Goal: Task Accomplishment & Management: Complete application form

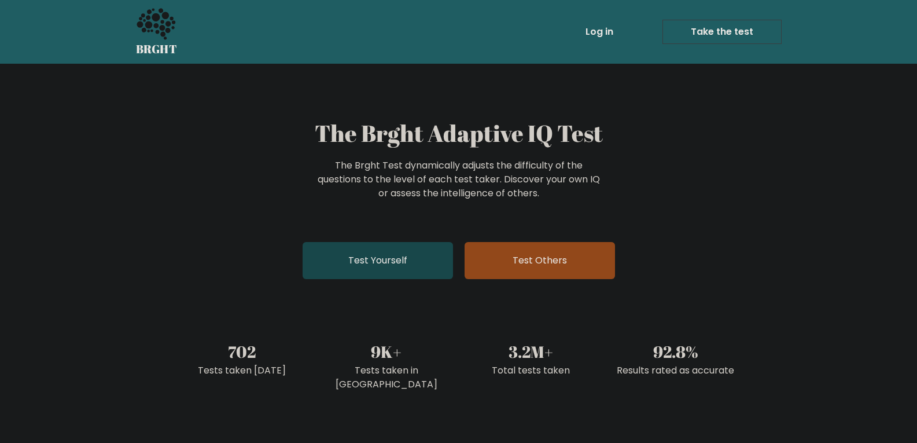
click at [388, 263] on link "Test Yourself" at bounding box center [378, 260] width 150 height 37
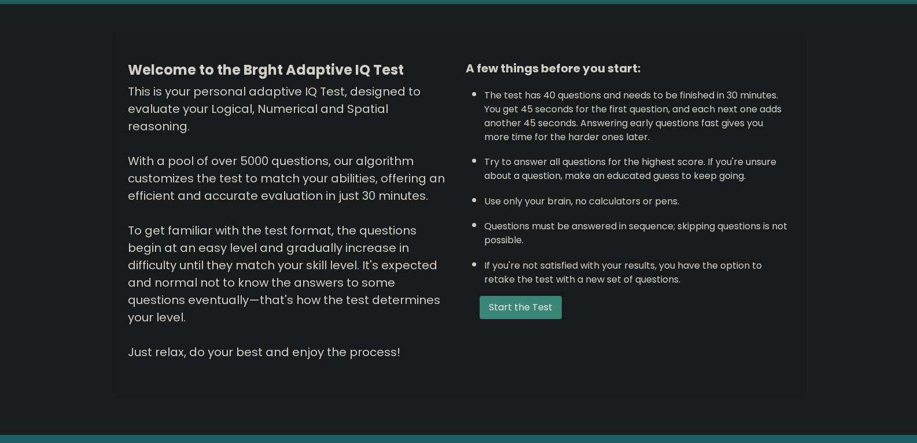
scroll to position [30, 0]
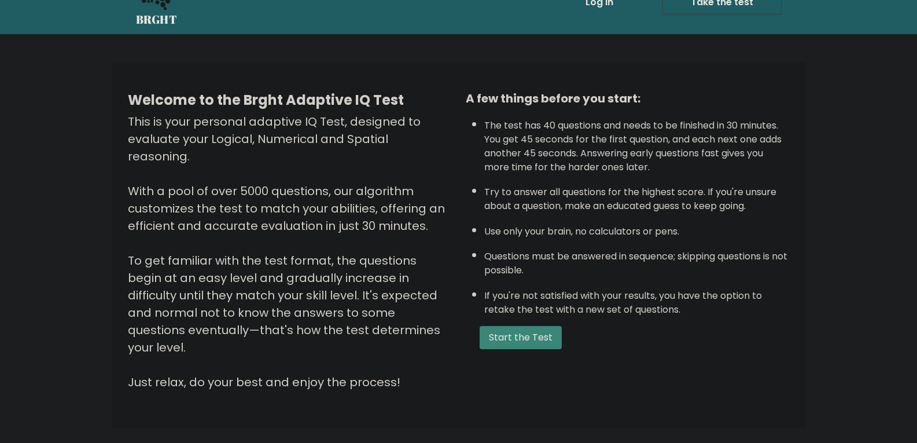
click at [656, 338] on form "Start the Test" at bounding box center [628, 337] width 324 height 23
click at [655, 336] on form "Start the Test" at bounding box center [628, 337] width 324 height 23
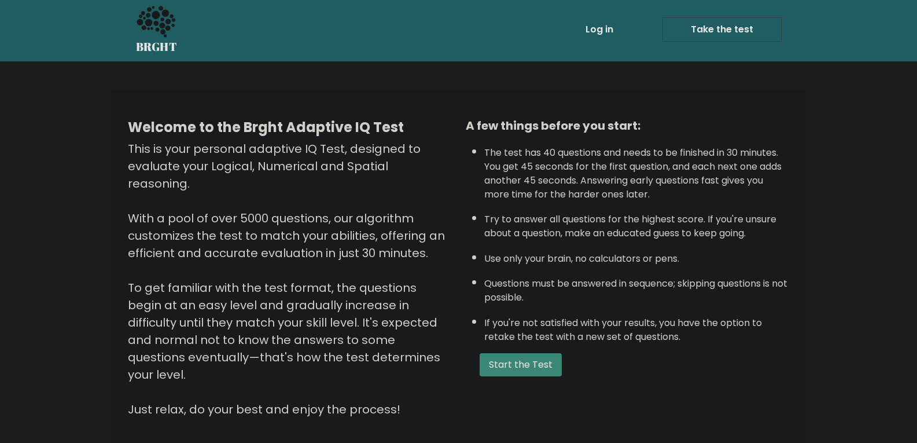
scroll to position [0, 0]
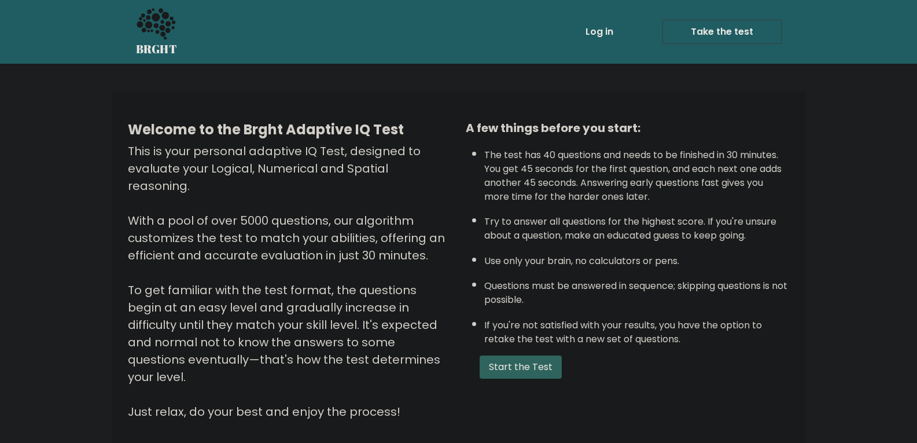
click at [536, 368] on button "Start the Test" at bounding box center [521, 366] width 82 height 23
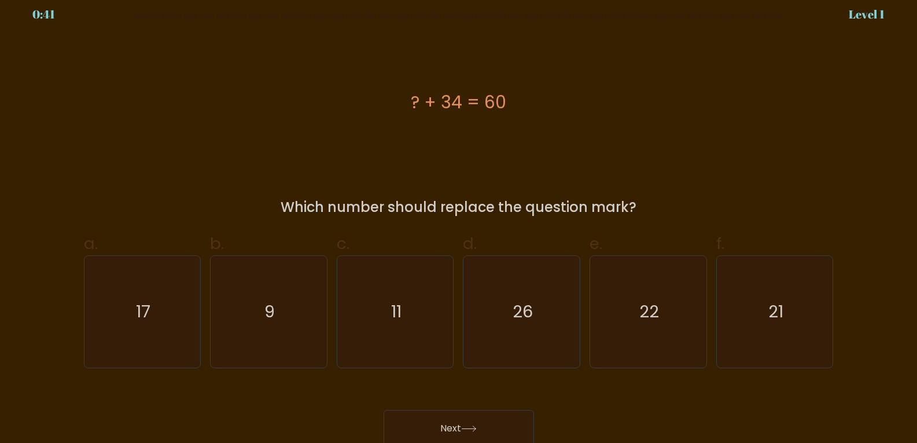
scroll to position [12, 0]
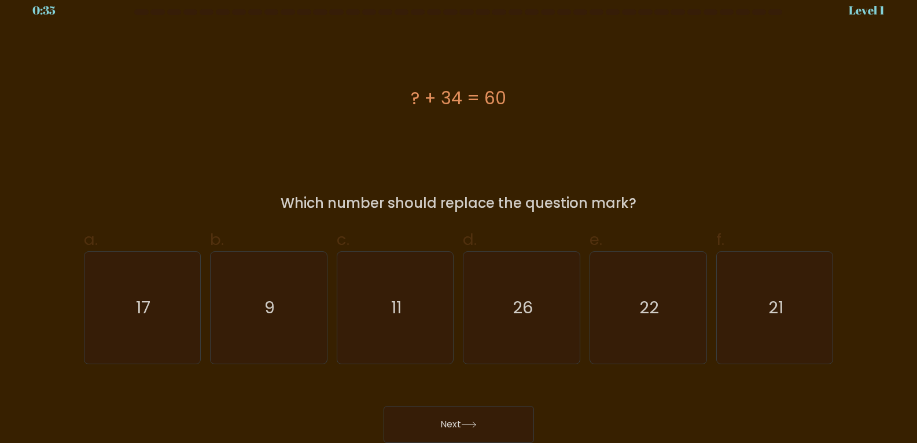
click at [456, 104] on div "? + 34 = 60" at bounding box center [459, 98] width 750 height 26
click at [475, 141] on div "? + 34 = 60" at bounding box center [459, 98] width 750 height 133
click at [547, 327] on icon "26" at bounding box center [522, 308] width 112 height 112
click at [460, 217] on input "d. 26" at bounding box center [459, 214] width 1 height 8
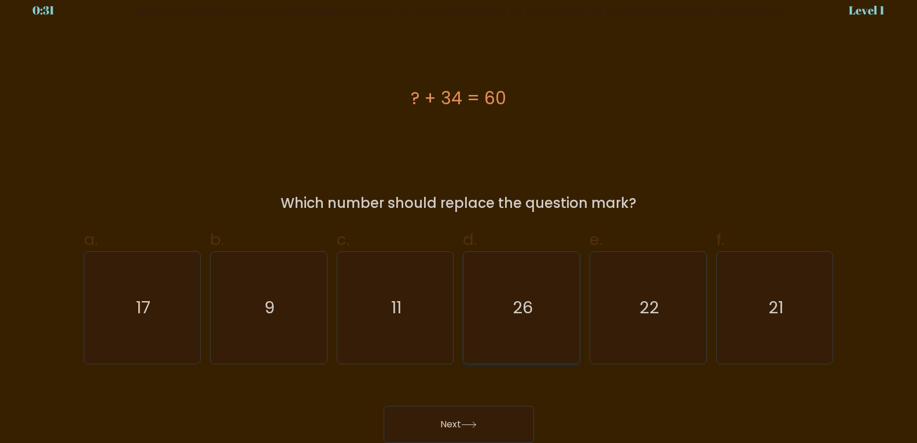
radio input "true"
click at [508, 418] on button "Next" at bounding box center [459, 424] width 150 height 37
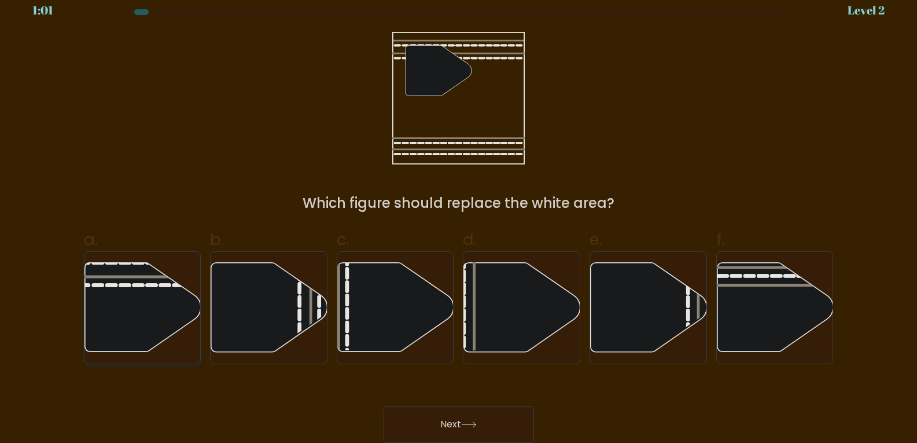
drag, startPoint x: 129, startPoint y: 309, endPoint x: 343, endPoint y: 369, distance: 221.7
click at [130, 309] on icon at bounding box center [142, 307] width 116 height 89
click at [459, 217] on input "a." at bounding box center [459, 214] width 1 height 8
radio input "true"
click at [503, 428] on button "Next" at bounding box center [459, 424] width 150 height 37
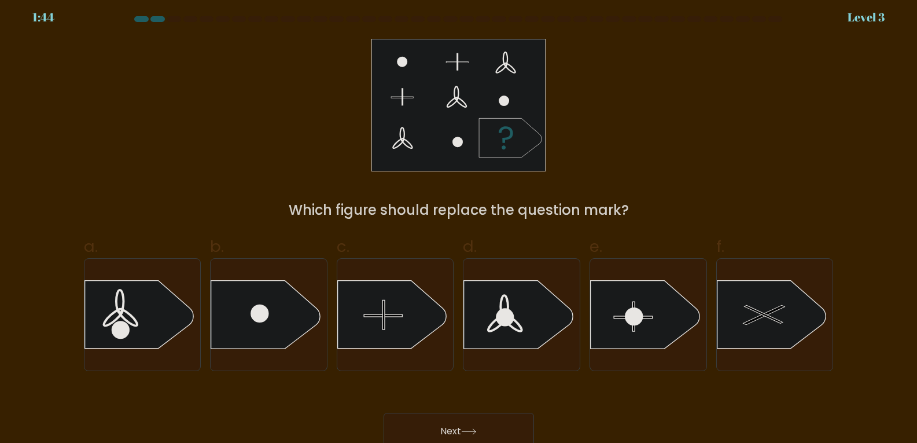
scroll to position [0, 0]
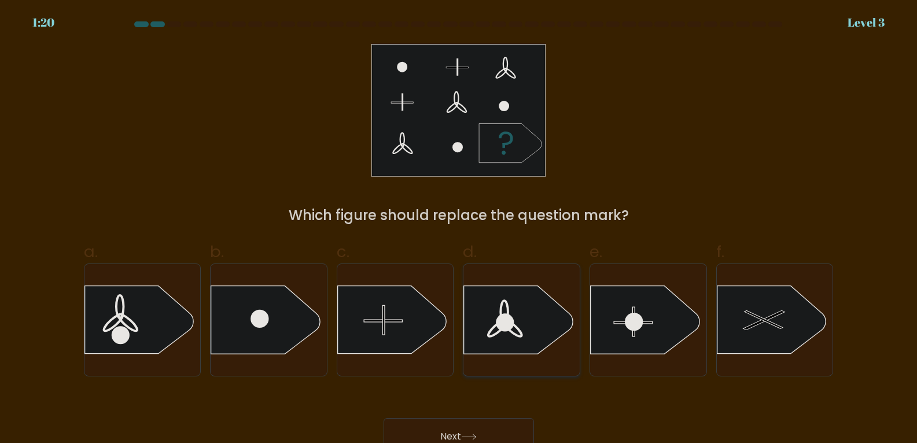
click at [516, 318] on icon at bounding box center [518, 320] width 109 height 68
click at [460, 229] on input "d." at bounding box center [459, 226] width 1 height 8
radio input "true"
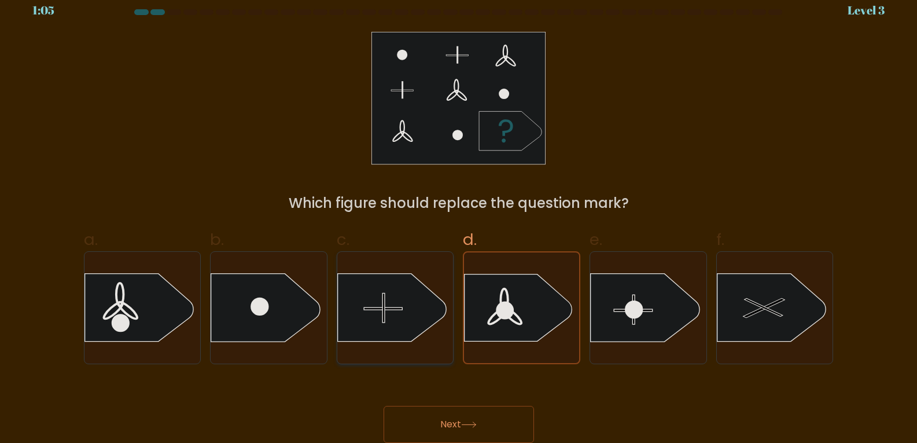
click at [394, 318] on icon at bounding box center [391, 308] width 109 height 68
click at [459, 217] on input "c." at bounding box center [459, 214] width 1 height 8
radio input "true"
click at [456, 424] on button "Next" at bounding box center [459, 424] width 150 height 37
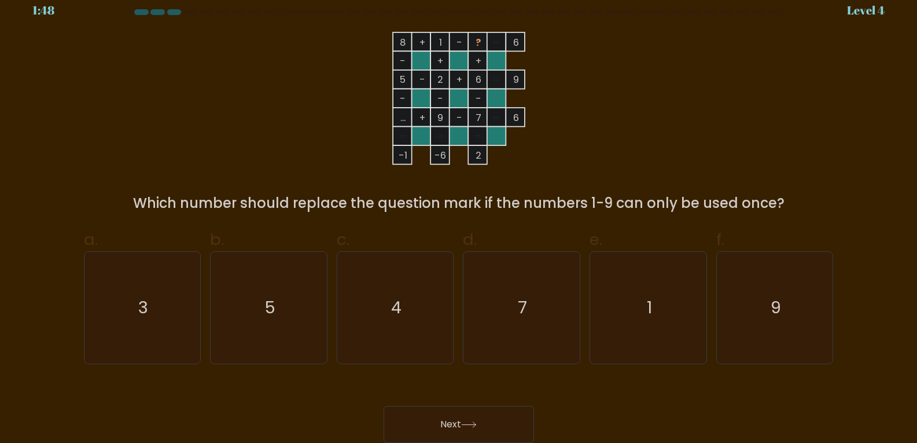
scroll to position [0, 0]
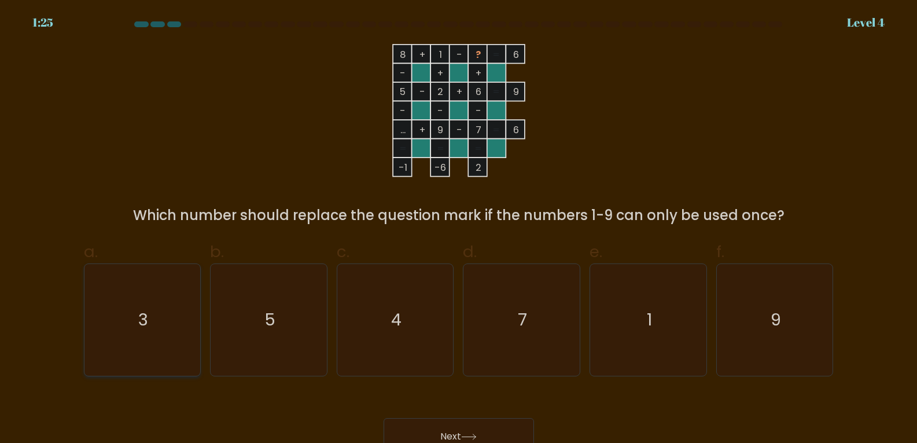
click at [160, 322] on icon "3" at bounding box center [142, 320] width 112 height 112
click at [459, 229] on input "a. 3" at bounding box center [459, 226] width 1 height 8
radio input "true"
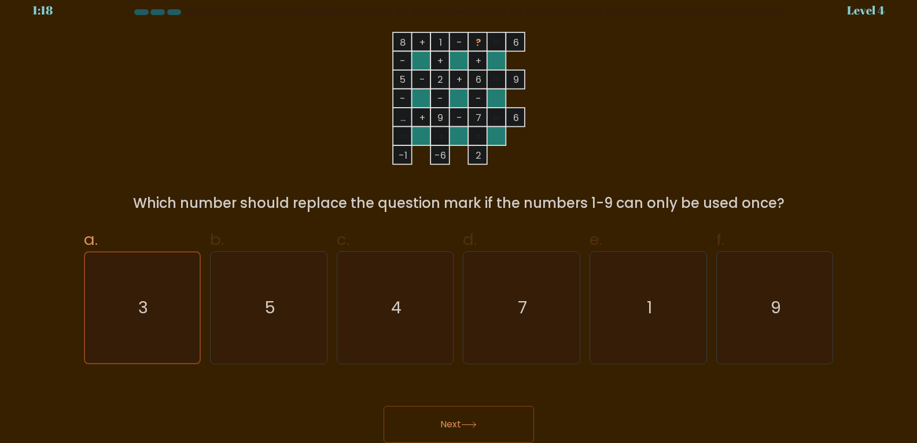
click at [490, 424] on button "Next" at bounding box center [459, 424] width 150 height 37
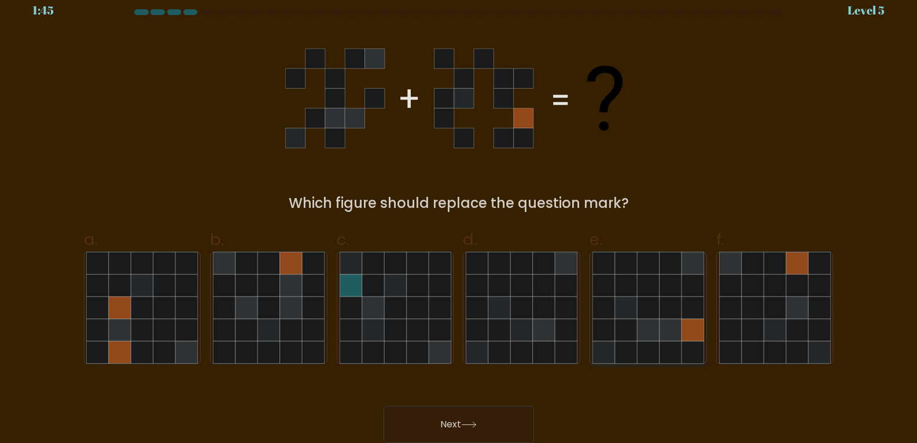
click at [653, 322] on icon at bounding box center [648, 330] width 22 height 22
click at [460, 217] on input "e." at bounding box center [459, 214] width 1 height 8
radio input "true"
click at [496, 425] on button "Next" at bounding box center [459, 424] width 150 height 37
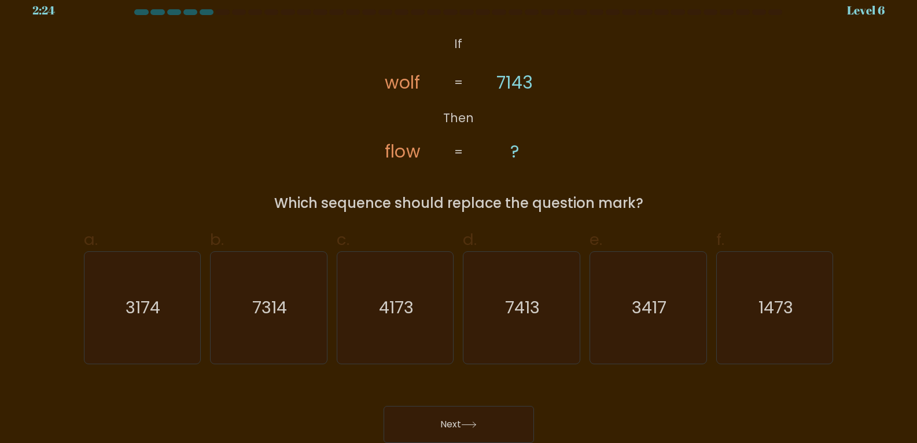
scroll to position [0, 0]
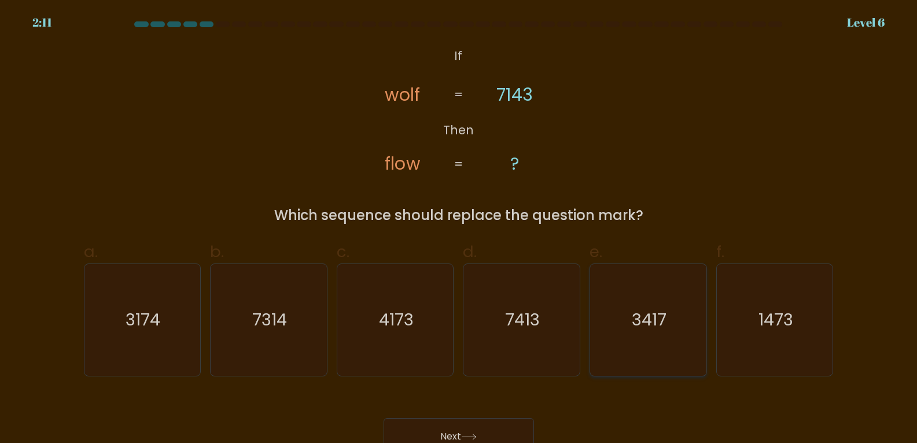
click at [667, 341] on icon "3417" at bounding box center [649, 320] width 112 height 112
click at [460, 229] on input "e. 3417" at bounding box center [459, 226] width 1 height 8
radio input "true"
click at [464, 425] on button "Next" at bounding box center [459, 436] width 150 height 37
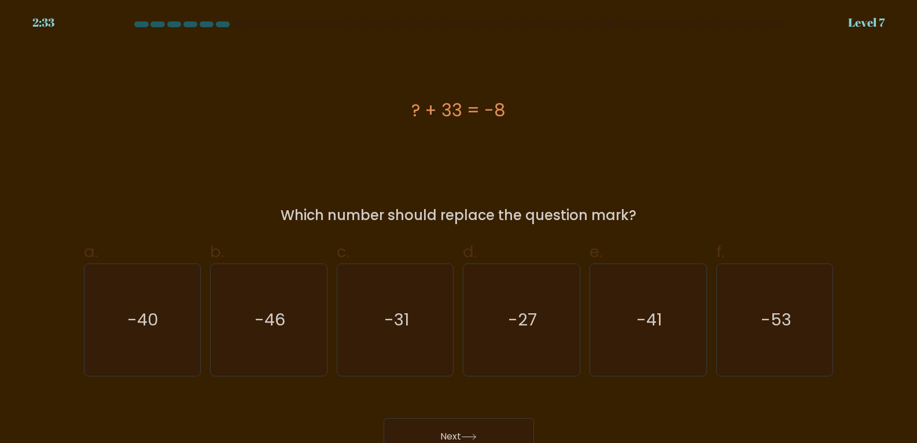
click at [585, 314] on div "e. -41" at bounding box center [648, 308] width 127 height 137
click at [634, 315] on icon "-41" at bounding box center [649, 320] width 112 height 112
click at [460, 229] on input "e. -41" at bounding box center [459, 226] width 1 height 8
radio input "true"
click at [518, 428] on button "Next" at bounding box center [459, 436] width 150 height 37
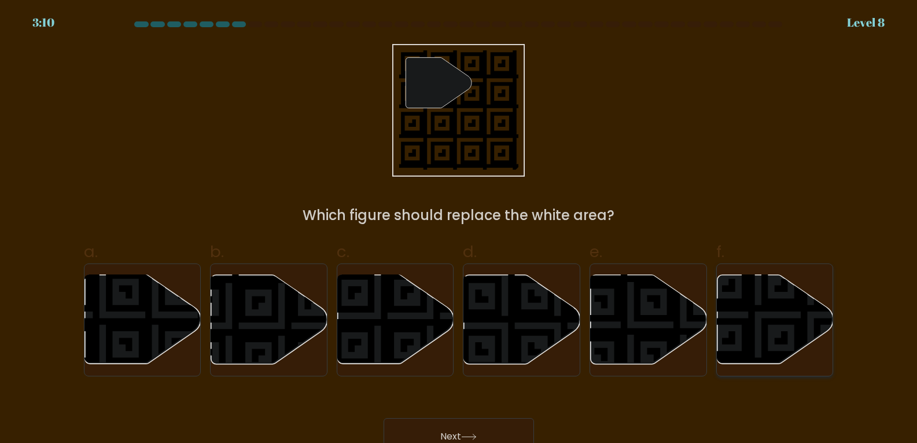
click at [791, 324] on icon at bounding box center [811, 367] width 211 height 211
click at [460, 229] on input "f." at bounding box center [459, 226] width 1 height 8
radio input "true"
click at [498, 431] on button "Next" at bounding box center [459, 436] width 150 height 37
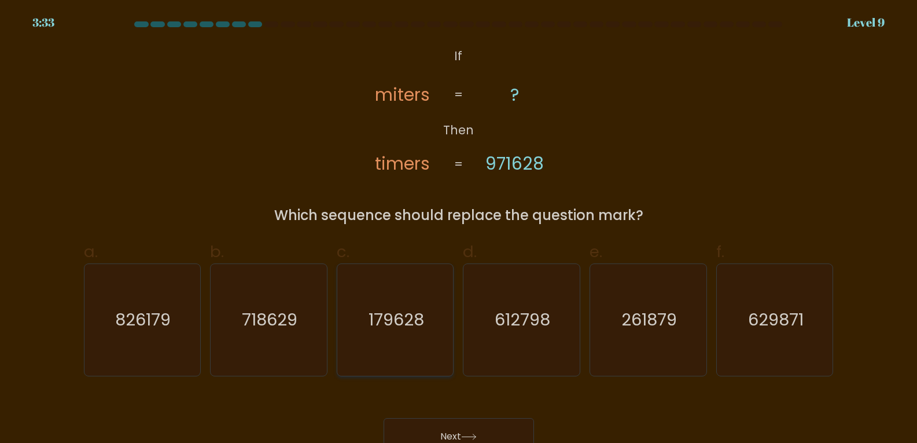
click at [410, 319] on text "179628" at bounding box center [397, 319] width 56 height 23
click at [459, 229] on input "c. 179628" at bounding box center [459, 226] width 1 height 8
radio input "true"
click at [483, 431] on button "Next" at bounding box center [459, 436] width 150 height 37
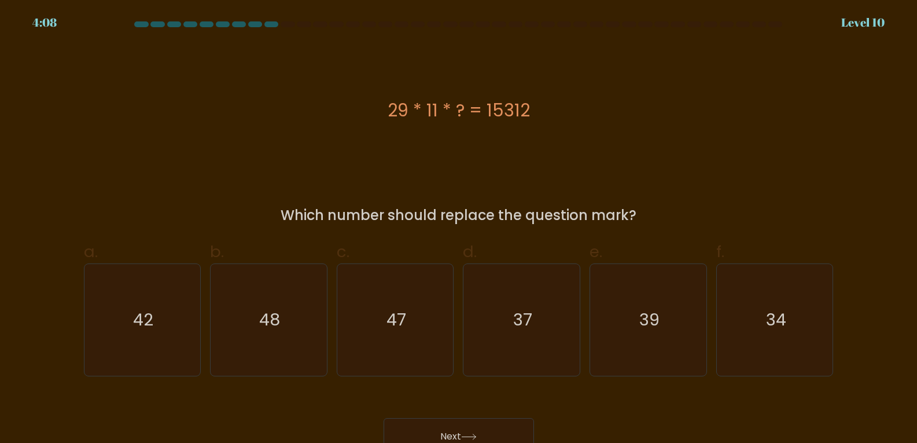
drag, startPoint x: 290, startPoint y: 215, endPoint x: 661, endPoint y: 200, distance: 371.3
click at [663, 210] on div "Which number should replace the question mark?" at bounding box center [459, 215] width 736 height 21
click at [644, 152] on div "29 * 11 * ? = 15312" at bounding box center [459, 110] width 750 height 133
drag, startPoint x: 409, startPoint y: 115, endPoint x: 381, endPoint y: 117, distance: 27.3
click at [381, 117] on div "29 * 11 * ? = 15312" at bounding box center [459, 110] width 750 height 26
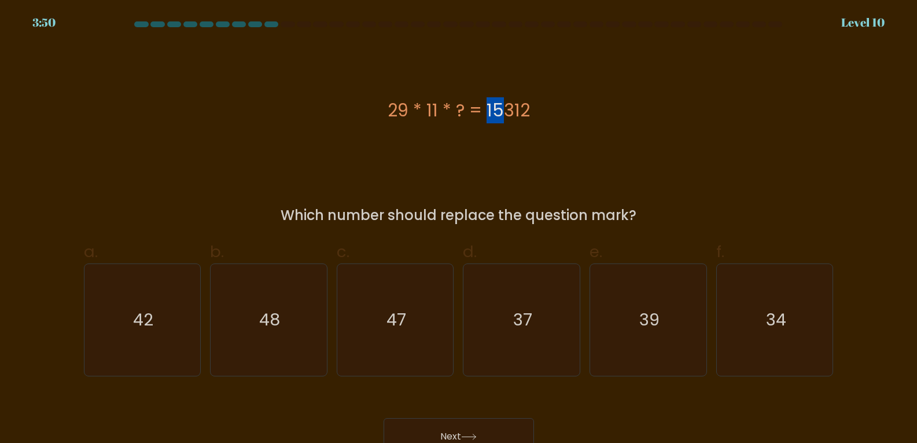
drag, startPoint x: 436, startPoint y: 113, endPoint x: 427, endPoint y: 112, distance: 9.9
click at [427, 112] on div "29 * 11 * ? = 15312" at bounding box center [459, 110] width 750 height 26
click at [434, 157] on div "29 * 11 * ? = 15312" at bounding box center [459, 110] width 750 height 133
click at [555, 304] on icon "37" at bounding box center [522, 320] width 112 height 112
click at [460, 229] on input "d. 37" at bounding box center [459, 226] width 1 height 8
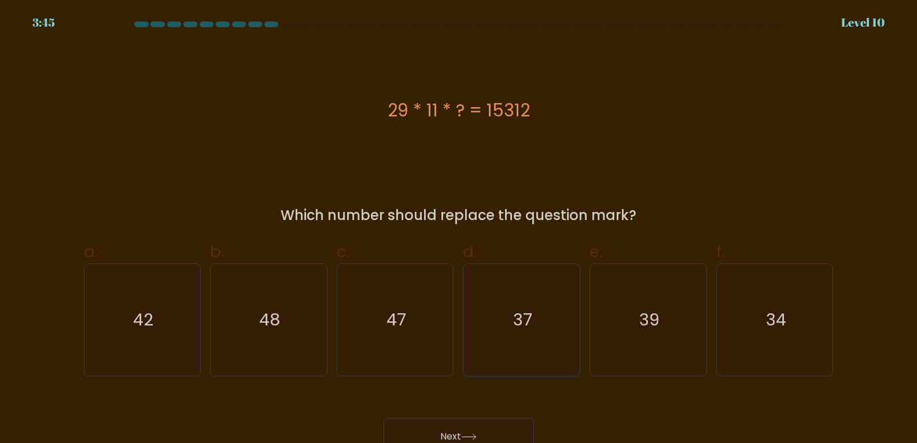
radio input "true"
click at [499, 422] on button "Next" at bounding box center [459, 436] width 150 height 37
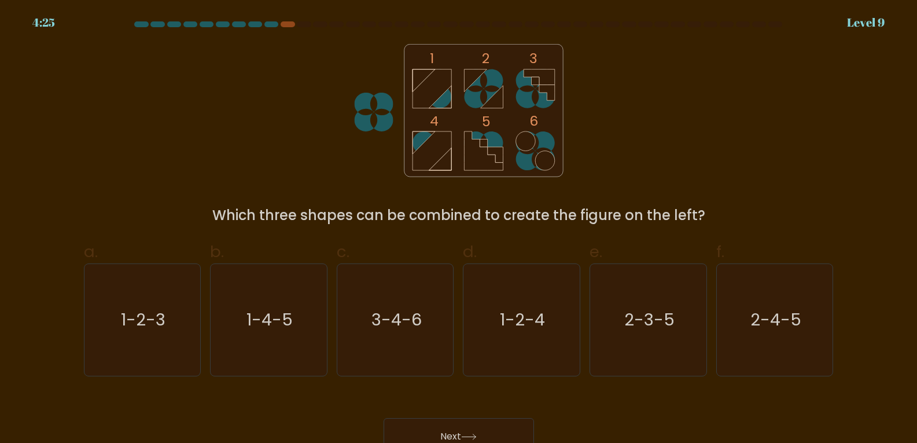
drag, startPoint x: 227, startPoint y: 215, endPoint x: 711, endPoint y: 223, distance: 483.9
click at [711, 223] on div "Which three shapes can be combined to create the figure on the left?" at bounding box center [459, 215] width 736 height 21
click at [690, 146] on div "1 2 3 4 5 6 Which three shapes can be combined to create the figure on the left?" at bounding box center [459, 135] width 764 height 182
click at [518, 328] on text "1-2-4" at bounding box center [523, 319] width 45 height 23
click at [460, 229] on input "d. 1-2-4" at bounding box center [459, 226] width 1 height 8
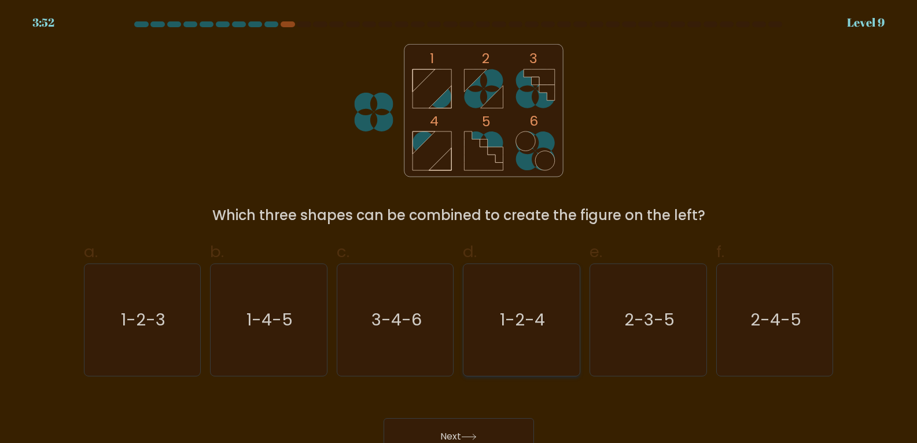
radio input "true"
click at [499, 427] on button "Next" at bounding box center [459, 436] width 150 height 37
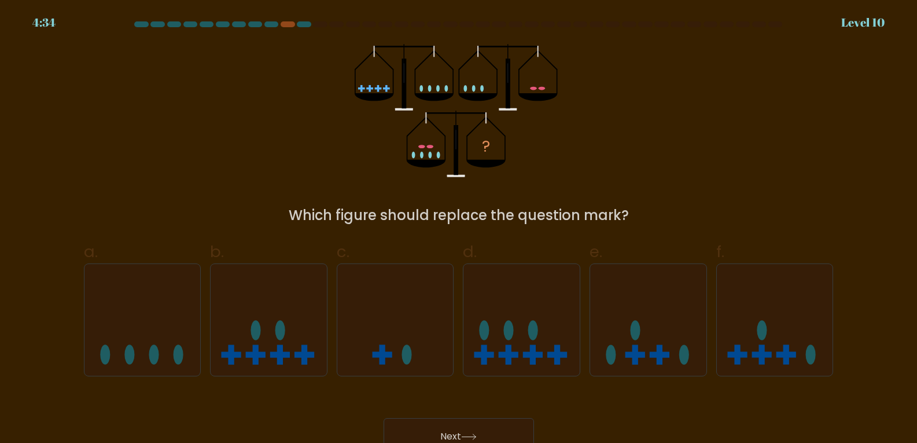
drag, startPoint x: 325, startPoint y: 220, endPoint x: 644, endPoint y: 221, distance: 319.5
click at [643, 223] on div "Which figure should replace the question mark?" at bounding box center [459, 215] width 736 height 21
click at [648, 159] on div "? Which figure should replace the question mark?" at bounding box center [459, 135] width 764 height 182
click at [561, 320] on icon at bounding box center [522, 319] width 116 height 96
click at [460, 229] on input "d." at bounding box center [459, 226] width 1 height 8
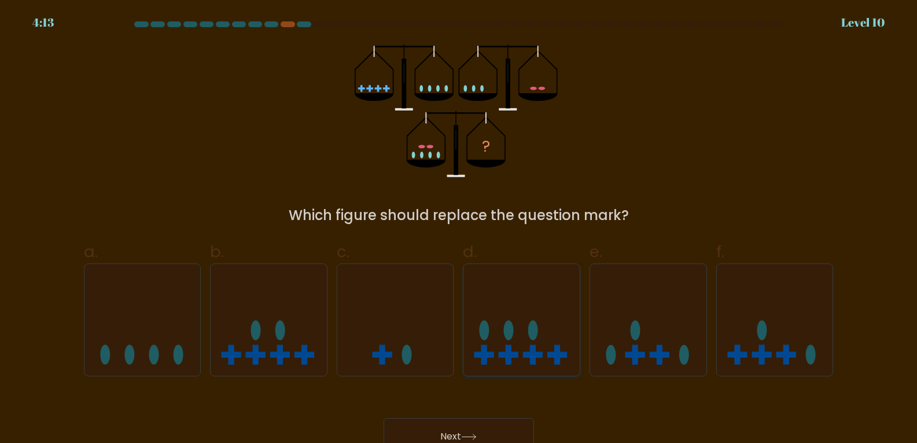
radio input "true"
click at [485, 429] on button "Next" at bounding box center [459, 436] width 150 height 37
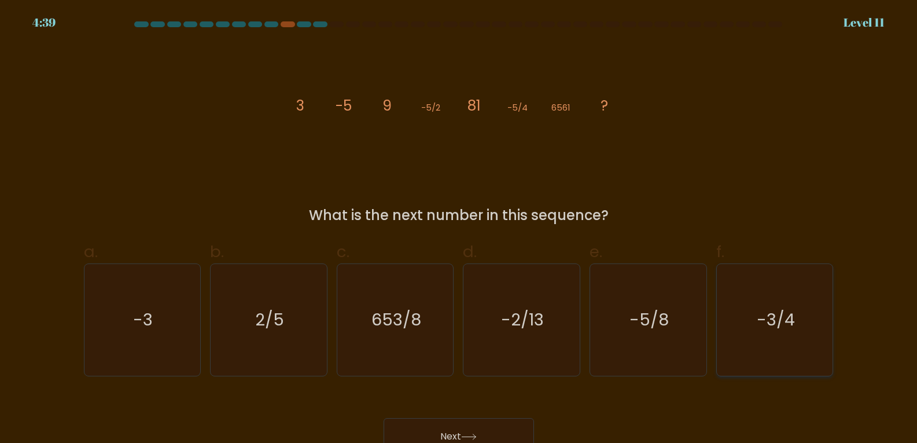
click at [757, 317] on icon "-3/4" at bounding box center [775, 320] width 112 height 112
click at [460, 229] on input "f. -3/4" at bounding box center [459, 226] width 1 height 8
radio input "true"
click at [497, 439] on button "Next" at bounding box center [459, 436] width 150 height 37
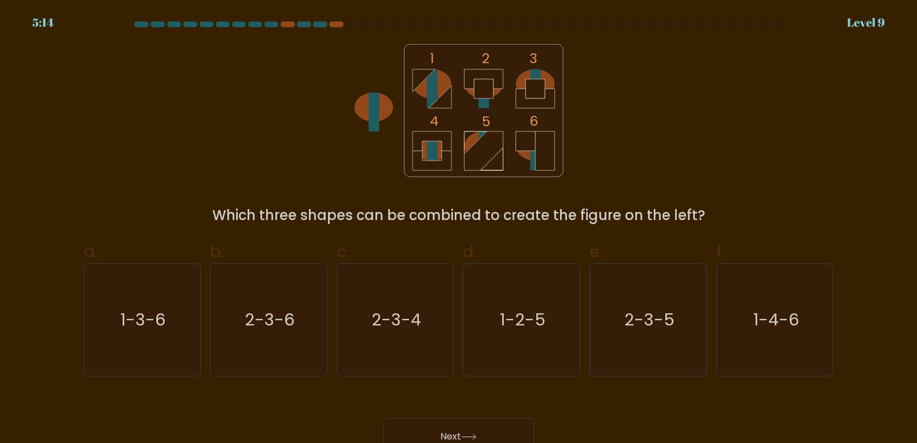
drag, startPoint x: 687, startPoint y: 211, endPoint x: 224, endPoint y: 212, distance: 463.0
click at [224, 212] on div "Which three shapes can be combined to create the figure on the left?" at bounding box center [459, 215] width 736 height 21
click at [649, 145] on div "1 2 3 4 5 6 Which three shapes can be combined to create the figure on the left?" at bounding box center [459, 135] width 764 height 182
drag, startPoint x: 259, startPoint y: 217, endPoint x: 682, endPoint y: 217, distance: 423.7
click at [688, 225] on div "Which three shapes can be combined to create the figure on the left?" at bounding box center [459, 215] width 736 height 21
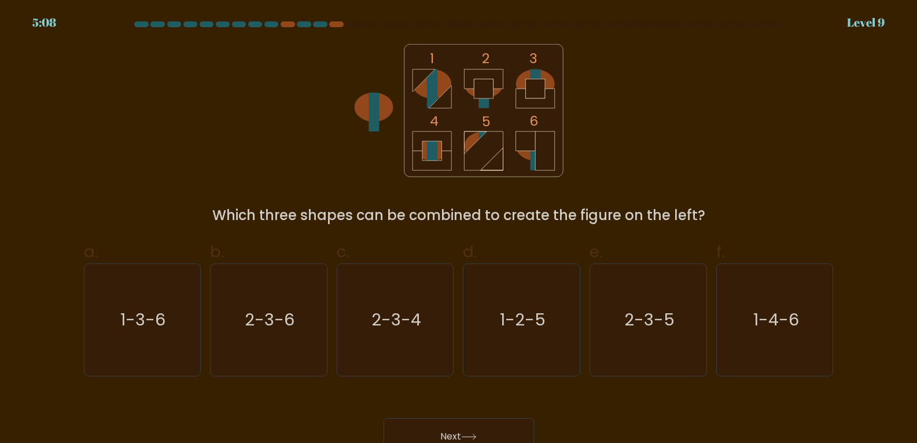
click at [666, 185] on div "1 2 3 4 5 6 Which three shapes can be combined to create the figure on the left?" at bounding box center [459, 135] width 764 height 182
click at [380, 321] on text "2-3-4" at bounding box center [397, 319] width 50 height 23
click at [459, 229] on input "c. 2-3-4" at bounding box center [459, 226] width 1 height 8
radio input "true"
click at [490, 426] on button "Next" at bounding box center [459, 436] width 150 height 37
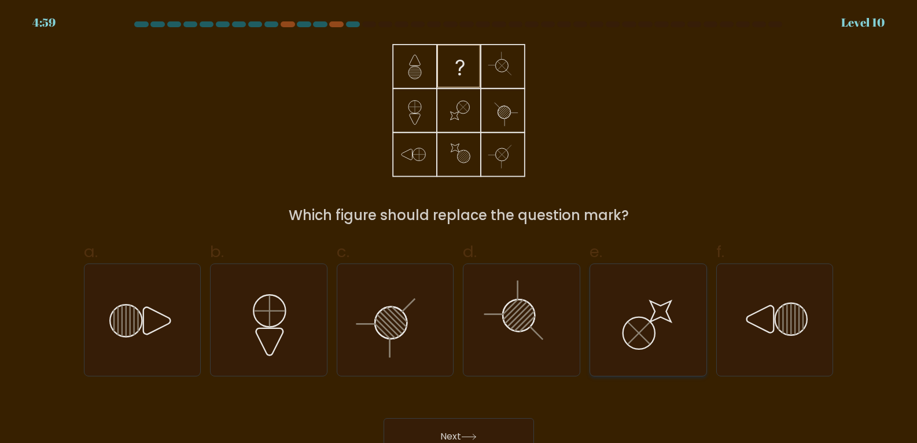
click at [656, 328] on icon at bounding box center [649, 320] width 112 height 112
click at [460, 229] on input "e." at bounding box center [459, 226] width 1 height 8
radio input "true"
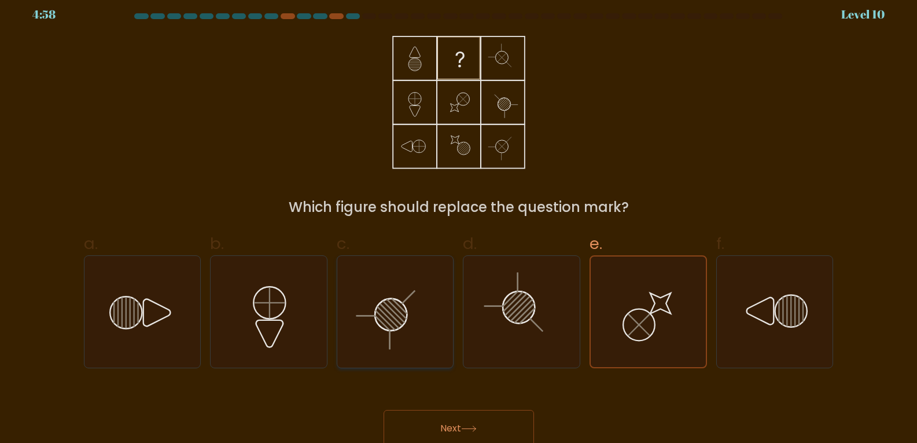
scroll to position [12, 0]
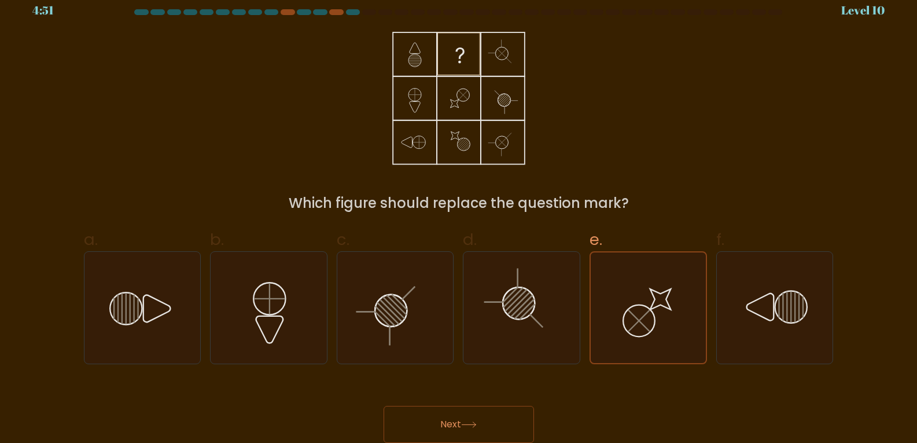
click at [460, 427] on button "Next" at bounding box center [459, 424] width 150 height 37
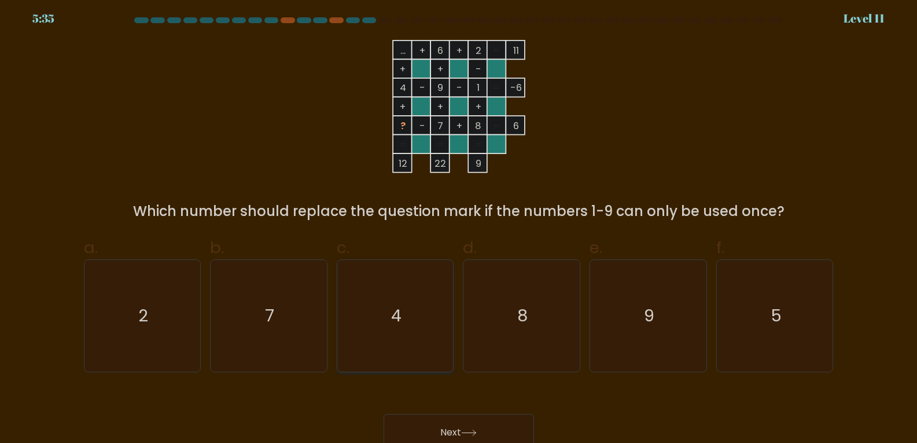
scroll to position [0, 0]
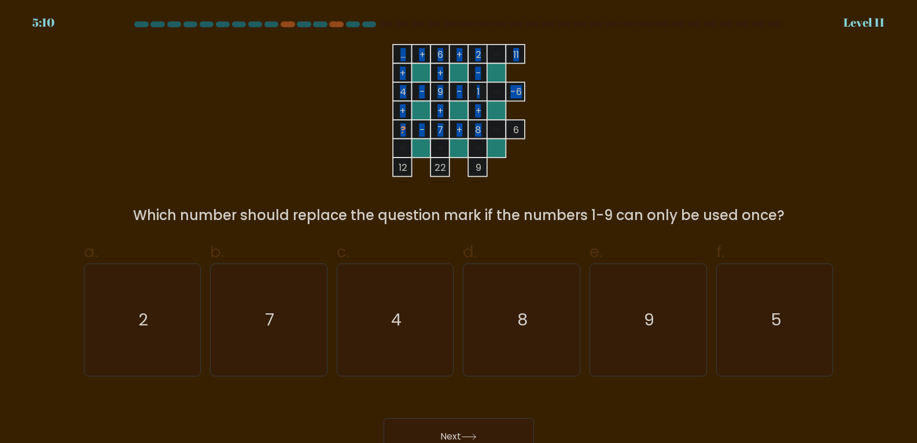
drag, startPoint x: 481, startPoint y: 131, endPoint x: 432, endPoint y: 128, distance: 48.7
click at [432, 128] on icon "... + 6 + 2 11 + + - 4 - 9 - 1 -6 + + + ? - 7 + 8 = 6 = = = = 12 22 9 =" at bounding box center [458, 110] width 347 height 133
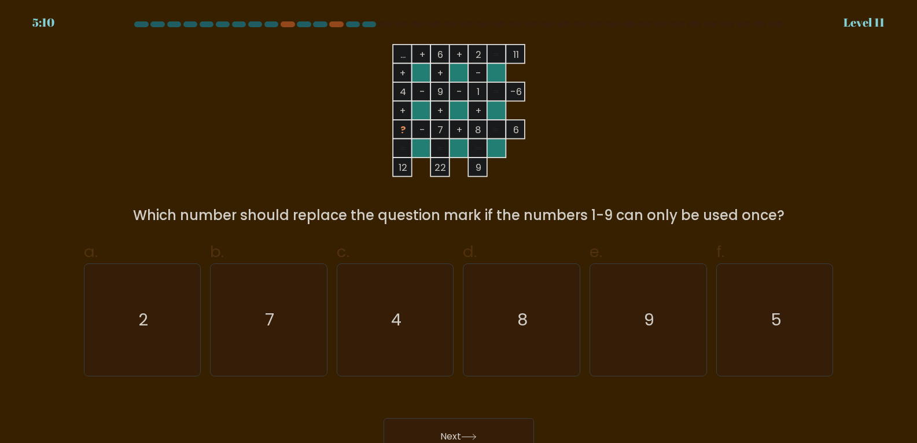
click at [445, 128] on rect at bounding box center [440, 129] width 19 height 19
click at [649, 320] on text "9" at bounding box center [649, 319] width 10 height 23
click at [460, 229] on input "e. 9" at bounding box center [459, 226] width 1 height 8
radio input "true"
click at [502, 425] on button "Next" at bounding box center [459, 436] width 150 height 37
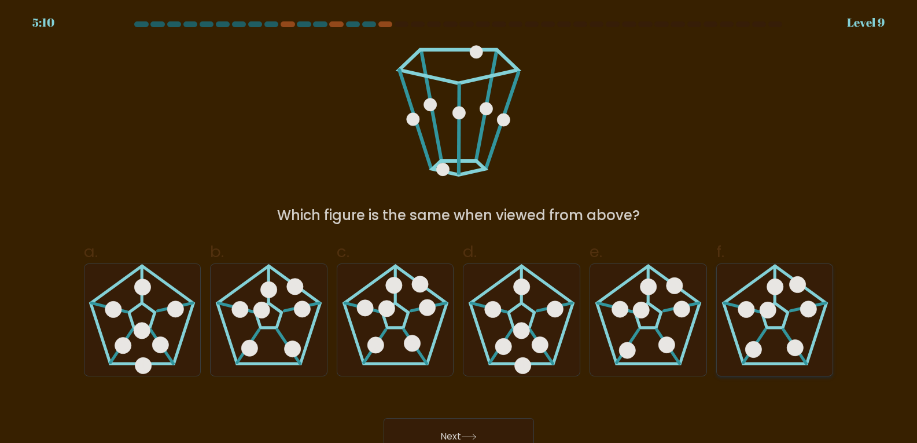
click at [784, 317] on icon at bounding box center [775, 320] width 112 height 112
click at [460, 229] on input "f." at bounding box center [459, 226] width 1 height 8
radio input "true"
click at [648, 328] on 235 at bounding box center [648, 315] width 26 height 25
click at [460, 229] on input "e." at bounding box center [459, 226] width 1 height 8
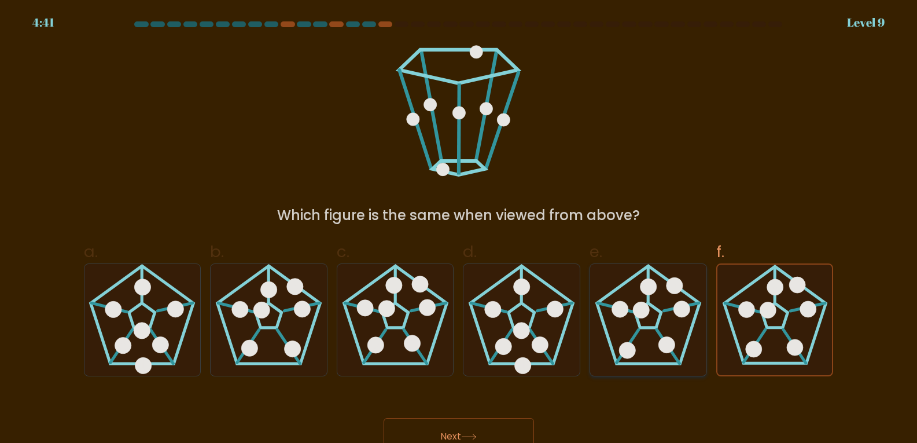
radio input "true"
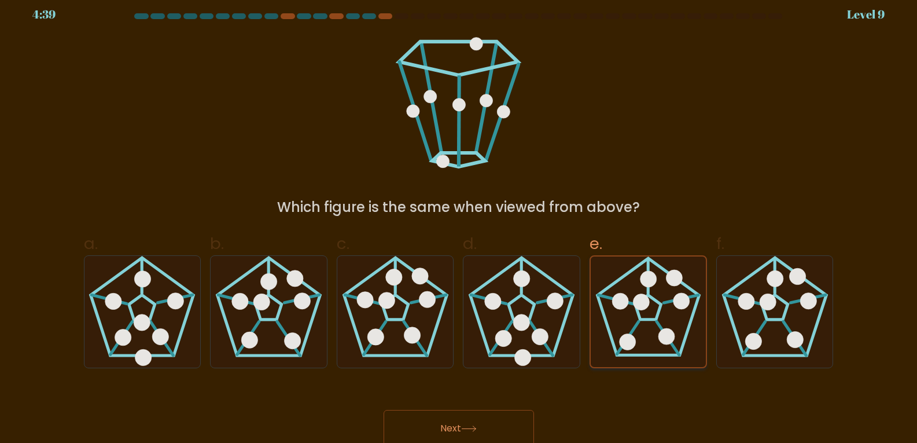
scroll to position [12, 0]
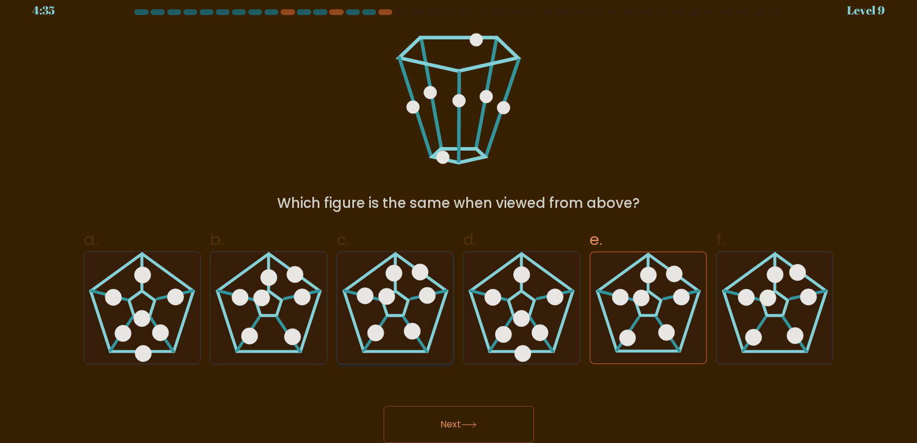
click at [390, 303] on 310 at bounding box center [387, 296] width 16 height 16
click at [459, 217] on input "c." at bounding box center [459, 214] width 1 height 8
radio input "true"
click at [501, 425] on button "Next" at bounding box center [459, 424] width 150 height 37
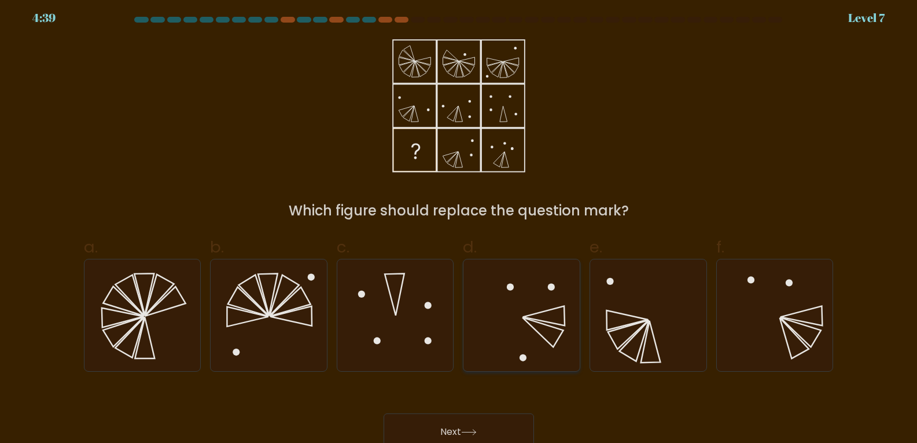
scroll to position [0, 0]
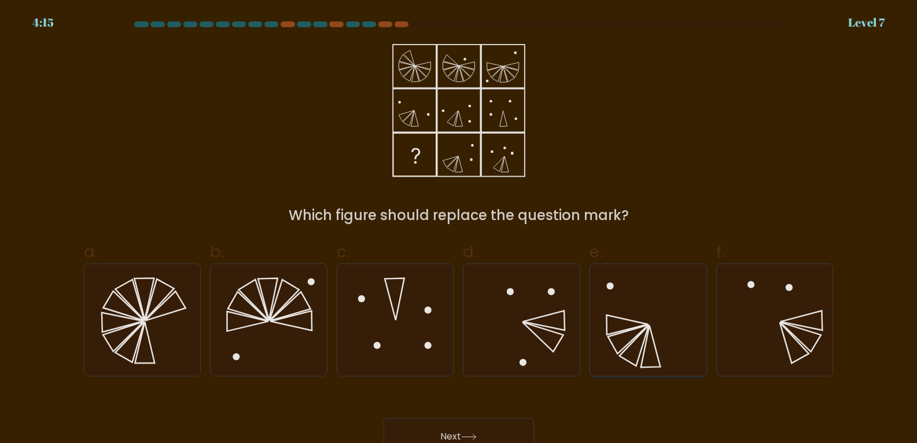
click at [665, 354] on icon at bounding box center [649, 320] width 112 height 112
click at [460, 229] on input "e." at bounding box center [459, 226] width 1 height 8
radio input "true"
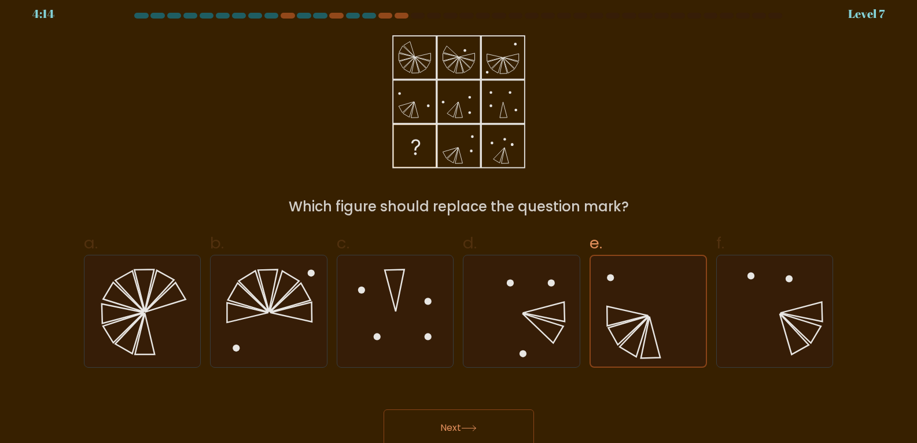
scroll to position [12, 0]
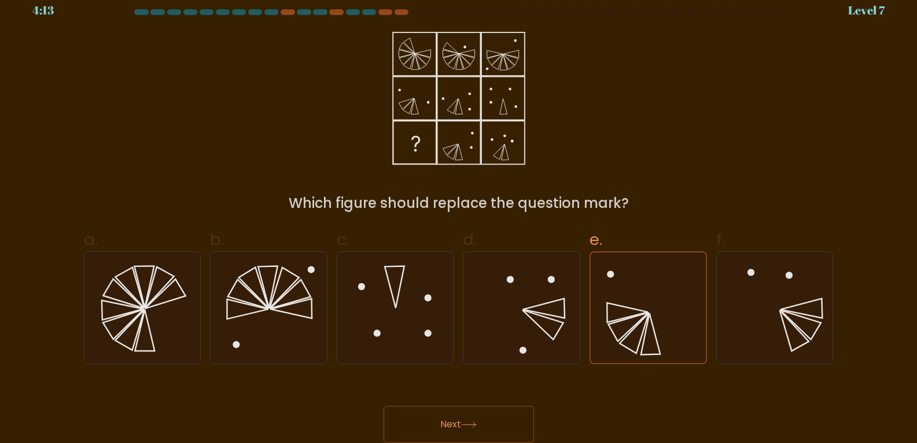
click at [481, 420] on button "Next" at bounding box center [459, 424] width 150 height 37
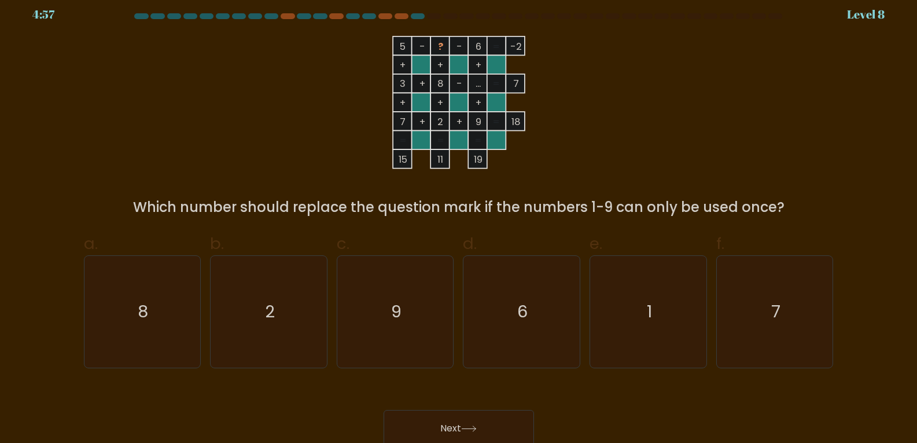
scroll to position [0, 0]
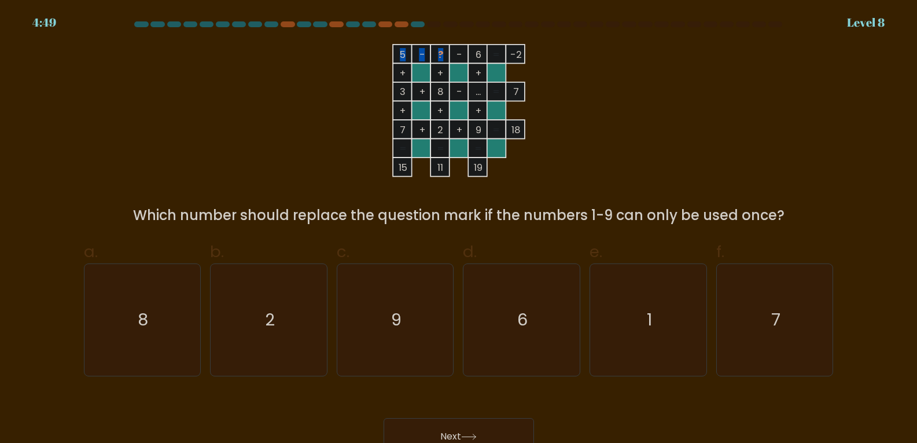
drag, startPoint x: 441, startPoint y: 54, endPoint x: 399, endPoint y: 56, distance: 42.3
click at [399, 56] on icon "5 - ? - 6 -2 + + + 3 + 8 - ... 7 + + + 7 + 2 + 9 = 18 = = = = 15 11 19 =" at bounding box center [458, 110] width 347 height 133
click at [346, 84] on icon "5 - ? - 6 -2 + + + 3 + 8 - ... 7 + + + 7 + 2 + 9 = 18 = = = = 15 11 19 =" at bounding box center [458, 110] width 347 height 133
click at [305, 324] on icon "2" at bounding box center [269, 320] width 112 height 112
click at [459, 229] on input "b. 2" at bounding box center [459, 226] width 1 height 8
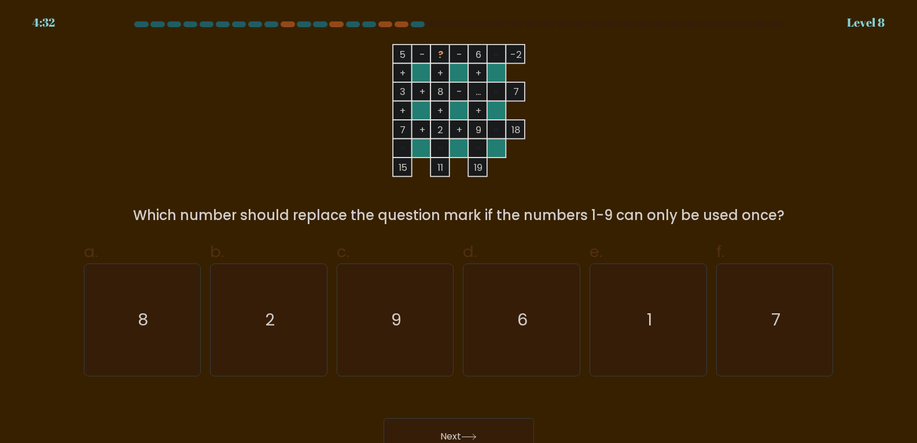
radio input "true"
click at [489, 429] on button "Next" at bounding box center [459, 436] width 150 height 37
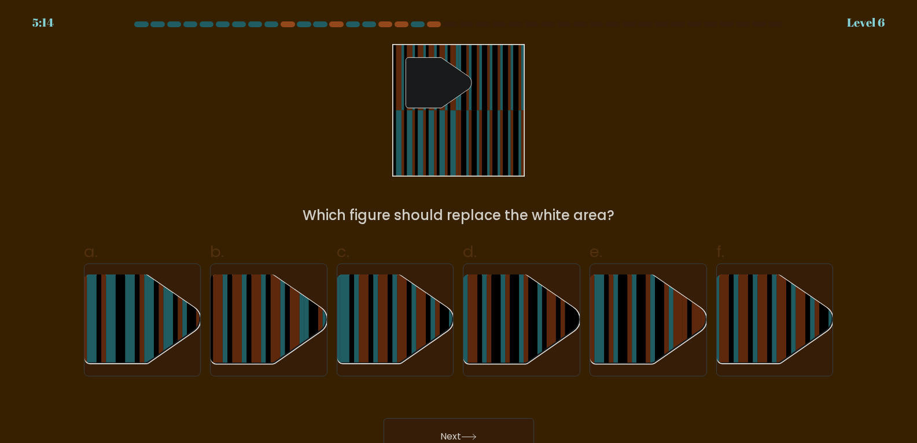
drag, startPoint x: 325, startPoint y: 218, endPoint x: 627, endPoint y: 214, distance: 302.7
click at [627, 214] on div "Which figure should replace the white area?" at bounding box center [459, 215] width 736 height 21
click at [634, 209] on div "Which figure should replace the white area?" at bounding box center [459, 215] width 736 height 21
click at [652, 315] on rect at bounding box center [653, 330] width 5 height 115
click at [460, 229] on input "e." at bounding box center [459, 226] width 1 height 8
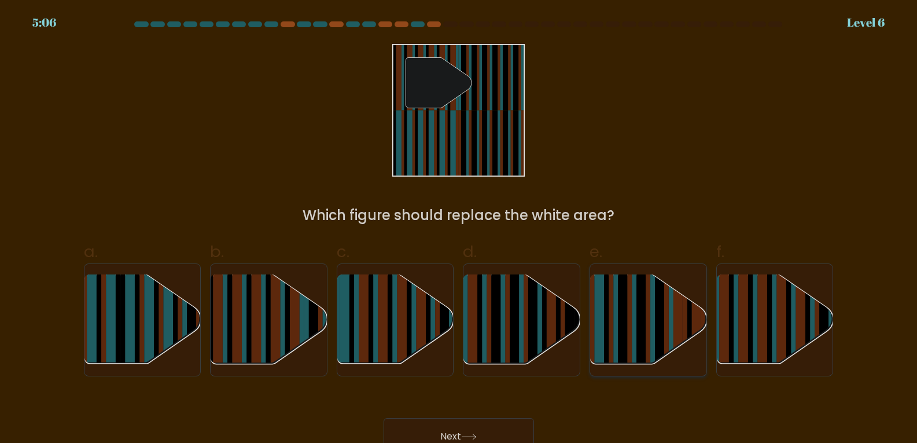
radio input "true"
click at [258, 333] on rect at bounding box center [257, 310] width 10 height 115
click at [459, 229] on input "b." at bounding box center [459, 226] width 1 height 8
radio input "true"
click at [490, 429] on button "Next" at bounding box center [459, 436] width 150 height 37
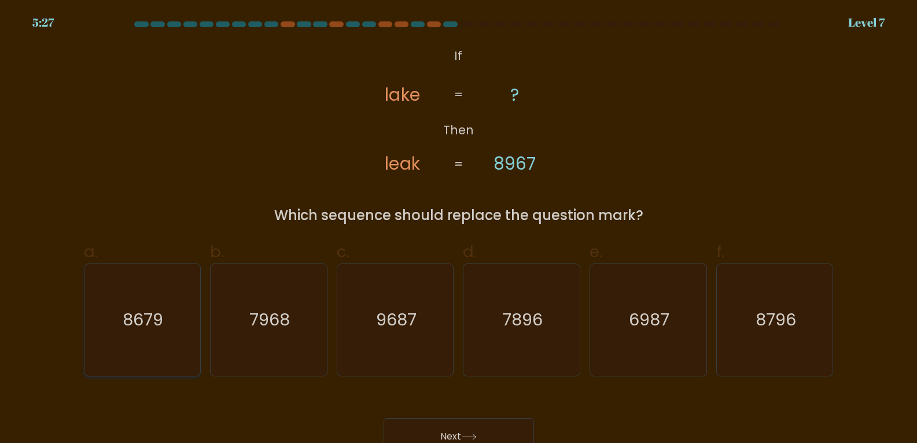
click at [153, 318] on text "8679" at bounding box center [143, 319] width 41 height 23
click at [459, 229] on input "a. 8679" at bounding box center [459, 226] width 1 height 8
radio input "true"
click at [513, 424] on button "Next" at bounding box center [459, 436] width 150 height 37
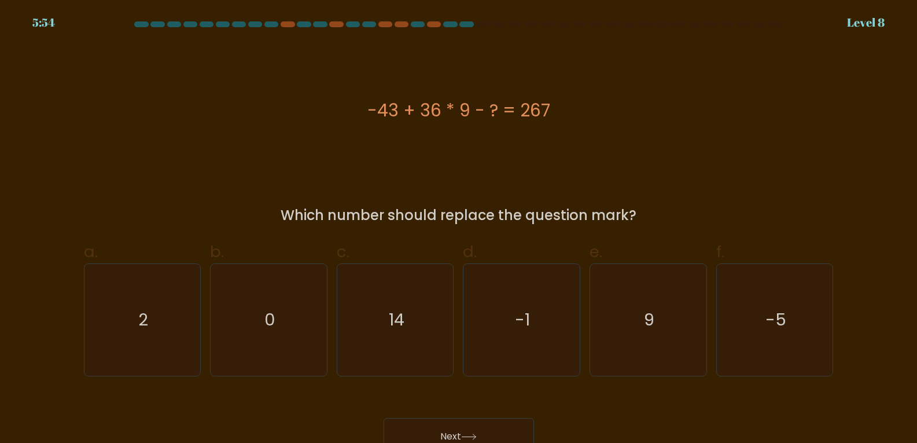
drag, startPoint x: 387, startPoint y: 211, endPoint x: 671, endPoint y: 201, distance: 284.4
click at [671, 201] on div "-43 + 36 * 9 - ? = 267 Which number should replace the question mark?" at bounding box center [459, 135] width 764 height 182
click at [663, 192] on div "-43 + 36 * 9 - ? = 267 Which number should replace the question mark?" at bounding box center [459, 135] width 764 height 182
click at [417, 325] on icon "14" at bounding box center [396, 320] width 112 height 112
click at [459, 229] on input "c. 14" at bounding box center [459, 226] width 1 height 8
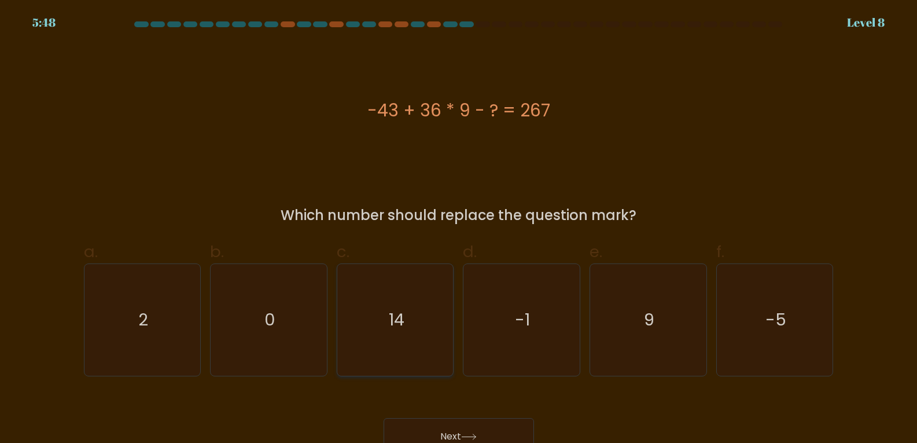
radio input "true"
click at [477, 436] on icon at bounding box center [469, 436] width 16 height 6
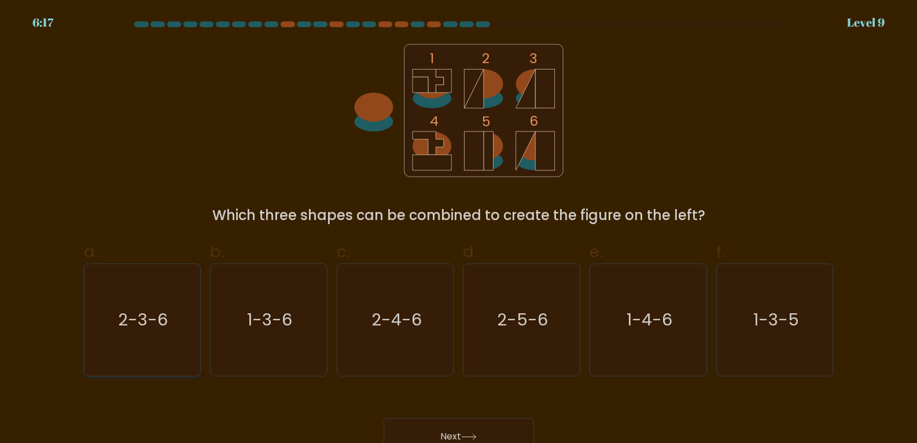
click at [139, 343] on icon "2-3-6" at bounding box center [142, 320] width 112 height 112
click at [459, 229] on input "a. 2-3-6" at bounding box center [459, 226] width 1 height 8
radio input "true"
click at [452, 421] on button "Next" at bounding box center [459, 436] width 150 height 37
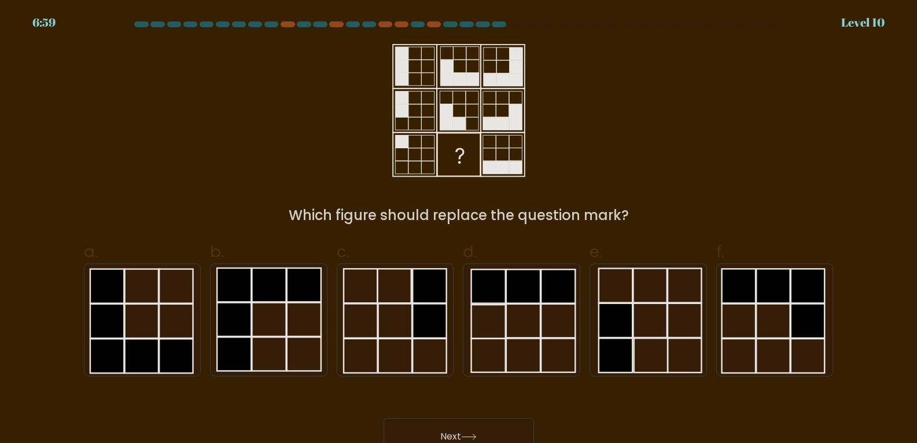
drag, startPoint x: 339, startPoint y: 218, endPoint x: 630, endPoint y: 202, distance: 291.6
click at [630, 202] on div "Which figure should replace the question mark?" at bounding box center [459, 135] width 764 height 182
click at [633, 147] on div "Which figure should replace the question mark?" at bounding box center [459, 135] width 764 height 182
drag, startPoint x: 313, startPoint y: 218, endPoint x: 675, endPoint y: 222, distance: 362.9
click at [675, 222] on div "Which figure should replace the question mark?" at bounding box center [459, 215] width 736 height 21
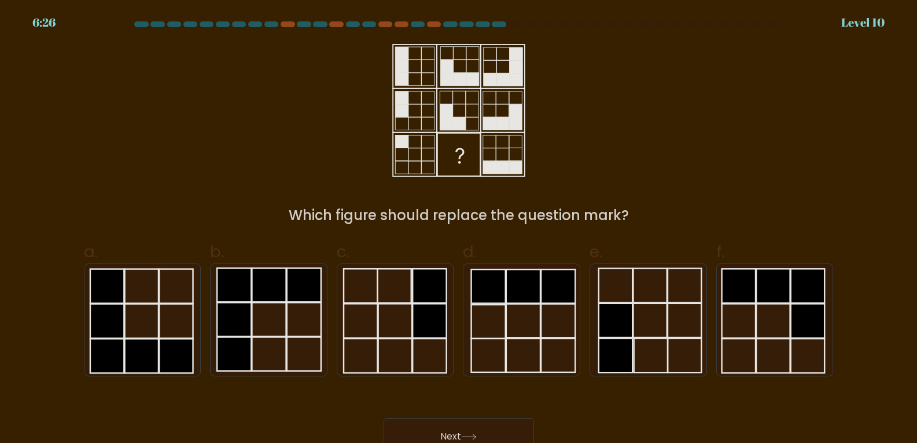
click at [681, 168] on div "Which figure should replace the question mark?" at bounding box center [459, 135] width 764 height 182
click at [630, 333] on rect at bounding box center [616, 320] width 34 height 34
click at [460, 229] on input "e." at bounding box center [459, 226] width 1 height 8
radio input "true"
click at [476, 429] on button "Next" at bounding box center [459, 436] width 150 height 37
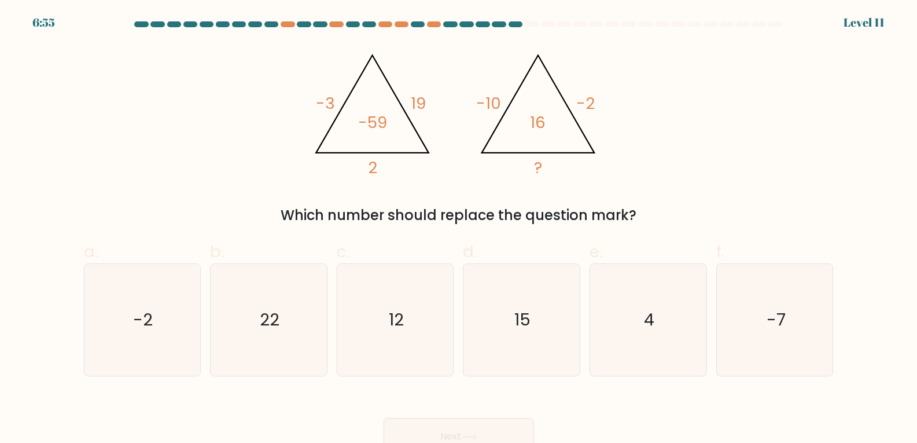
click at [630, 128] on div "@import url('https://fonts.googleapis.com/css?family=Abril+Fatface:400,100,100i…" at bounding box center [459, 135] width 764 height 182
click at [661, 328] on icon "4" at bounding box center [649, 320] width 112 height 112
click at [460, 229] on input "e. 4" at bounding box center [459, 226] width 1 height 8
radio input "true"
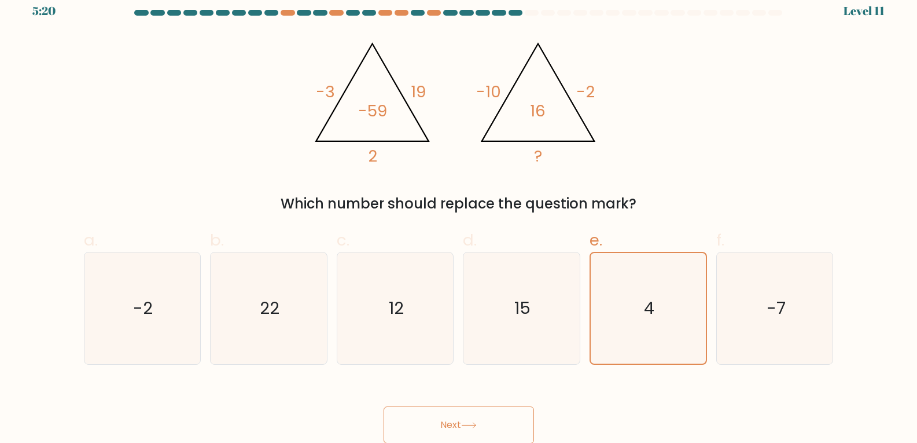
scroll to position [12, 0]
click at [391, 375] on form at bounding box center [458, 225] width 917 height 433
click at [430, 371] on form at bounding box center [458, 225] width 917 height 433
click at [175, 297] on icon "-2" at bounding box center [142, 308] width 112 height 112
click at [459, 217] on input "a. -2" at bounding box center [459, 214] width 1 height 8
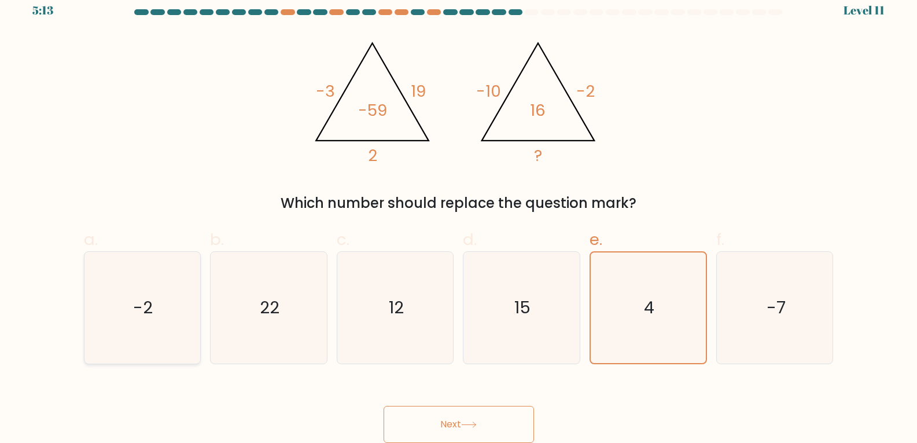
radio input "true"
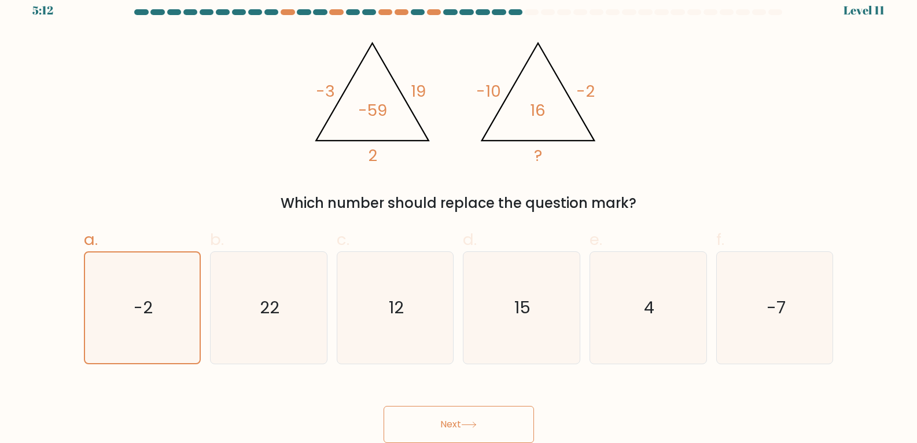
click at [443, 414] on button "Next" at bounding box center [459, 424] width 150 height 37
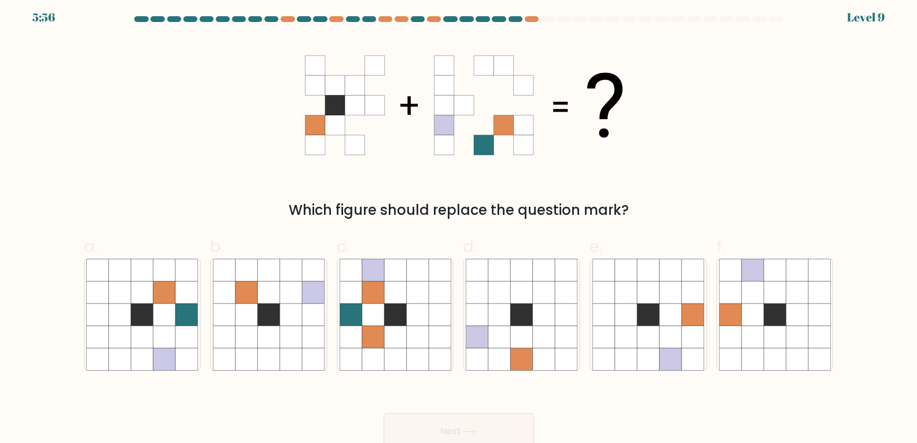
scroll to position [0, 0]
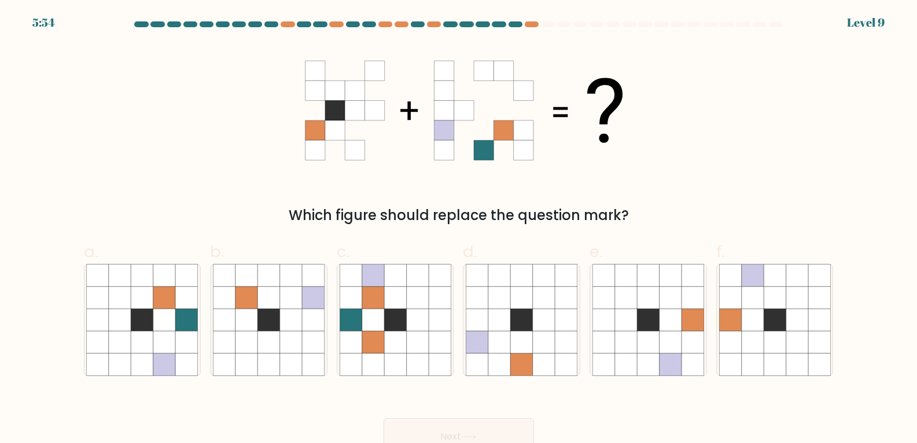
drag, startPoint x: 295, startPoint y: 212, endPoint x: 677, endPoint y: 219, distance: 382.0
click at [677, 219] on div "Which figure should replace the question mark?" at bounding box center [459, 215] width 736 height 21
click at [477, 108] on icon at bounding box center [484, 111] width 20 height 20
click at [556, 199] on div "Which figure should replace the question mark?" at bounding box center [459, 135] width 764 height 182
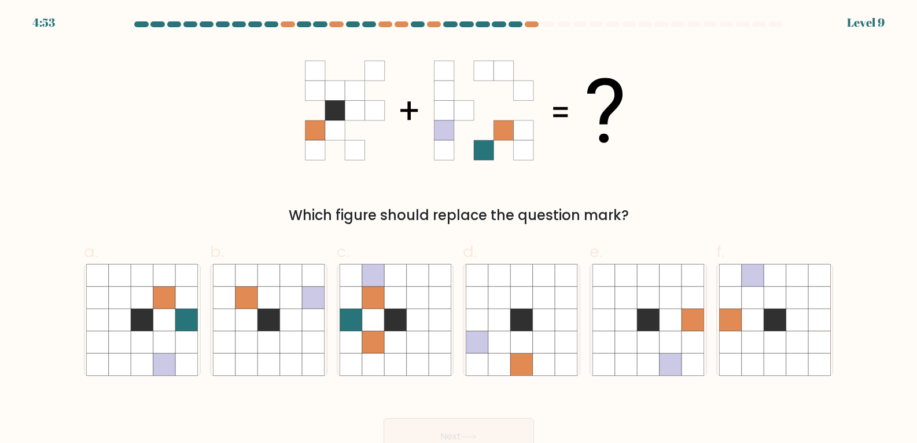
drag, startPoint x: 280, startPoint y: 216, endPoint x: 698, endPoint y: 200, distance: 418.2
click at [698, 200] on div "Which figure should replace the question mark?" at bounding box center [459, 135] width 764 height 182
click at [695, 184] on div "Which figure should replace the question mark?" at bounding box center [459, 135] width 764 height 182
click at [374, 289] on icon at bounding box center [373, 297] width 22 height 22
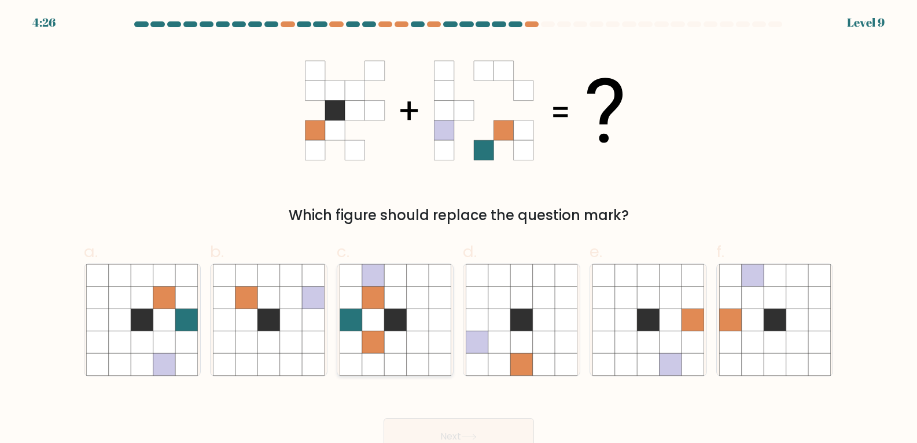
click at [459, 229] on input "c." at bounding box center [459, 226] width 1 height 8
radio input "true"
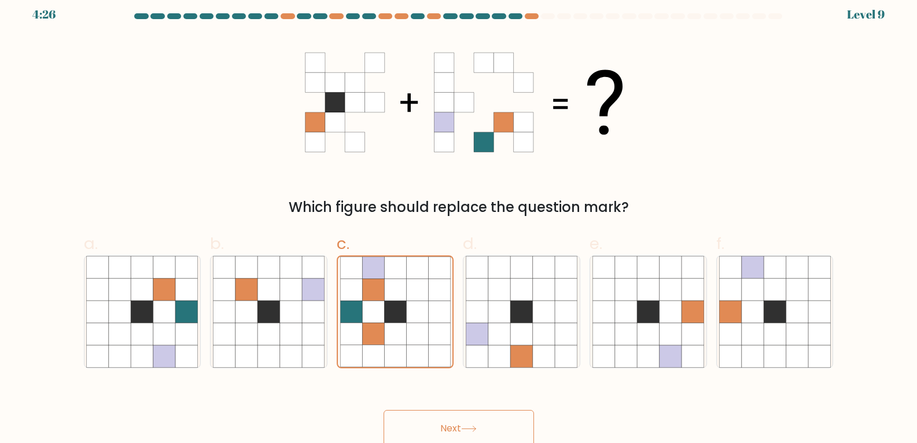
scroll to position [12, 0]
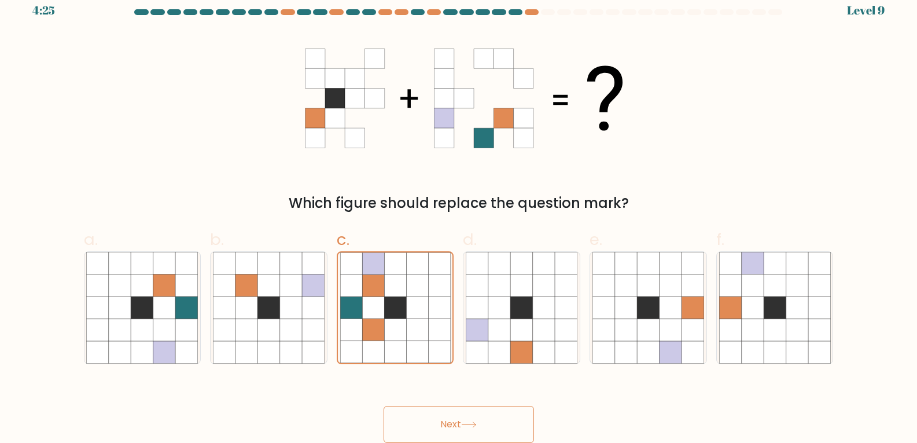
click at [476, 422] on icon at bounding box center [469, 424] width 14 height 5
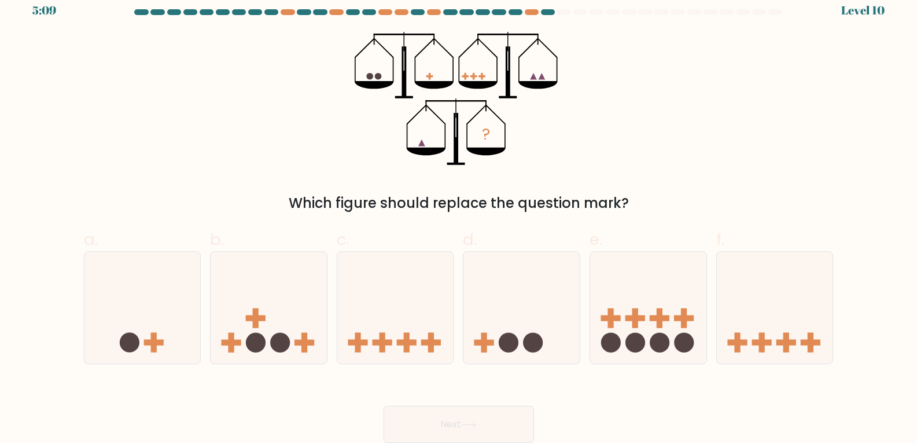
scroll to position [0, 0]
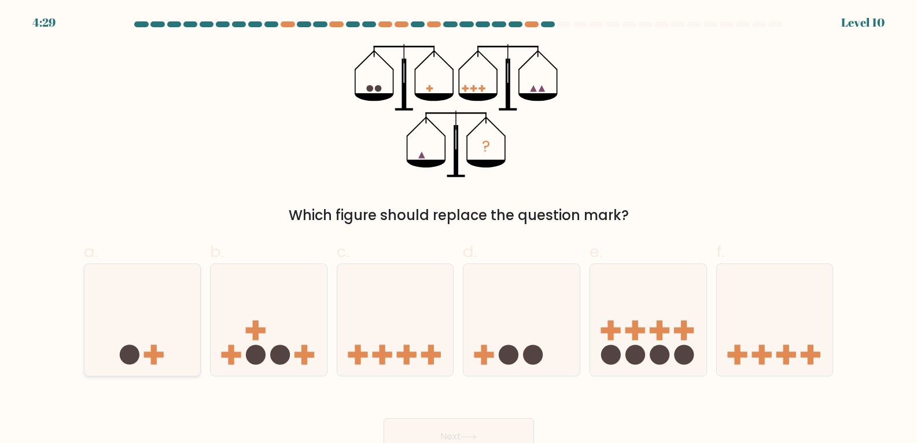
click at [156, 344] on icon at bounding box center [142, 319] width 116 height 96
click at [459, 229] on input "a." at bounding box center [459, 226] width 1 height 8
radio input "true"
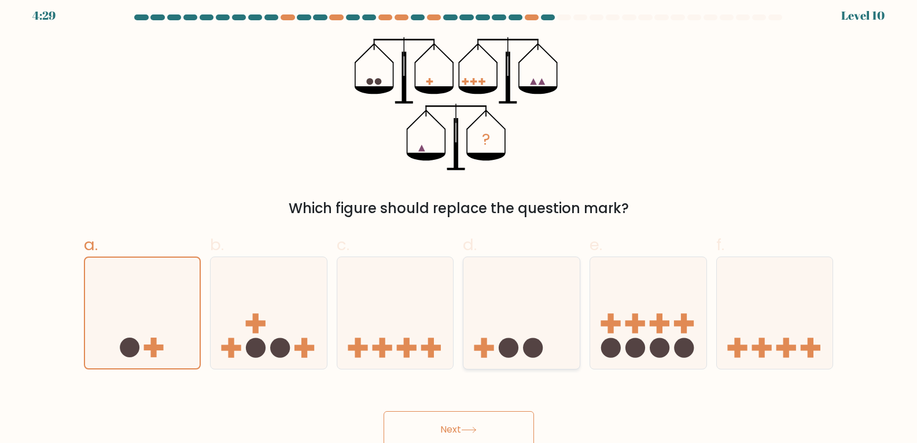
scroll to position [12, 0]
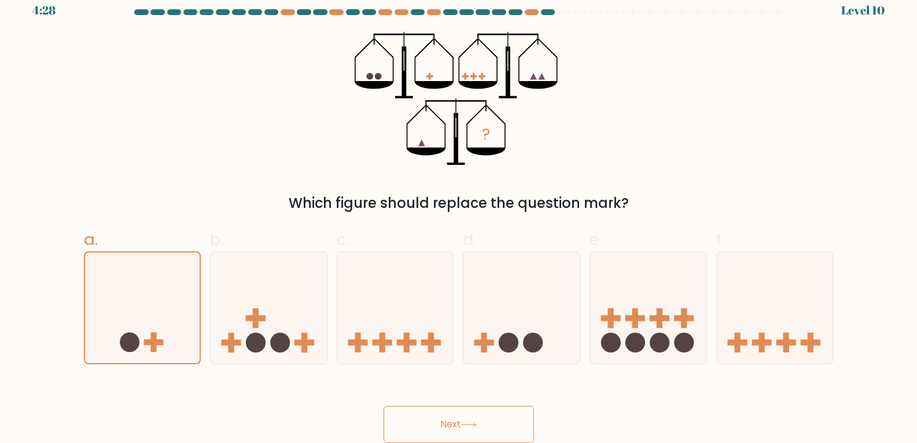
click at [447, 417] on button "Next" at bounding box center [459, 424] width 150 height 37
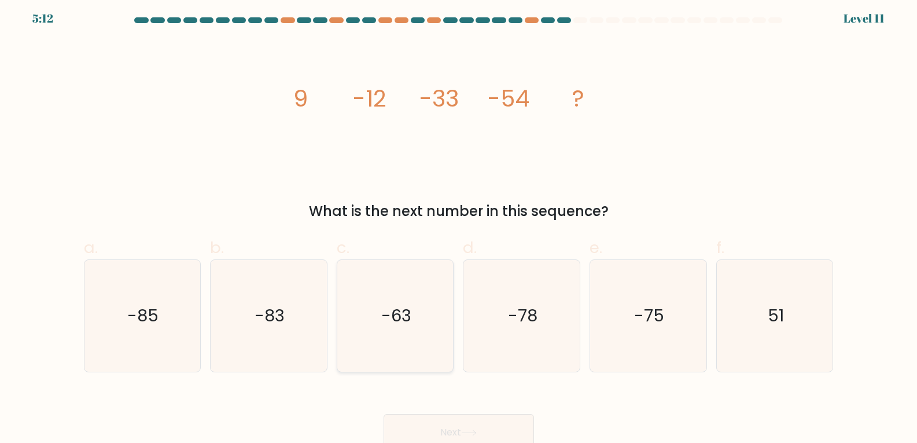
scroll to position [0, 0]
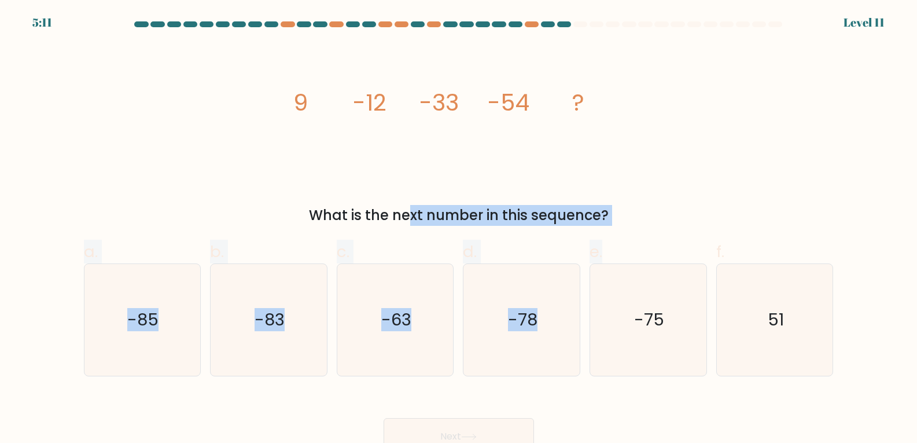
drag, startPoint x: 311, startPoint y: 212, endPoint x: 663, endPoint y: 229, distance: 352.8
click at [663, 229] on form at bounding box center [458, 237] width 917 height 433
click at [666, 182] on div "image/svg+xml 9 -12 -33 -54 ? What is the next number in this sequence?" at bounding box center [459, 135] width 764 height 182
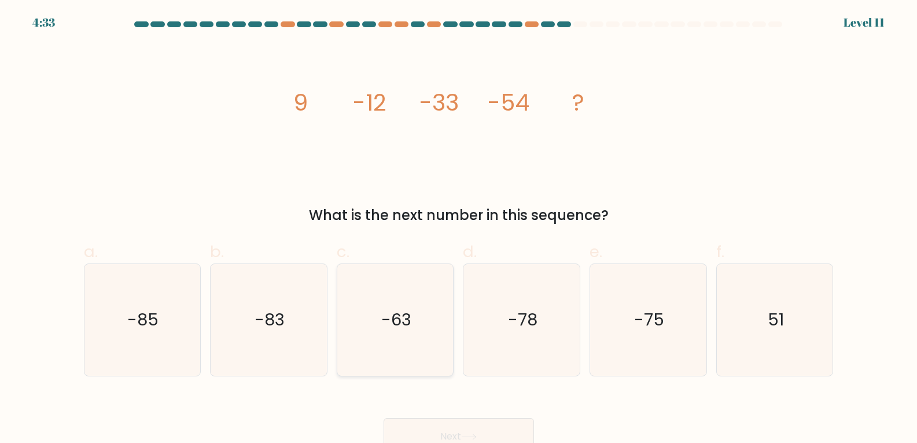
click at [409, 315] on text "-63" at bounding box center [396, 319] width 30 height 23
click at [459, 229] on input "c. -63" at bounding box center [459, 226] width 1 height 8
radio input "true"
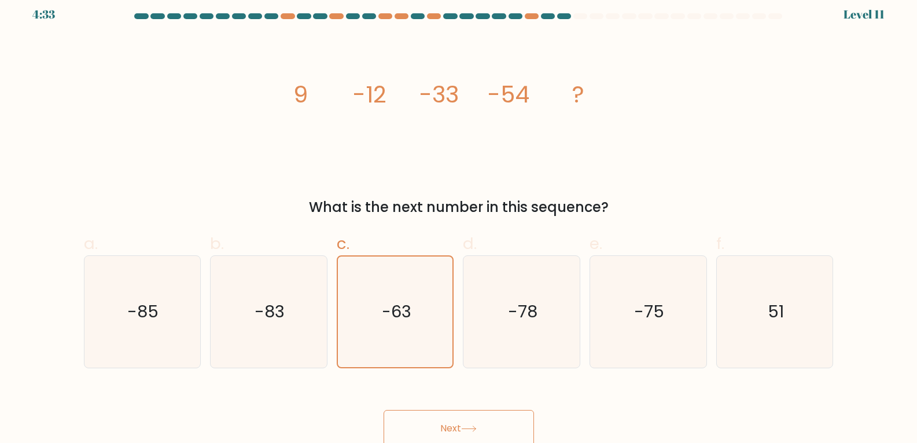
scroll to position [12, 0]
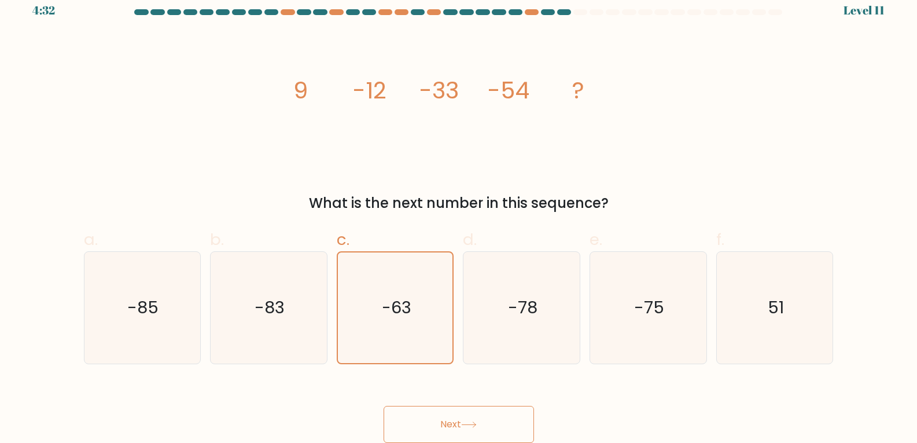
click at [477, 424] on icon at bounding box center [469, 424] width 16 height 6
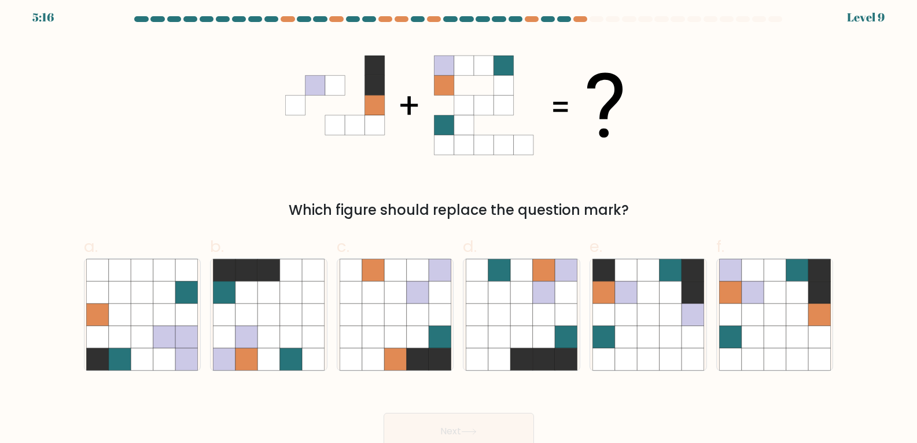
scroll to position [0, 0]
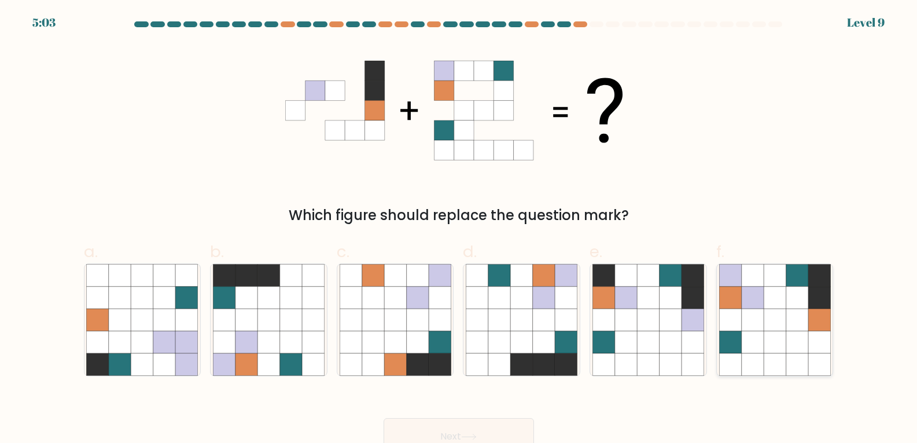
click at [781, 307] on icon at bounding box center [775, 297] width 22 height 22
click at [460, 229] on input "f." at bounding box center [459, 226] width 1 height 8
radio input "true"
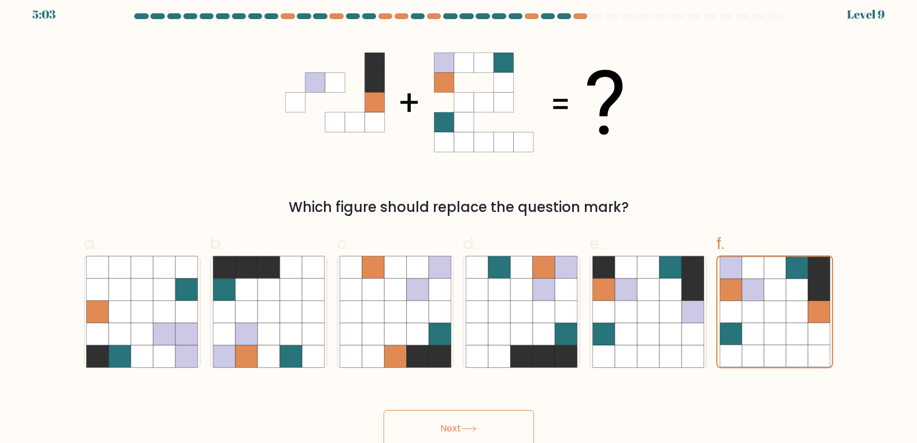
scroll to position [12, 0]
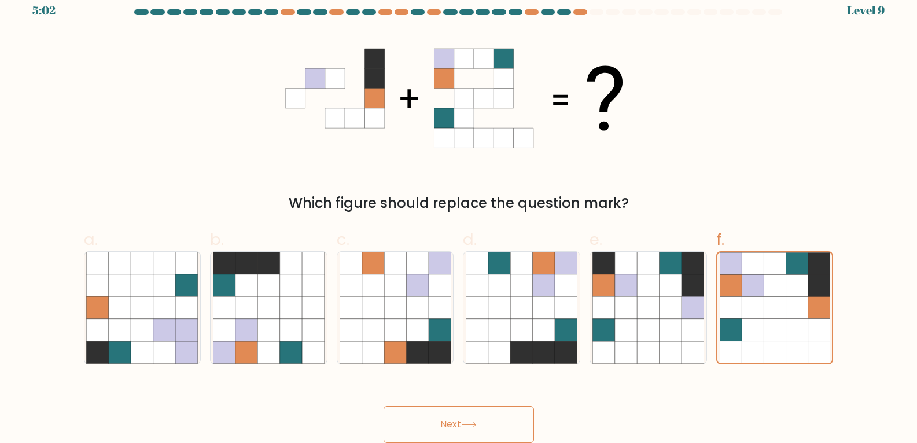
click at [480, 427] on button "Next" at bounding box center [459, 424] width 150 height 37
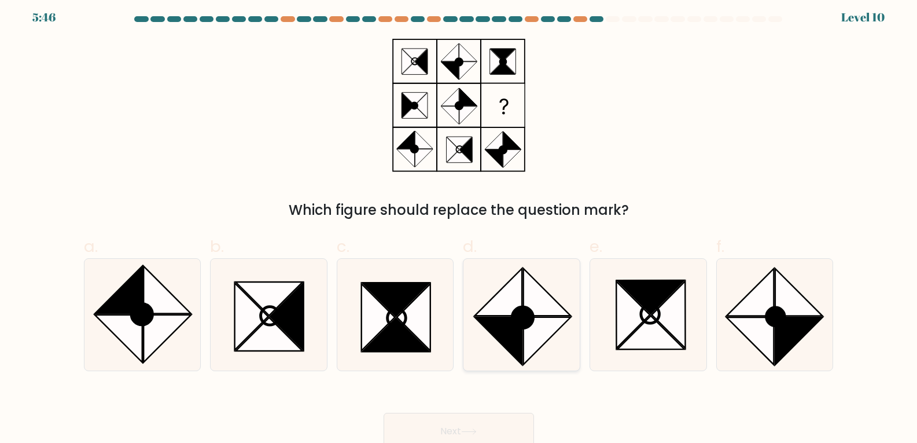
scroll to position [0, 0]
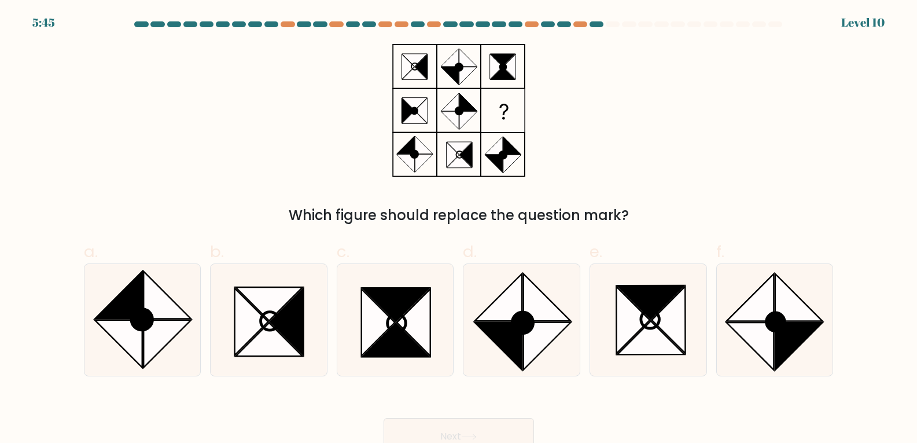
drag, startPoint x: 309, startPoint y: 207, endPoint x: 751, endPoint y: 220, distance: 442.4
click at [751, 220] on div "Which figure should replace the question mark?" at bounding box center [459, 215] width 736 height 21
click at [637, 321] on icon at bounding box center [633, 319] width 34 height 67
click at [460, 229] on input "e." at bounding box center [459, 226] width 1 height 8
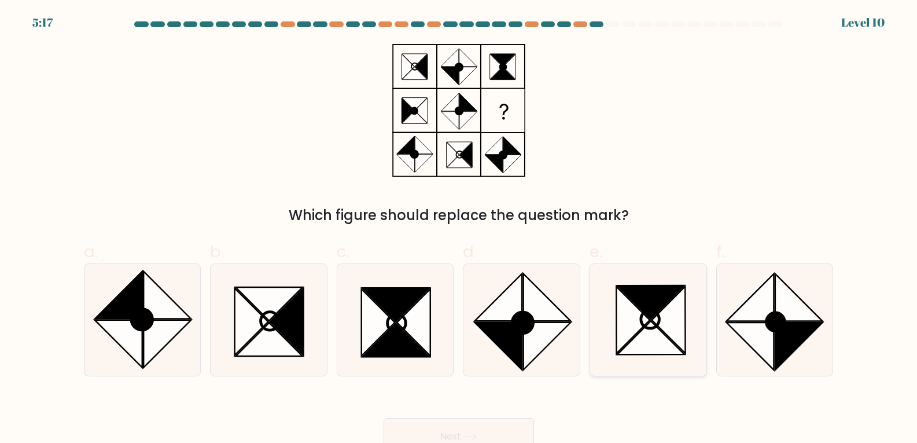
radio input "true"
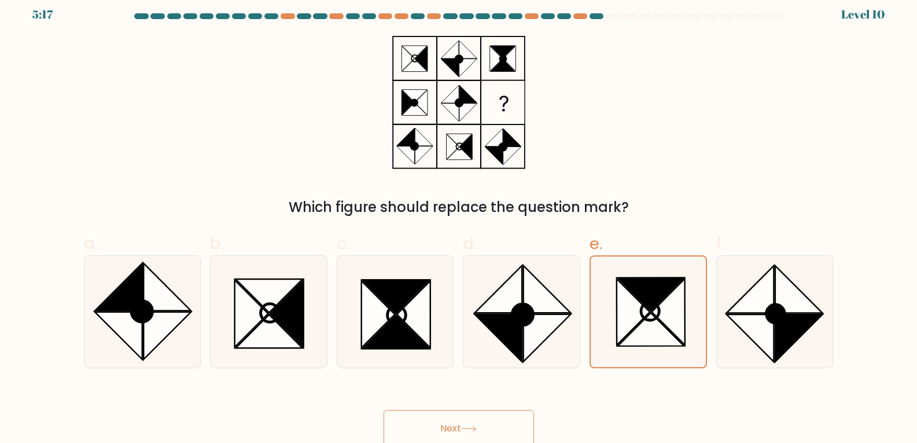
scroll to position [12, 0]
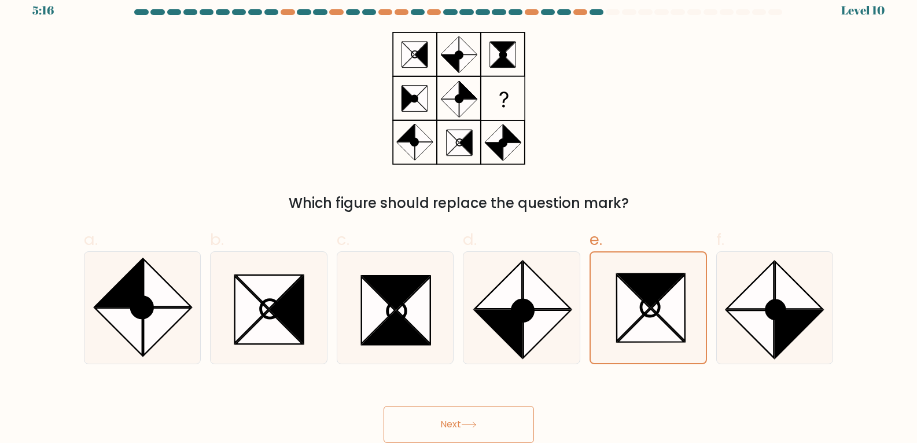
click at [501, 421] on button "Next" at bounding box center [459, 424] width 150 height 37
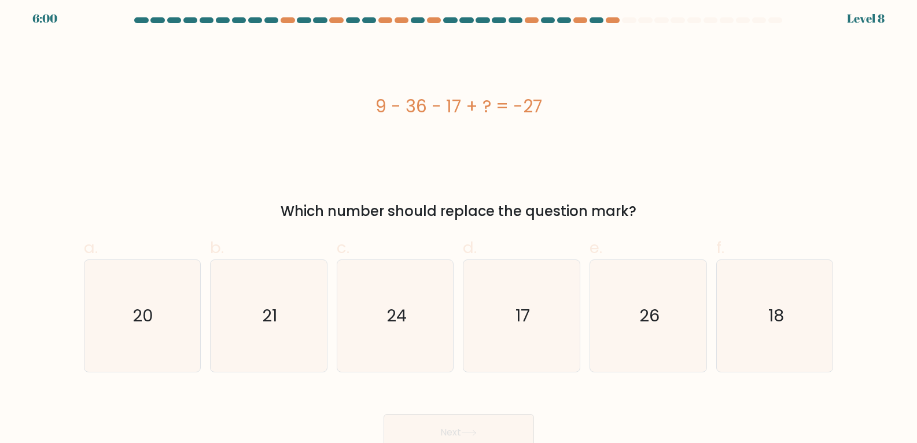
scroll to position [0, 0]
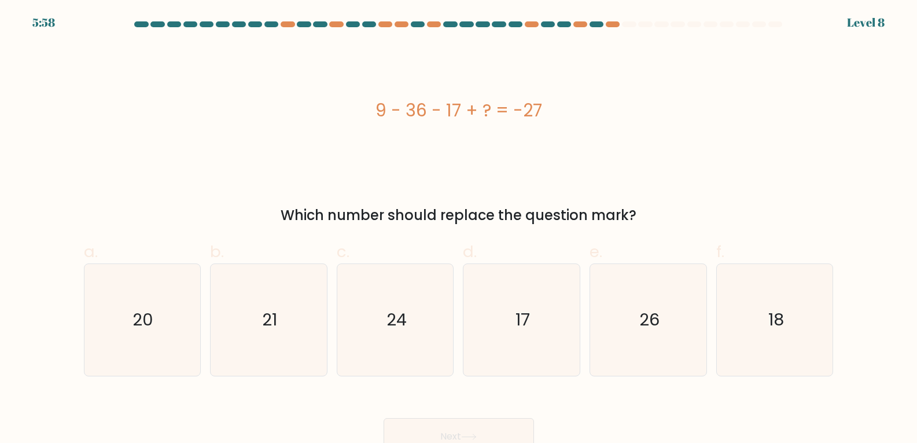
drag, startPoint x: 446, startPoint y: 111, endPoint x: 633, endPoint y: 111, distance: 186.4
click at [633, 111] on div "9 - 36 - 17 + ? = -27" at bounding box center [459, 110] width 750 height 26
click at [631, 118] on div "9 - 36 - 17 + ? = -27" at bounding box center [459, 110] width 750 height 26
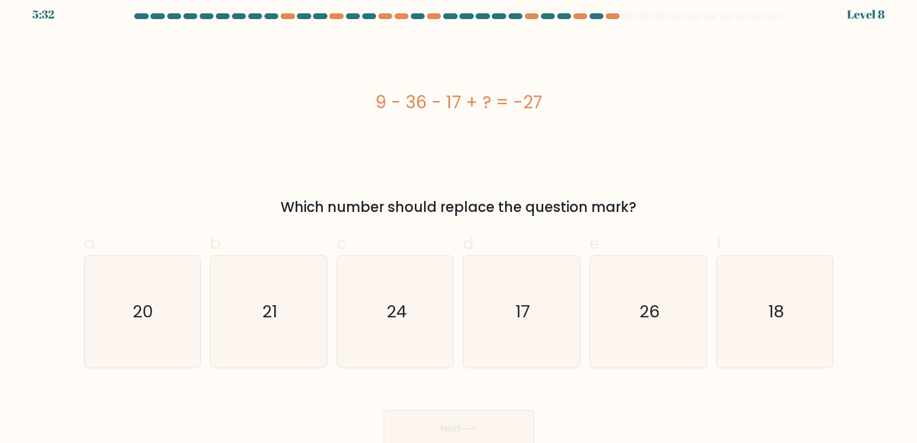
scroll to position [12, 0]
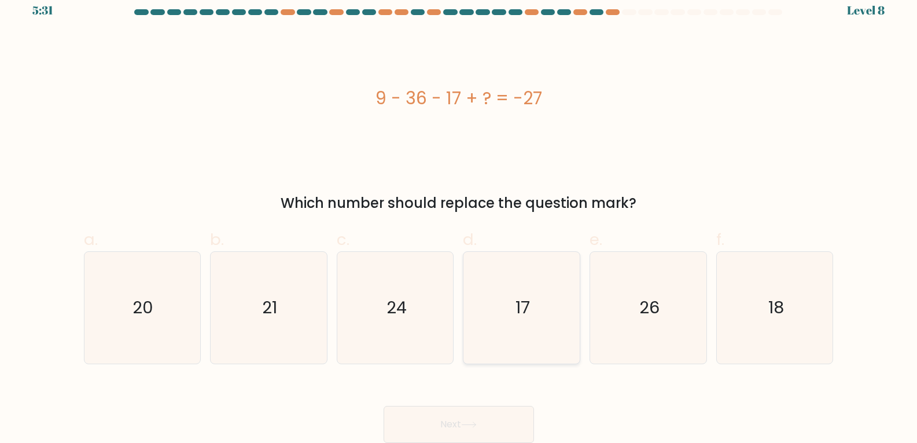
click at [534, 318] on icon "17" at bounding box center [522, 308] width 112 height 112
click at [460, 217] on input "d. 17" at bounding box center [459, 214] width 1 height 8
radio input "true"
click at [499, 409] on button "Next" at bounding box center [459, 424] width 150 height 37
click at [508, 414] on button "Next" at bounding box center [459, 424] width 150 height 37
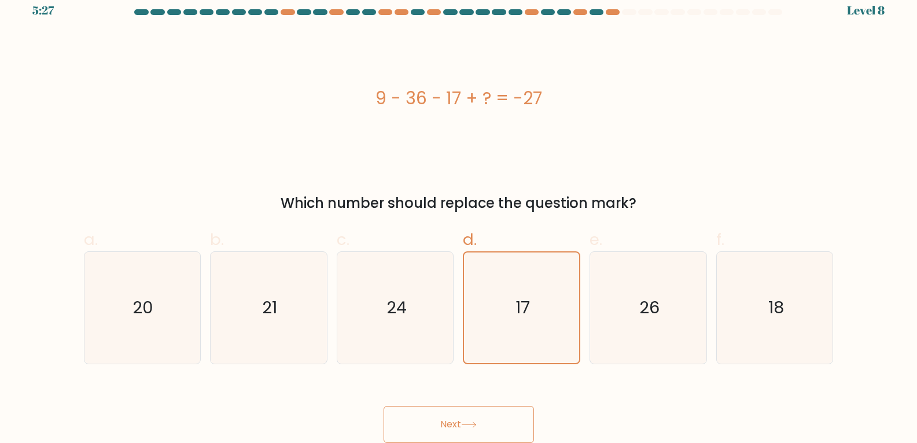
click at [506, 420] on button "Next" at bounding box center [459, 424] width 150 height 37
click at [465, 421] on icon at bounding box center [469, 424] width 16 height 6
click at [510, 329] on icon "17" at bounding box center [521, 307] width 111 height 111
click at [460, 217] on input "d. 17" at bounding box center [459, 214] width 1 height 8
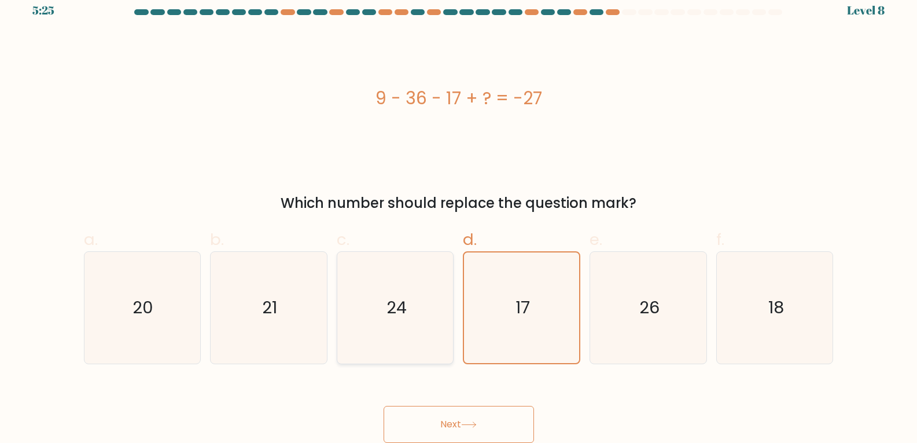
click at [391, 315] on text "24" at bounding box center [397, 307] width 20 height 23
click at [459, 217] on input "c. 24" at bounding box center [459, 214] width 1 height 8
radio input "true"
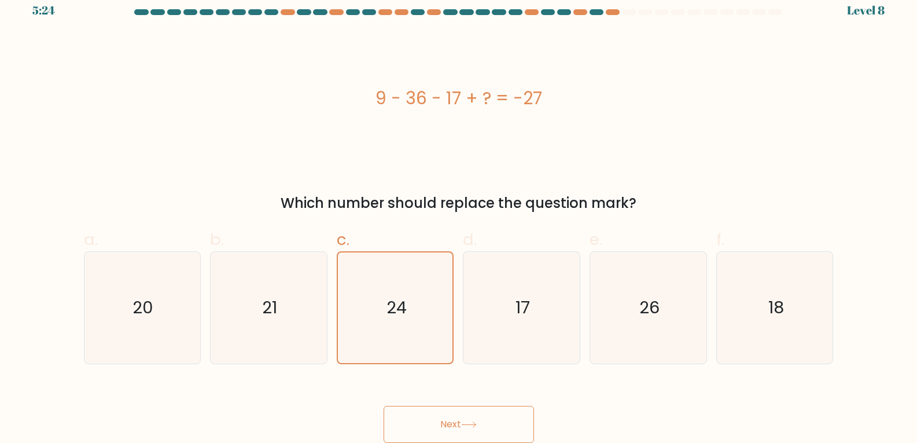
click at [460, 421] on button "Next" at bounding box center [459, 424] width 150 height 37
click at [510, 331] on icon "17" at bounding box center [522, 308] width 112 height 112
click at [460, 217] on input "d. 17" at bounding box center [459, 214] width 1 height 8
radio input "true"
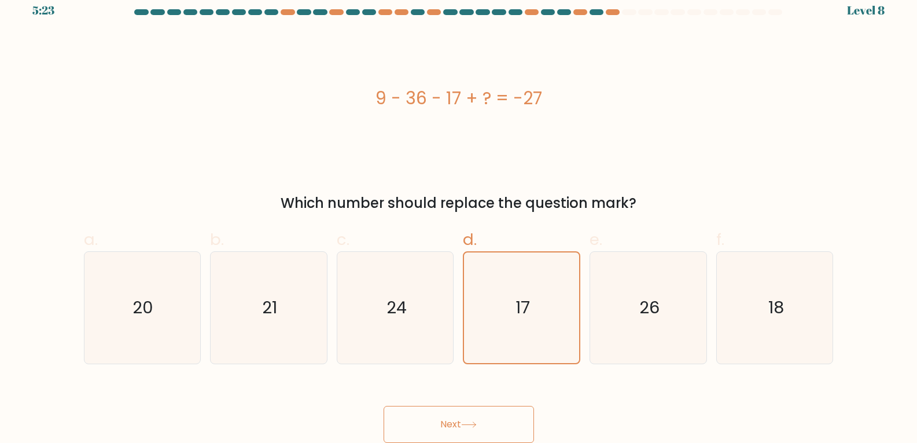
click at [487, 421] on button "Next" at bounding box center [459, 424] width 150 height 37
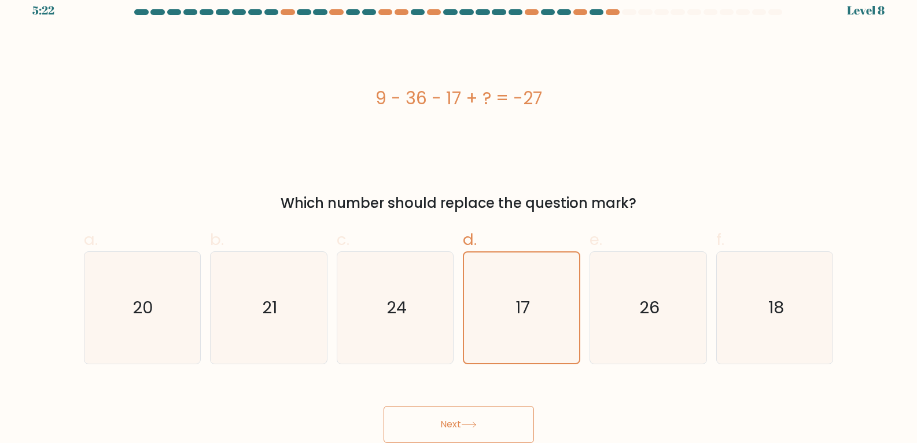
click at [487, 421] on button "Next" at bounding box center [459, 424] width 150 height 37
click at [478, 420] on button "Next" at bounding box center [459, 424] width 150 height 37
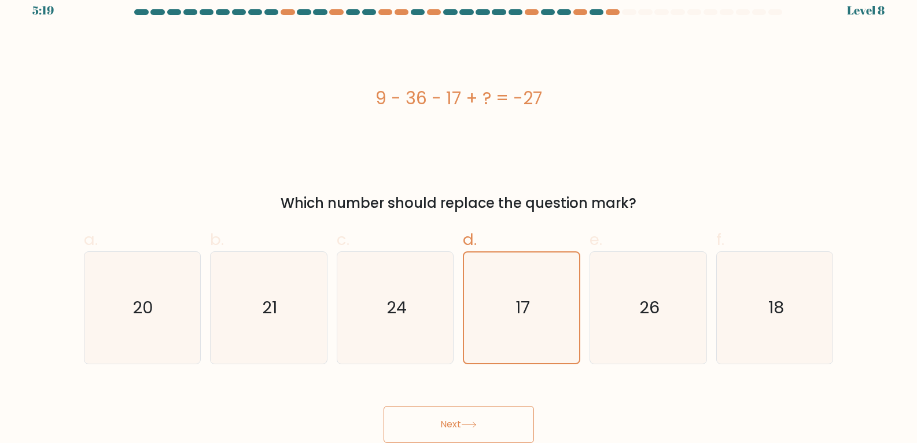
click at [478, 420] on button "Next" at bounding box center [459, 424] width 150 height 37
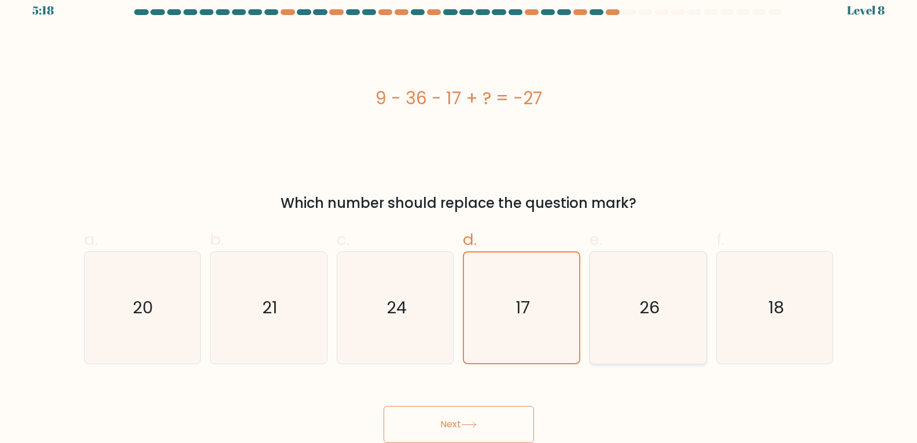
click at [663, 307] on icon "26" at bounding box center [649, 308] width 112 height 112
click at [460, 217] on input "e. 26" at bounding box center [459, 214] width 1 height 8
radio input "true"
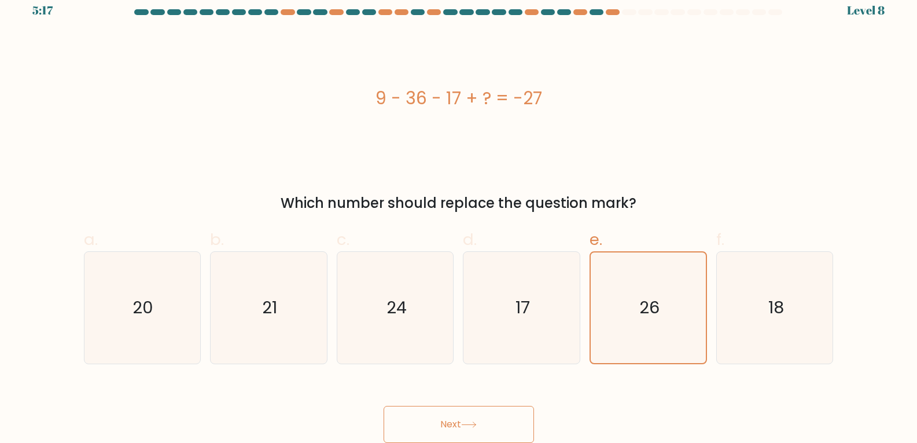
click at [506, 426] on button "Next" at bounding box center [459, 424] width 150 height 37
click at [791, 320] on icon "18" at bounding box center [775, 308] width 112 height 112
click at [460, 217] on input "f. 18" at bounding box center [459, 214] width 1 height 8
radio input "true"
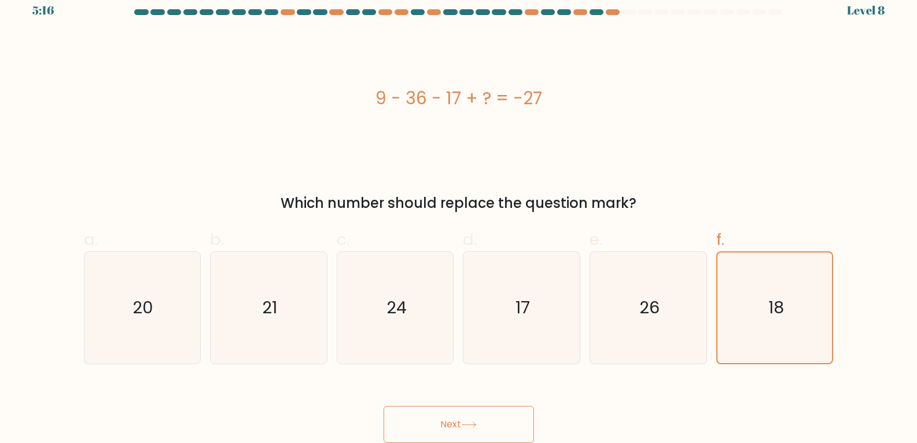
click at [514, 421] on button "Next" at bounding box center [459, 424] width 150 height 37
click at [281, 301] on icon "21" at bounding box center [269, 308] width 112 height 112
click at [459, 217] on input "b. 21" at bounding box center [459, 214] width 1 height 8
radio input "true"
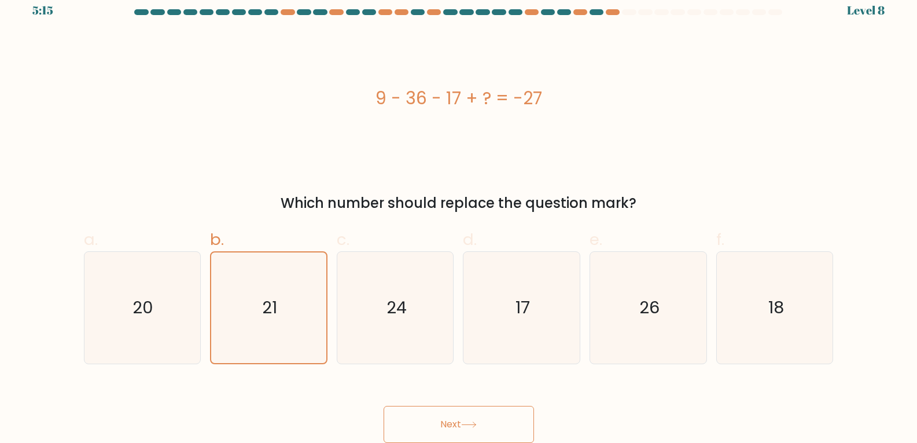
click at [463, 420] on button "Next" at bounding box center [459, 424] width 150 height 37
drag, startPoint x: 168, startPoint y: 299, endPoint x: 199, endPoint y: 305, distance: 31.9
click at [168, 299] on icon "20" at bounding box center [142, 308] width 112 height 112
click at [459, 217] on input "a. 20" at bounding box center [459, 214] width 1 height 8
radio input "true"
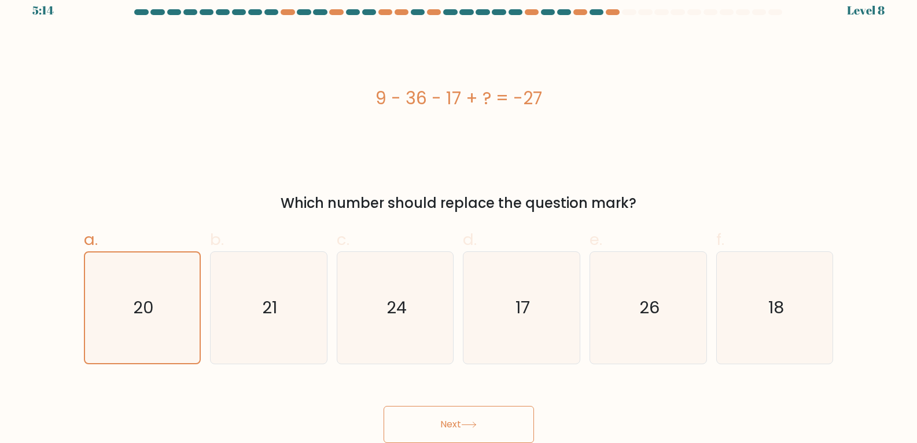
click at [450, 419] on button "Next" at bounding box center [459, 424] width 150 height 37
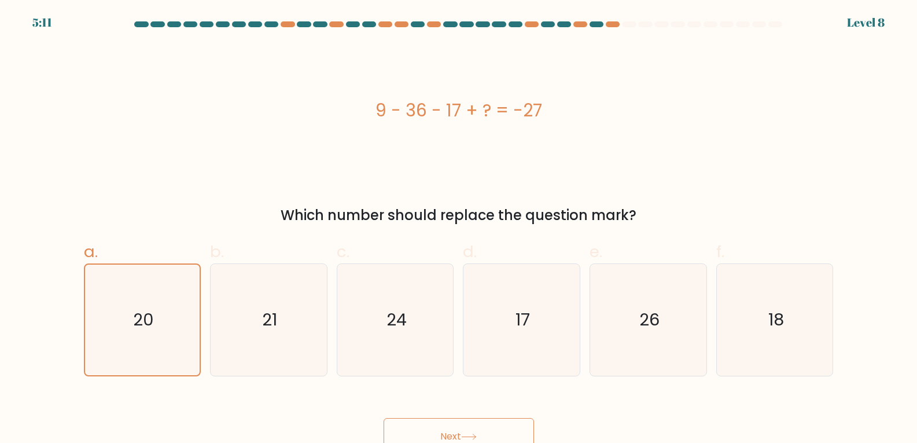
click at [585, 175] on div "9 - 36 - 17 + ? = -27" at bounding box center [459, 110] width 750 height 133
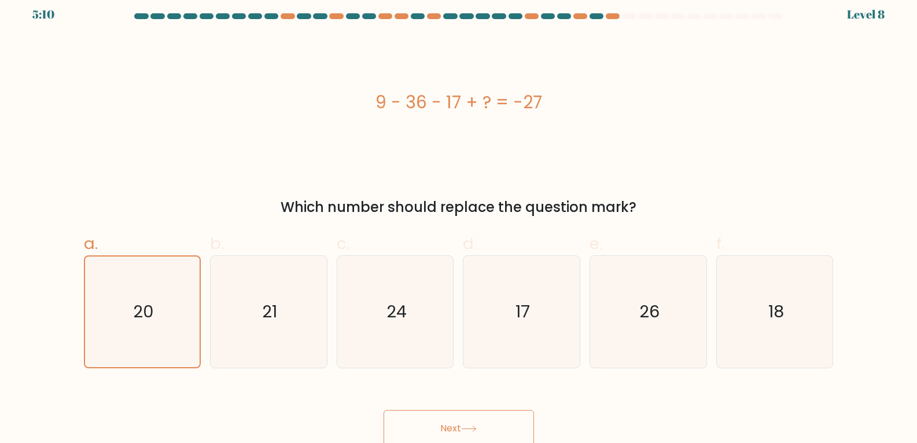
scroll to position [12, 0]
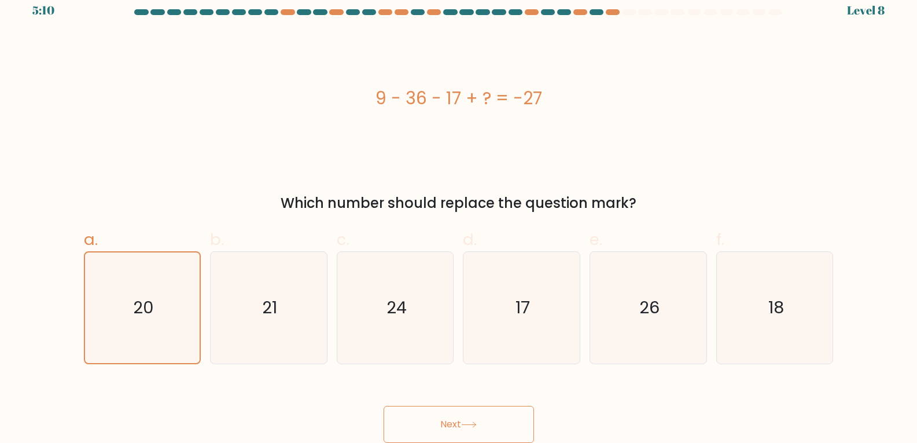
click at [572, 232] on label "d. 17" at bounding box center [521, 295] width 117 height 137
click at [460, 217] on input "d. 17" at bounding box center [459, 214] width 1 height 8
radio input "true"
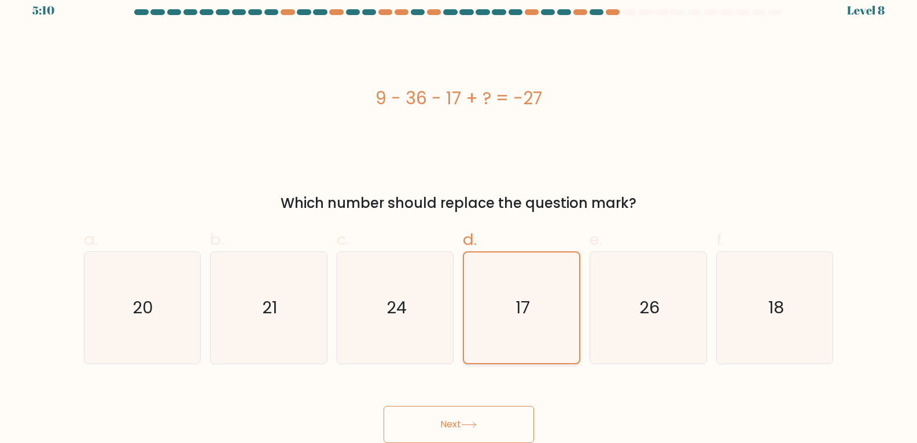
click at [514, 309] on icon "17" at bounding box center [521, 307] width 111 height 111
click at [460, 217] on input "d. 17" at bounding box center [459, 214] width 1 height 8
click at [481, 432] on button "Next" at bounding box center [459, 424] width 150 height 37
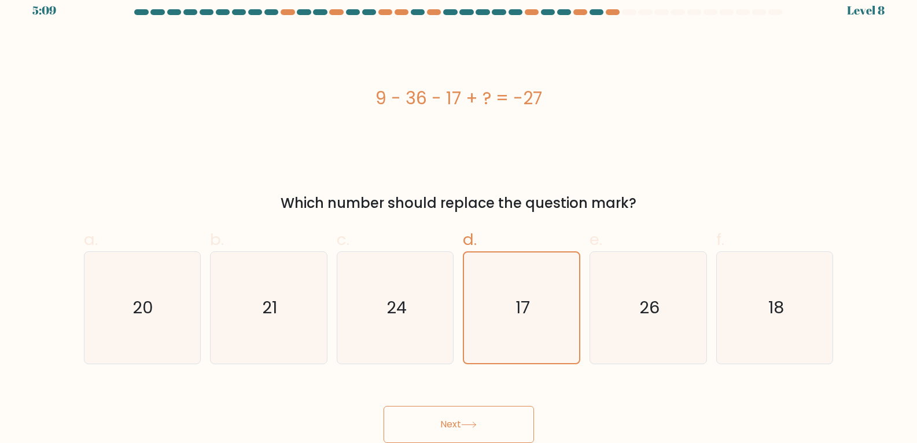
click at [481, 432] on button "Next" at bounding box center [459, 424] width 150 height 37
click at [428, 264] on icon "24" at bounding box center [396, 308] width 112 height 112
click at [459, 217] on input "c. 24" at bounding box center [459, 214] width 1 height 8
radio input "true"
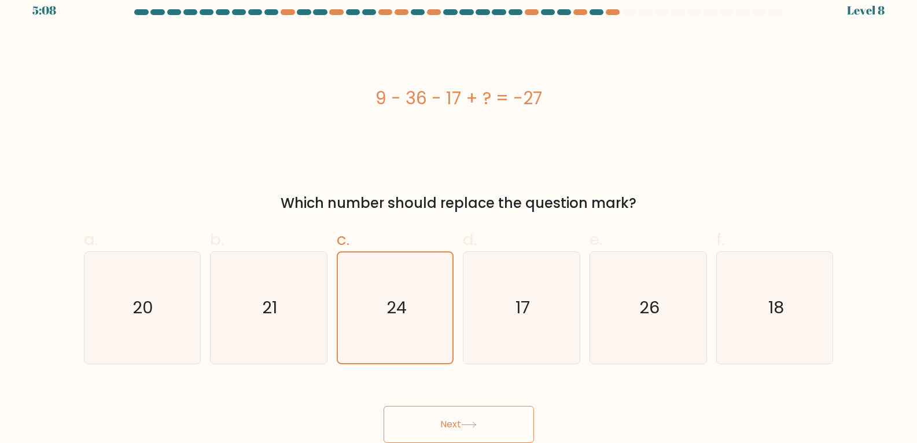
click at [492, 420] on button "Next" at bounding box center [459, 424] width 150 height 37
drag, startPoint x: 254, startPoint y: 256, endPoint x: 362, endPoint y: 339, distance: 136.1
click at [254, 257] on icon "21" at bounding box center [269, 308] width 112 height 112
click at [459, 217] on input "b. 21" at bounding box center [459, 214] width 1 height 8
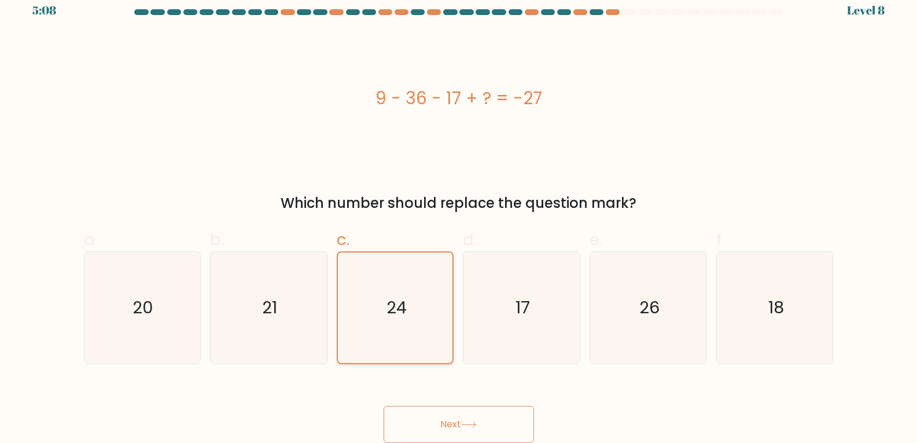
radio input "true"
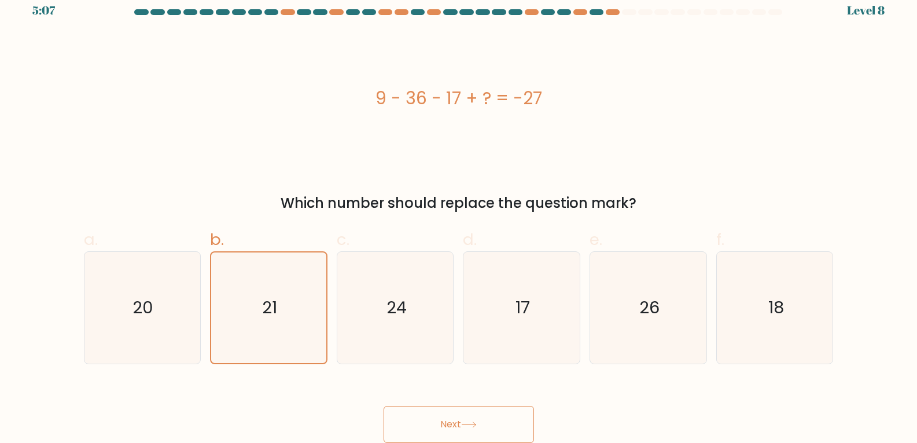
click at [476, 399] on div "Next" at bounding box center [459, 410] width 764 height 65
click at [483, 413] on button "Next" at bounding box center [459, 424] width 150 height 37
drag, startPoint x: 484, startPoint y: 413, endPoint x: 605, endPoint y: 347, distance: 137.8
click at [485, 413] on button "Next" at bounding box center [459, 424] width 150 height 37
click at [645, 330] on icon "26" at bounding box center [649, 308] width 112 height 112
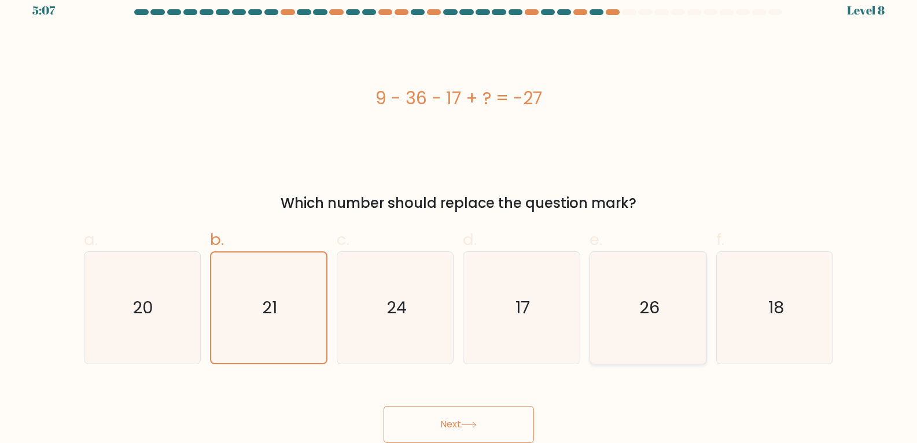
click at [460, 217] on input "e. 26" at bounding box center [459, 214] width 1 height 8
radio input "true"
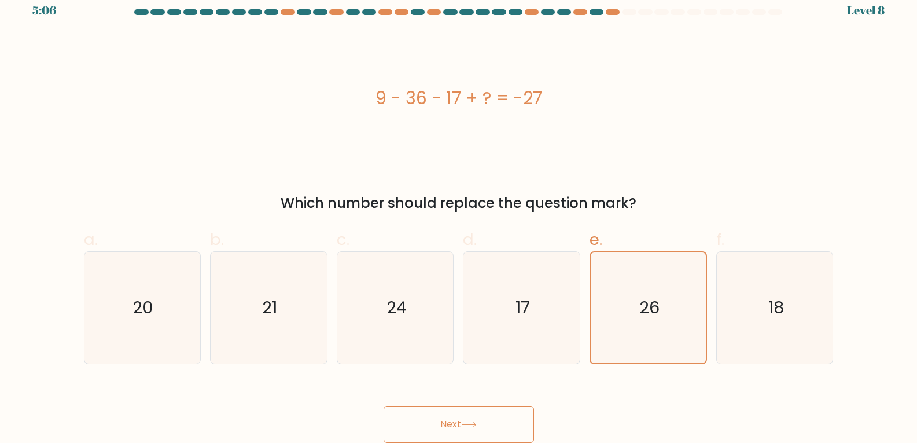
click at [478, 418] on button "Next" at bounding box center [459, 424] width 150 height 37
click at [805, 304] on icon "18" at bounding box center [775, 308] width 112 height 112
click at [460, 217] on input "f. 18" at bounding box center [459, 214] width 1 height 8
radio input "true"
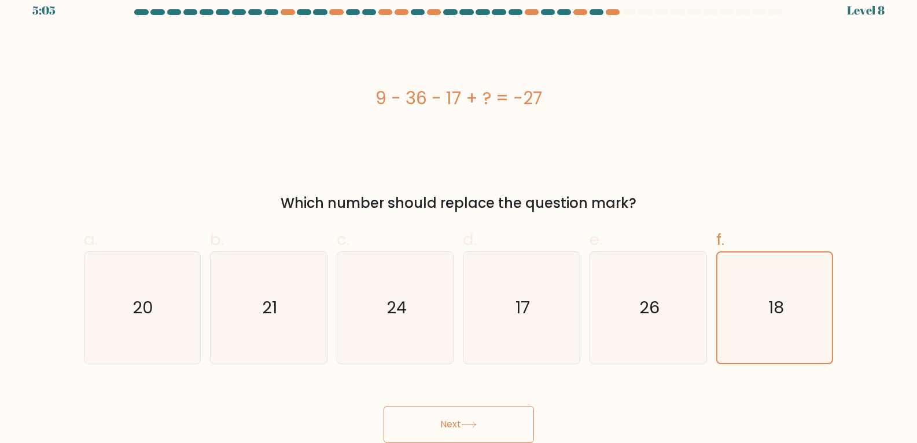
click at [506, 416] on button "Next" at bounding box center [459, 424] width 150 height 37
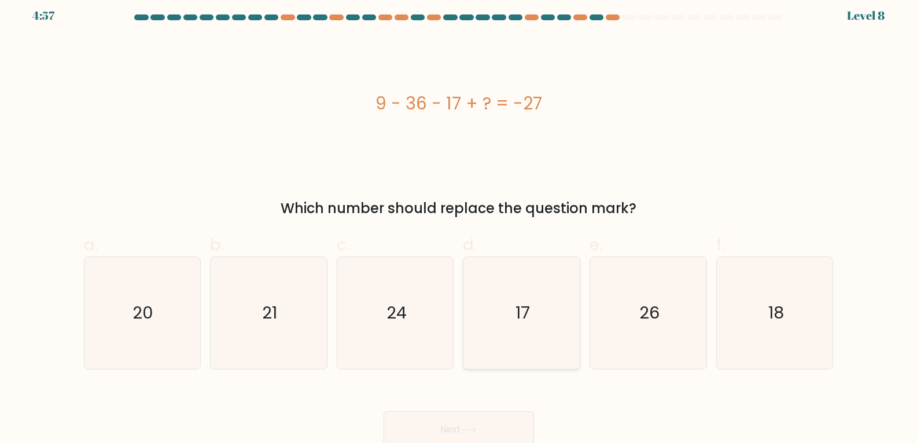
scroll to position [12, 0]
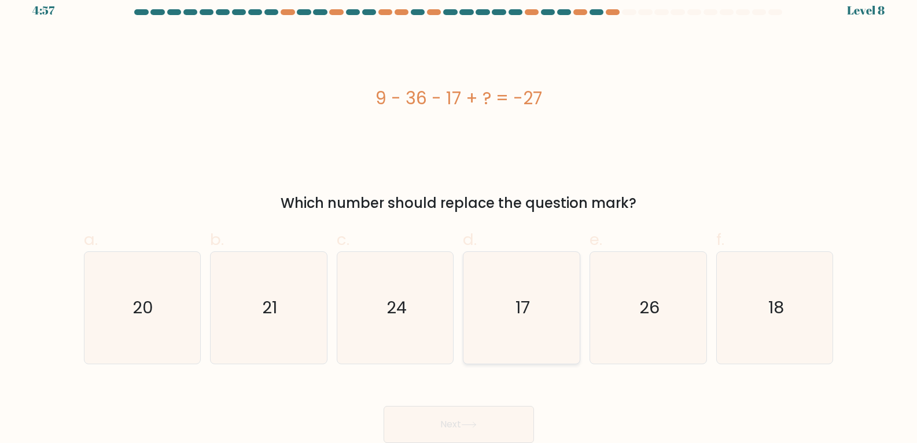
click at [514, 332] on icon "17" at bounding box center [522, 308] width 112 height 112
click at [460, 217] on input "d. 17" at bounding box center [459, 214] width 1 height 8
radio input "true"
click at [486, 414] on button "Next" at bounding box center [459, 424] width 150 height 37
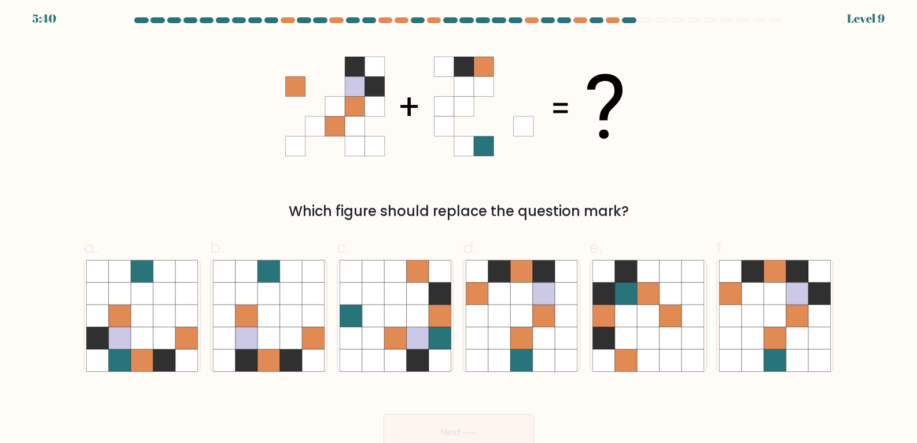
scroll to position [0, 0]
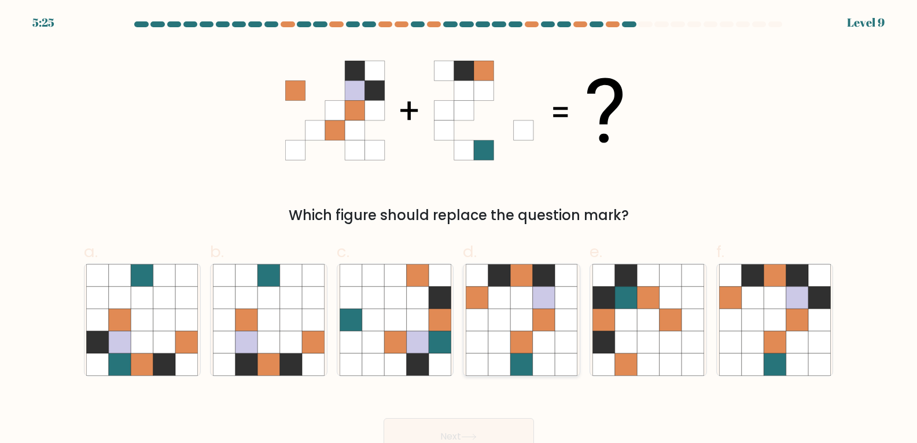
click at [484, 307] on icon at bounding box center [477, 297] width 22 height 22
click at [460, 229] on input "d." at bounding box center [459, 226] width 1 height 8
radio input "true"
click at [803, 356] on icon at bounding box center [797, 364] width 22 height 22
click at [460, 229] on input "f." at bounding box center [459, 226] width 1 height 8
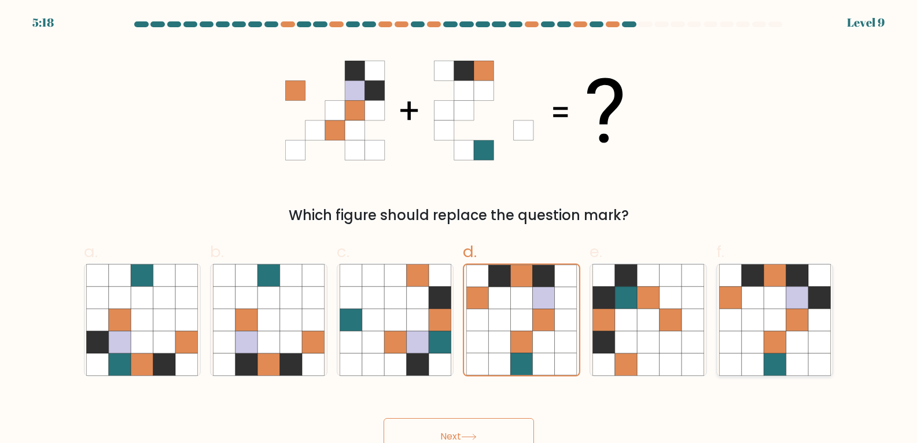
radio input "true"
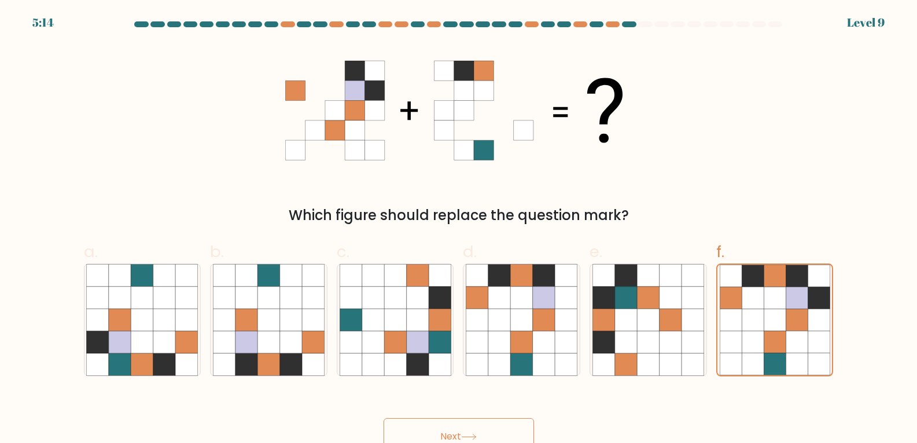
click at [482, 424] on button "Next" at bounding box center [459, 436] width 150 height 37
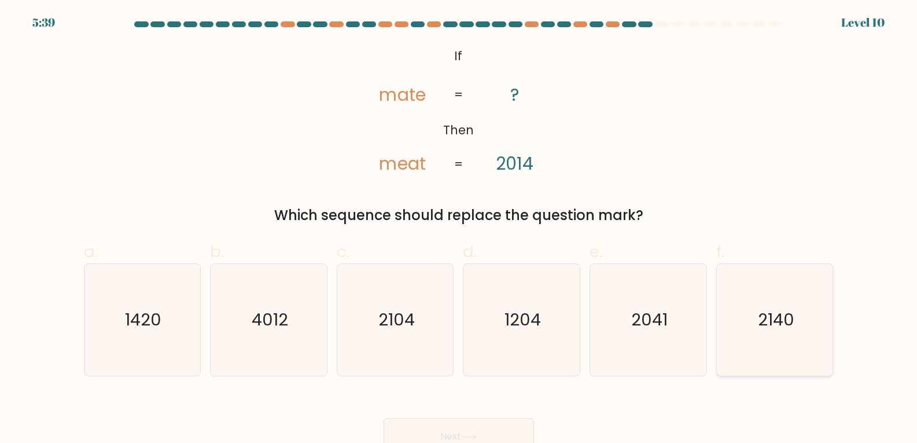
click at [794, 310] on text "2140" at bounding box center [776, 319] width 36 height 23
click at [460, 229] on input "f. 2140" at bounding box center [459, 226] width 1 height 8
radio input "true"
click at [473, 429] on button "Next" at bounding box center [459, 436] width 150 height 37
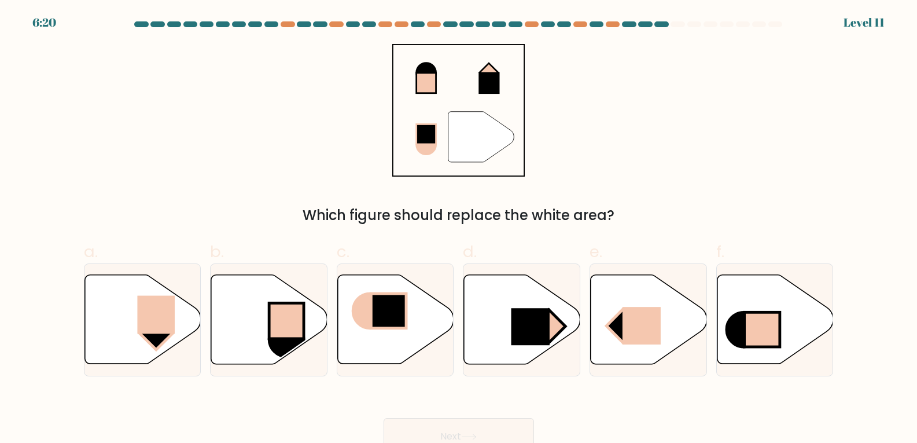
drag, startPoint x: 399, startPoint y: 211, endPoint x: 645, endPoint y: 211, distance: 245.4
click at [645, 211] on div "Which figure should replace the white area?" at bounding box center [459, 215] width 736 height 21
click at [649, 169] on div "" Which figure should replace the white area?" at bounding box center [459, 135] width 764 height 182
drag, startPoint x: 625, startPoint y: 219, endPoint x: 692, endPoint y: 210, distance: 67.8
click at [692, 210] on div "Which figure should replace the white area?" at bounding box center [459, 215] width 736 height 21
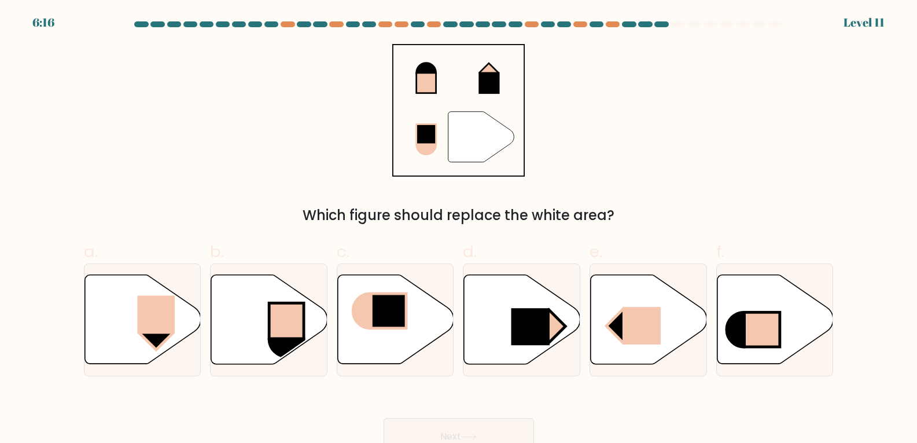
click at [692, 210] on div "Which figure should replace the white area?" at bounding box center [459, 215] width 736 height 21
click at [152, 340] on rect at bounding box center [155, 333] width 33 height 33
click at [459, 229] on input "a." at bounding box center [459, 226] width 1 height 8
radio input "true"
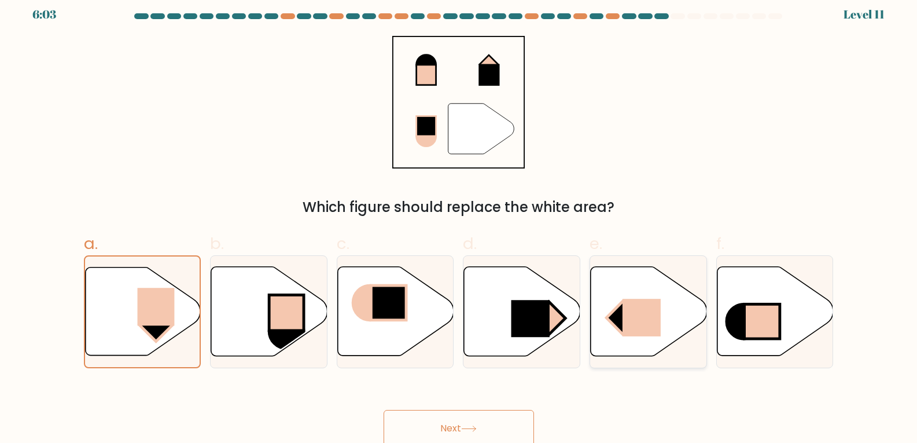
scroll to position [12, 0]
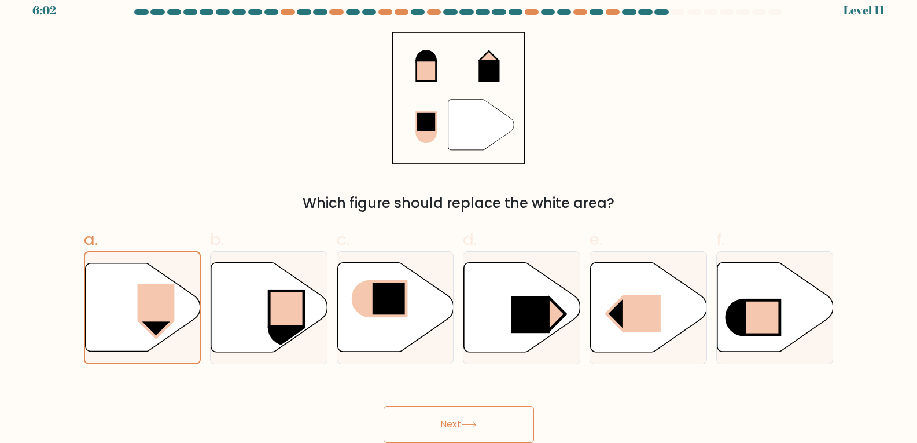
click at [449, 422] on button "Next" at bounding box center [459, 424] width 150 height 37
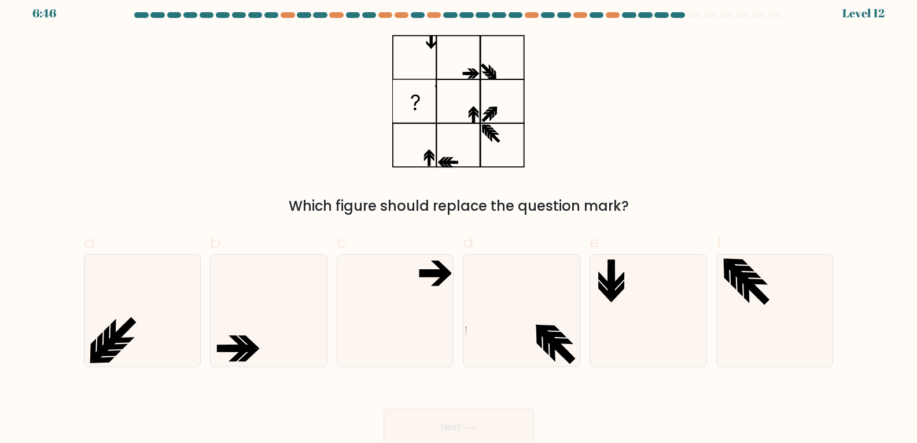
scroll to position [0, 0]
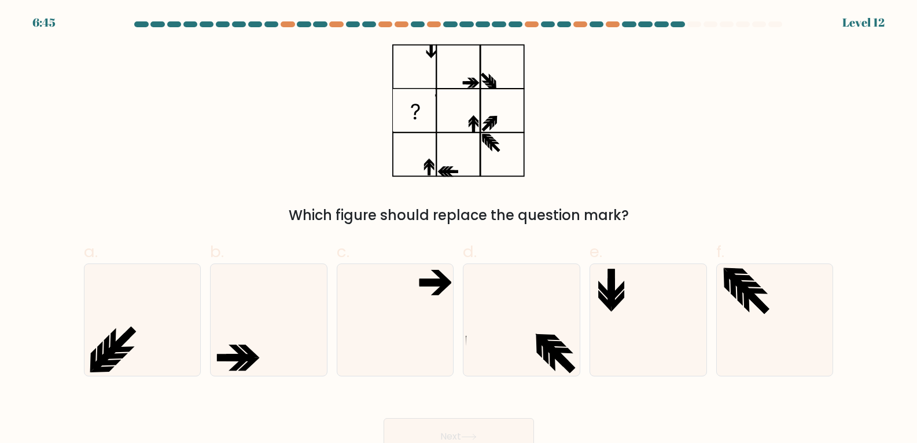
drag, startPoint x: 339, startPoint y: 216, endPoint x: 641, endPoint y: 197, distance: 303.3
click at [640, 203] on div "Which figure should replace the question mark?" at bounding box center [459, 135] width 764 height 182
click at [642, 172] on div "Which figure should replace the question mark?" at bounding box center [459, 135] width 764 height 182
click at [631, 130] on div "Which figure should replace the question mark?" at bounding box center [459, 135] width 764 height 182
click at [630, 277] on icon at bounding box center [649, 320] width 112 height 112
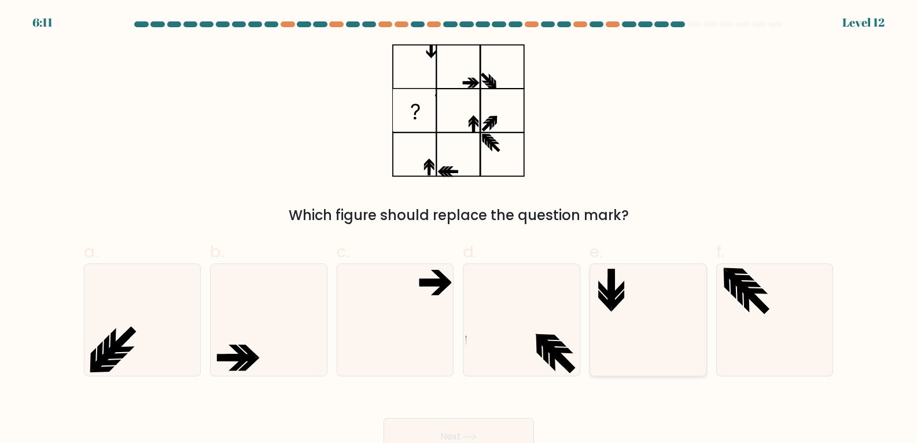
click at [460, 229] on input "e." at bounding box center [459, 226] width 1 height 8
radio input "true"
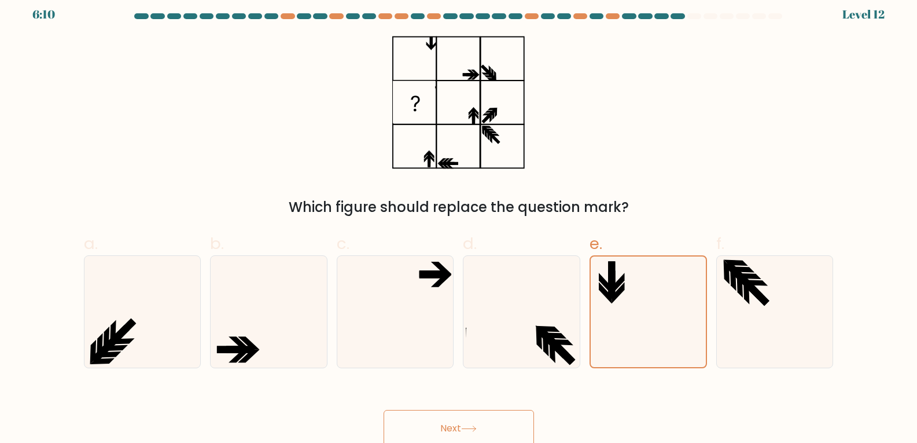
scroll to position [12, 0]
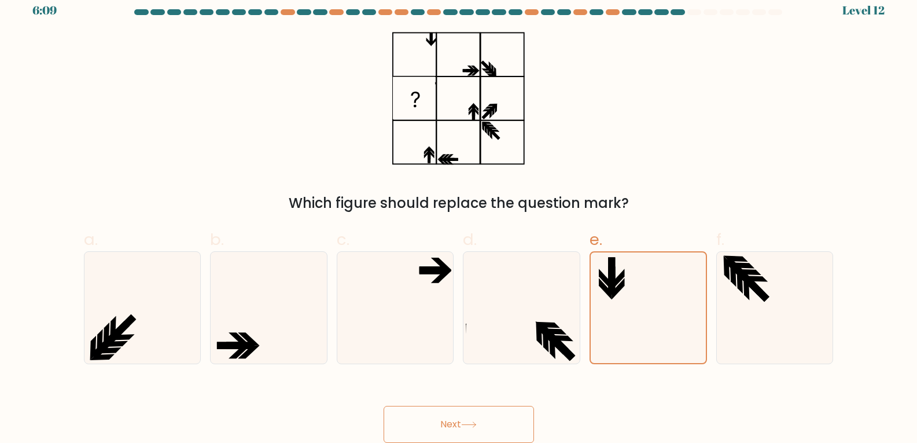
click at [477, 425] on icon at bounding box center [469, 424] width 16 height 6
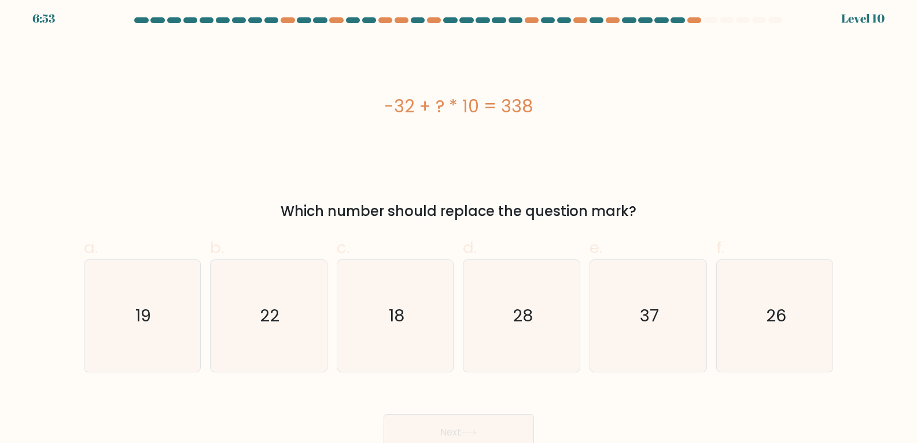
scroll to position [0, 0]
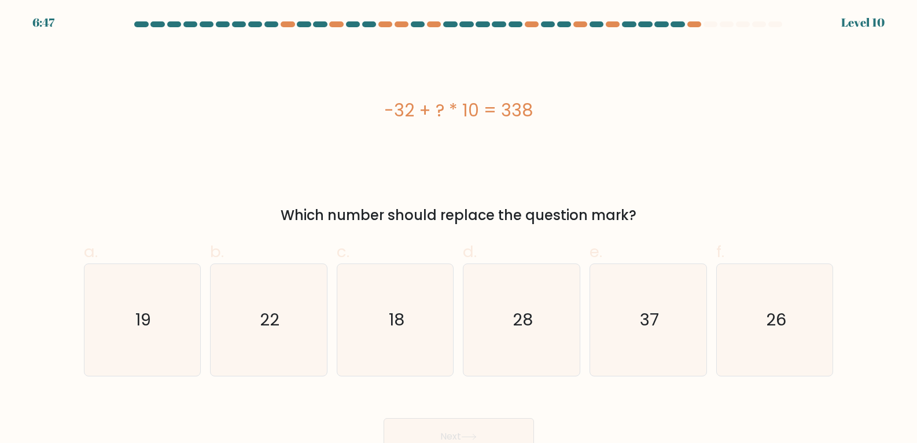
drag, startPoint x: 281, startPoint y: 210, endPoint x: 635, endPoint y: 212, distance: 354.2
click at [635, 212] on div "Which number should replace the question mark?" at bounding box center [459, 215] width 736 height 21
click at [635, 137] on div "-32 + ? * 10 = 338" at bounding box center [459, 110] width 750 height 133
click at [636, 331] on icon "37" at bounding box center [649, 320] width 112 height 112
click at [460, 229] on input "e. 37" at bounding box center [459, 226] width 1 height 8
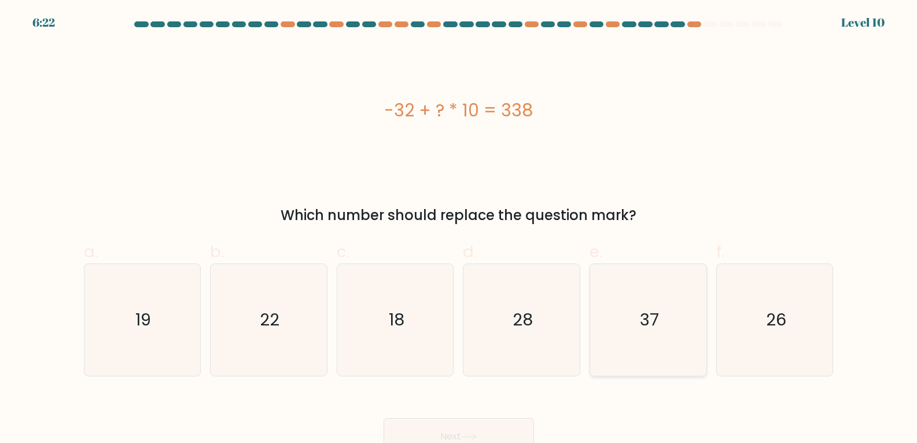
radio input "true"
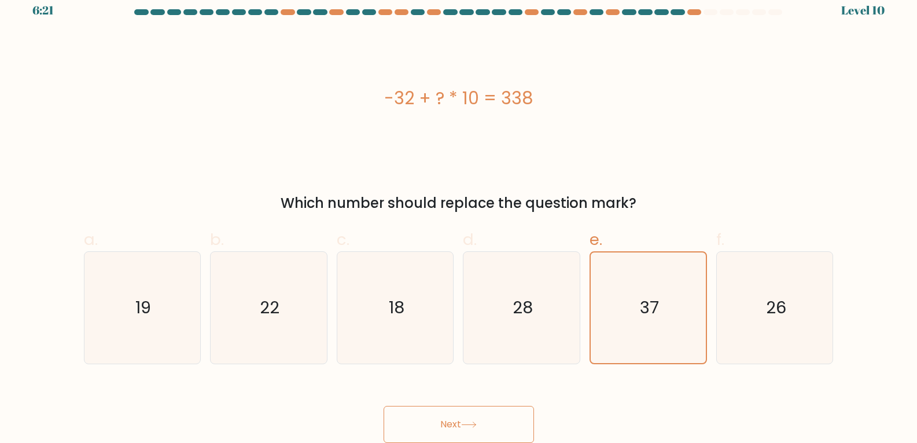
click at [481, 422] on button "Next" at bounding box center [459, 424] width 150 height 37
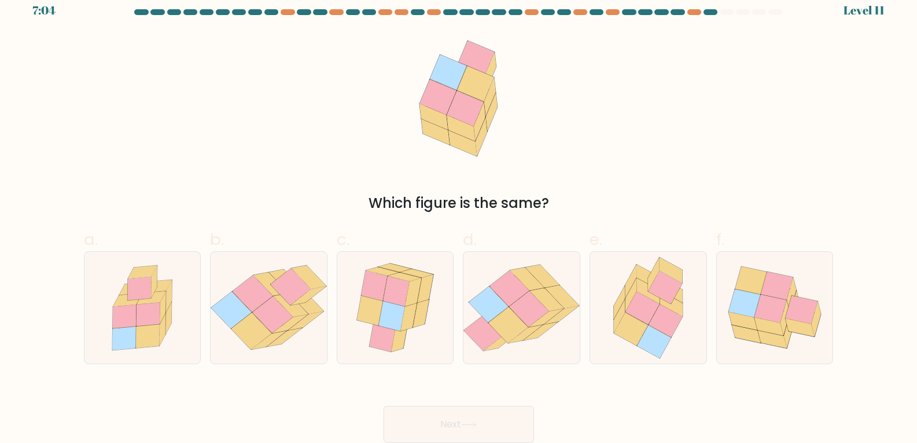
scroll to position [0, 0]
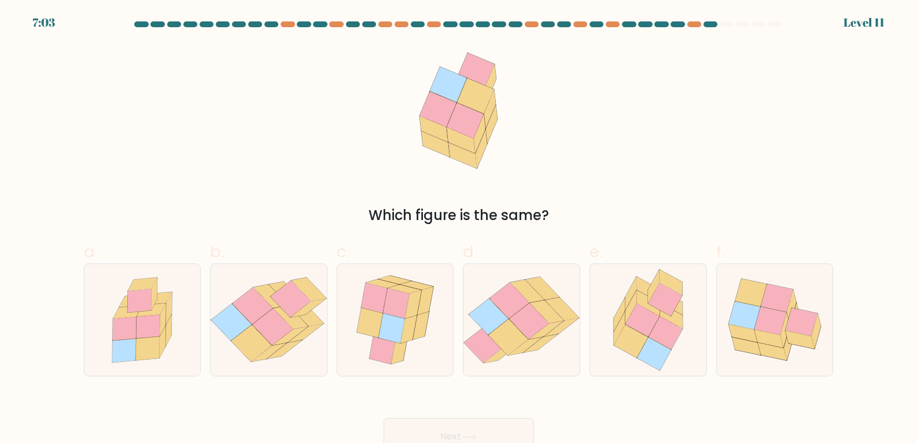
drag, startPoint x: 472, startPoint y: 218, endPoint x: 611, endPoint y: 201, distance: 139.9
click at [611, 201] on div "Which figure is the same?" at bounding box center [459, 135] width 764 height 182
drag, startPoint x: 619, startPoint y: 140, endPoint x: 607, endPoint y: 140, distance: 12.2
click at [619, 140] on div "Which figure is the same?" at bounding box center [459, 135] width 764 height 182
click at [631, 301] on icon at bounding box center [643, 307] width 34 height 34
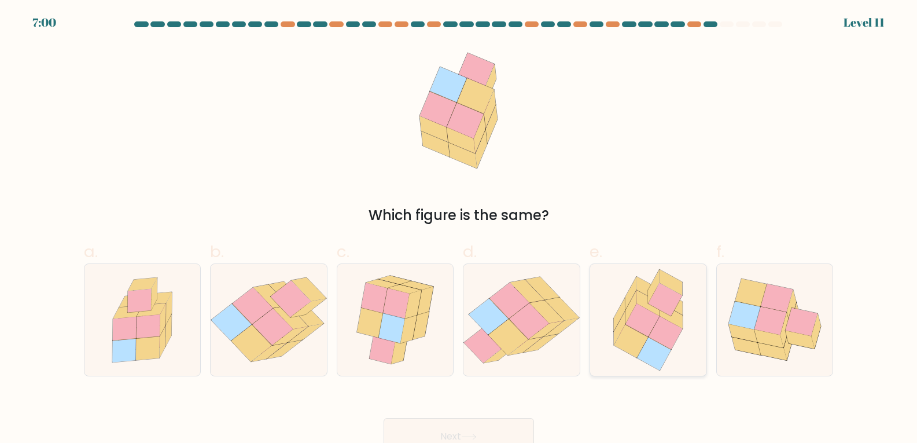
click at [460, 229] on input "e." at bounding box center [459, 226] width 1 height 8
radio input "true"
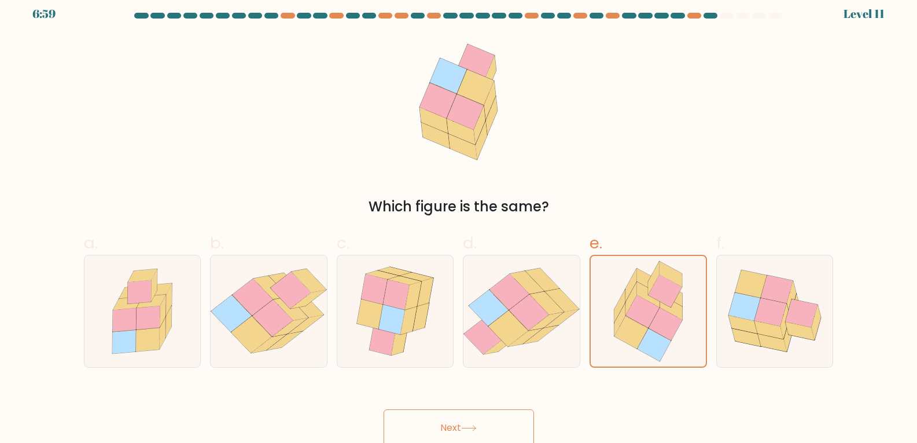
scroll to position [12, 0]
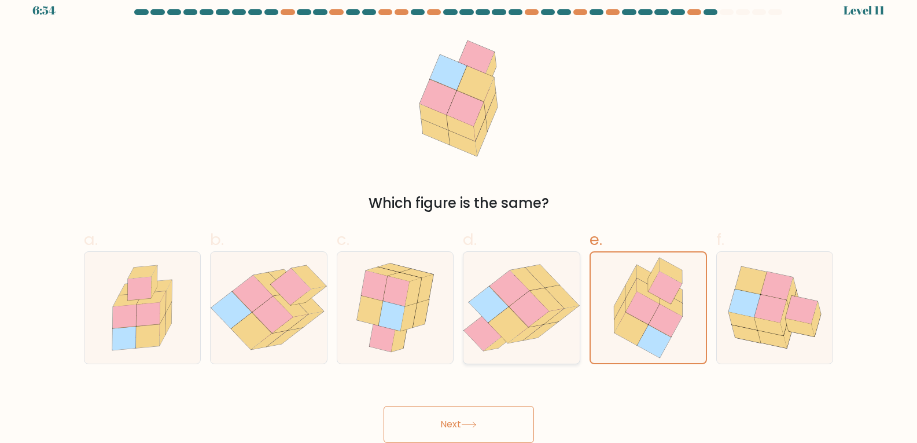
click at [506, 335] on icon at bounding box center [509, 325] width 40 height 36
click at [460, 217] on input "d." at bounding box center [459, 214] width 1 height 8
radio input "true"
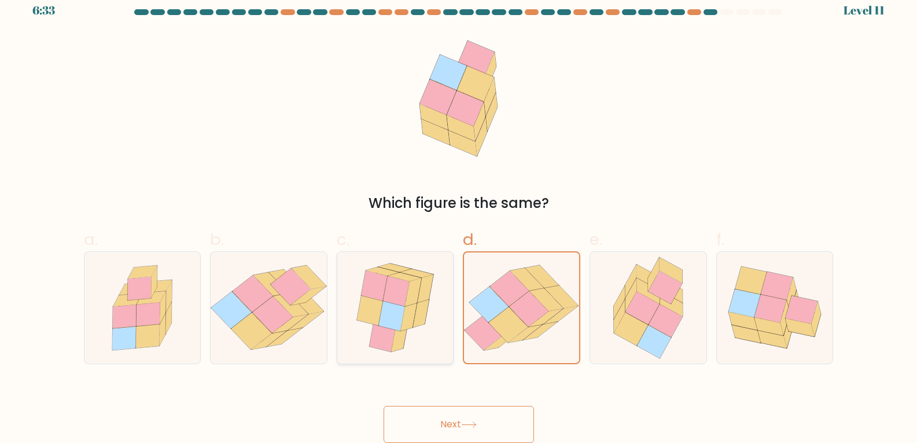
click at [385, 313] on icon at bounding box center [392, 315] width 26 height 30
click at [459, 217] on input "c." at bounding box center [459, 214] width 1 height 8
radio input "true"
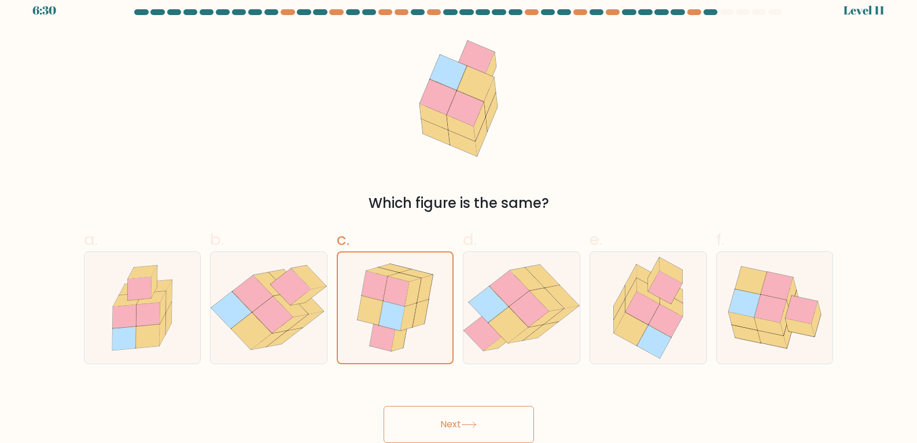
click at [486, 416] on button "Next" at bounding box center [459, 424] width 150 height 37
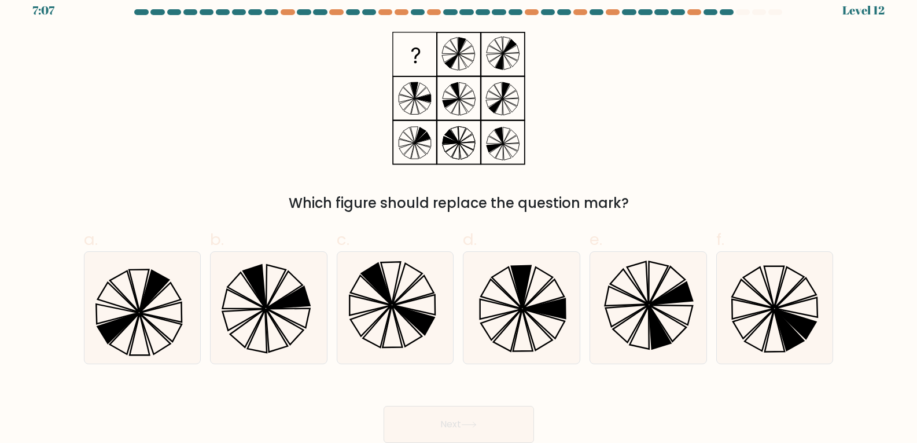
scroll to position [0, 0]
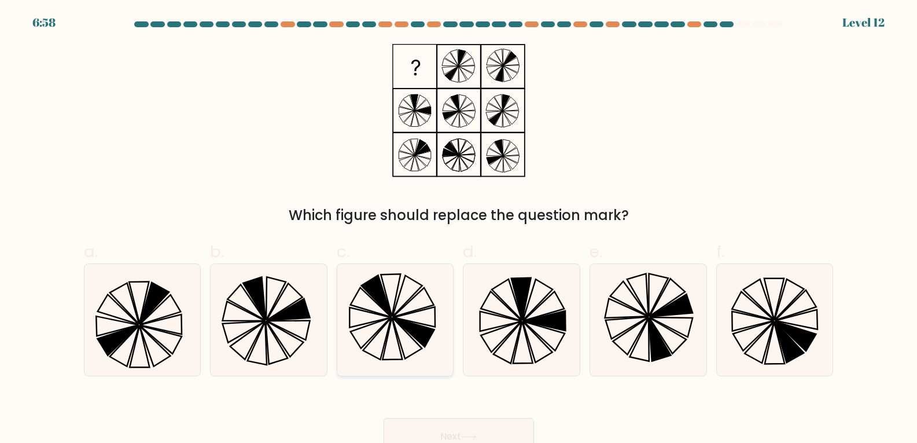
click at [404, 296] on icon at bounding box center [396, 320] width 112 height 112
click at [459, 229] on input "c." at bounding box center [459, 226] width 1 height 8
radio input "true"
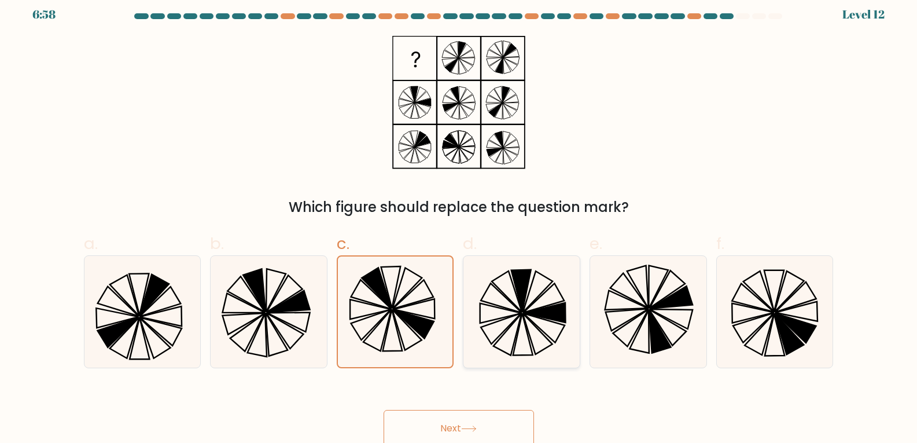
scroll to position [12, 0]
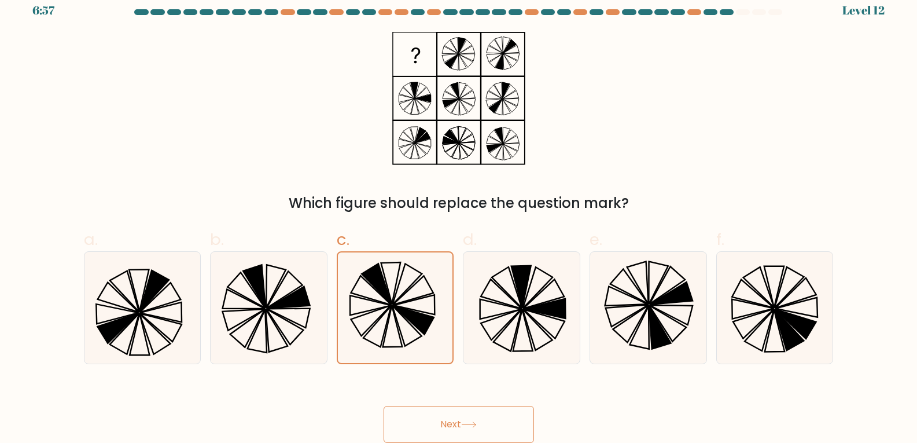
click at [471, 420] on button "Next" at bounding box center [459, 424] width 150 height 37
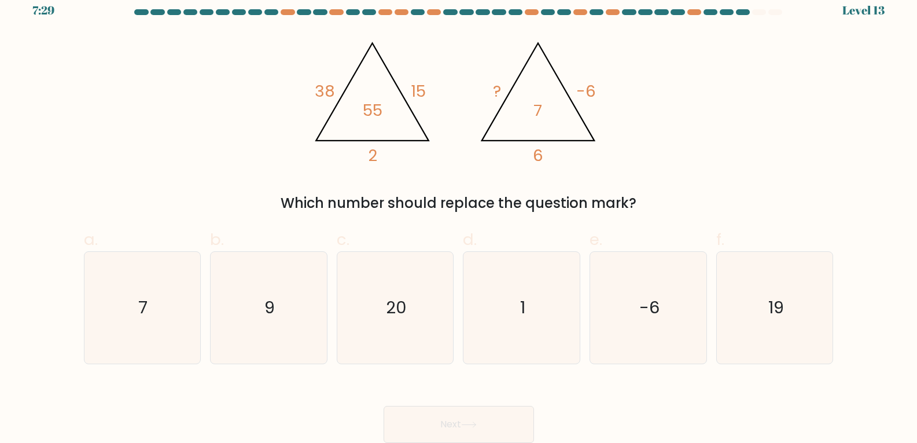
scroll to position [0, 0]
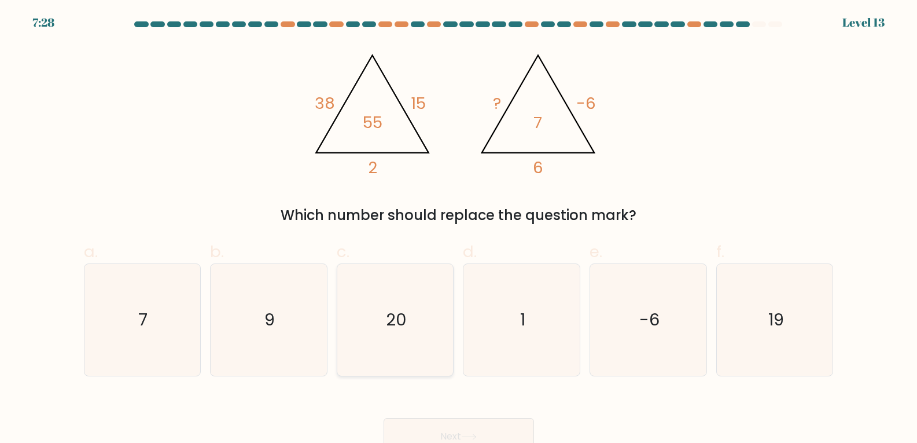
click at [370, 281] on icon "20" at bounding box center [396, 320] width 112 height 112
click at [459, 229] on input "c. 20" at bounding box center [459, 226] width 1 height 8
radio input "true"
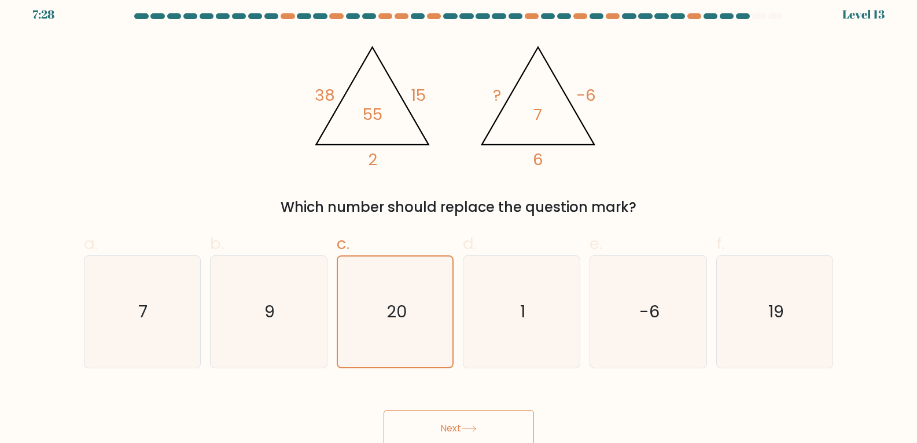
scroll to position [12, 0]
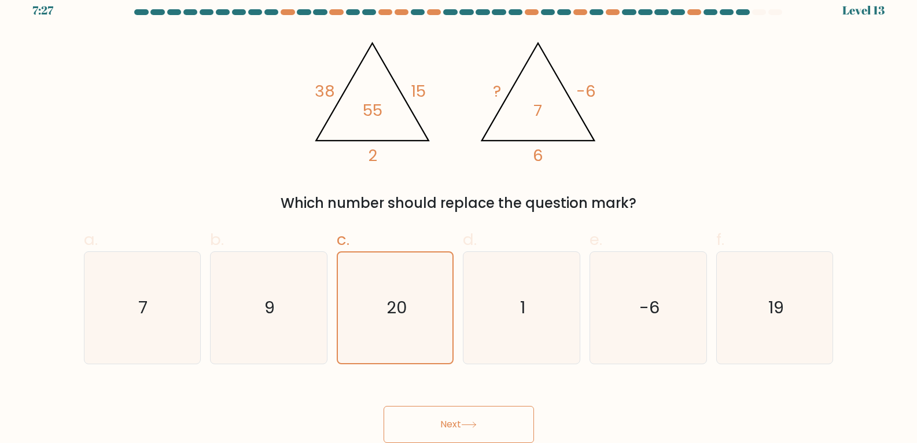
click at [503, 420] on button "Next" at bounding box center [459, 424] width 150 height 37
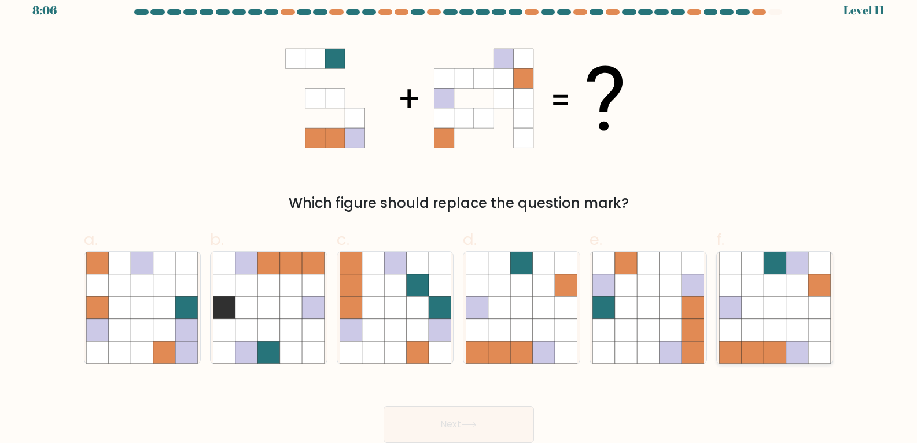
click at [817, 277] on icon at bounding box center [820, 285] width 22 height 22
click at [460, 217] on input "f." at bounding box center [459, 214] width 1 height 8
radio input "true"
click at [494, 425] on button "Next" at bounding box center [459, 424] width 150 height 37
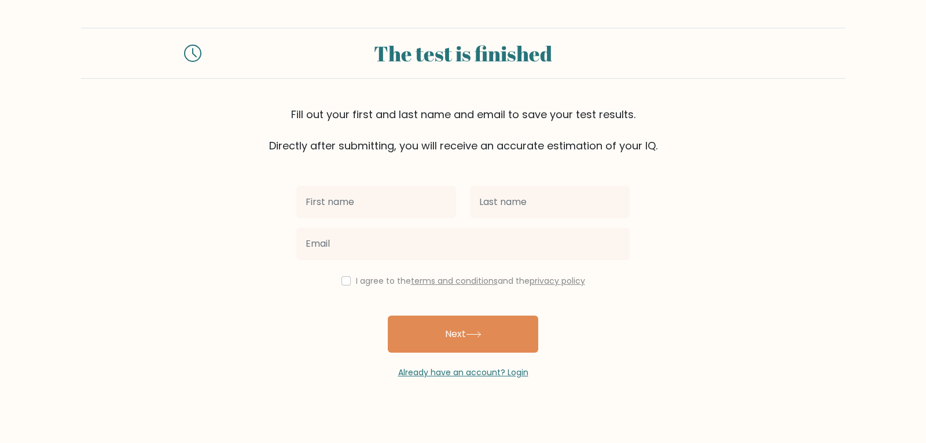
click at [366, 191] on input "text" at bounding box center [376, 202] width 160 height 32
type input "qais"
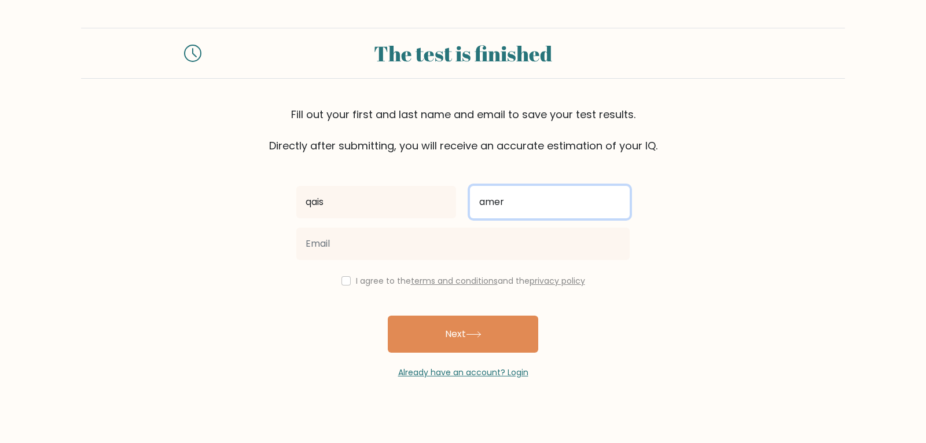
type input "amer"
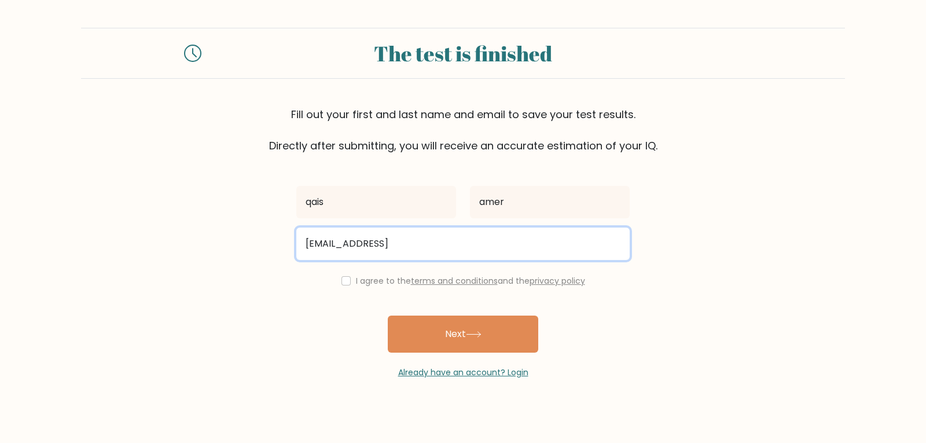
click at [460, 239] on input "[EMAIL_ADDRESS]" at bounding box center [462, 243] width 333 height 32
type input "[EMAIL_ADDRESS][DOMAIN_NAME]"
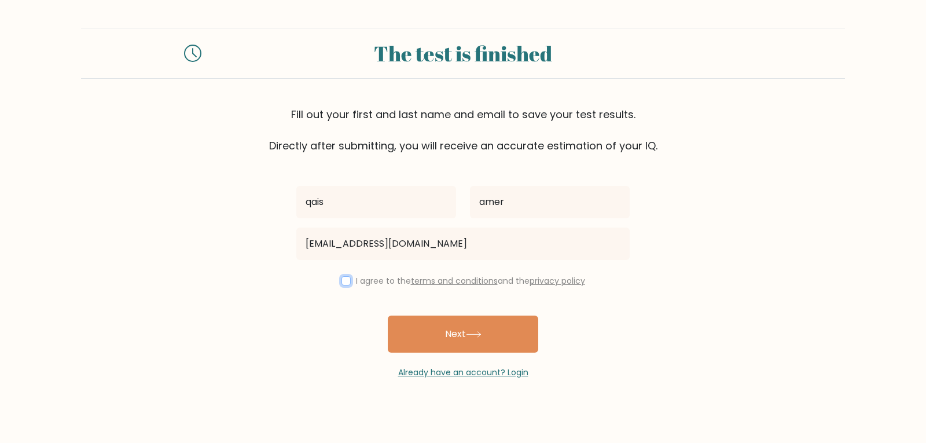
click at [388, 315] on button "Next" at bounding box center [463, 333] width 150 height 37
click at [343, 280] on input "checkbox" at bounding box center [345, 280] width 9 height 9
checkbox input "true"
click at [488, 340] on button "Next" at bounding box center [463, 333] width 150 height 37
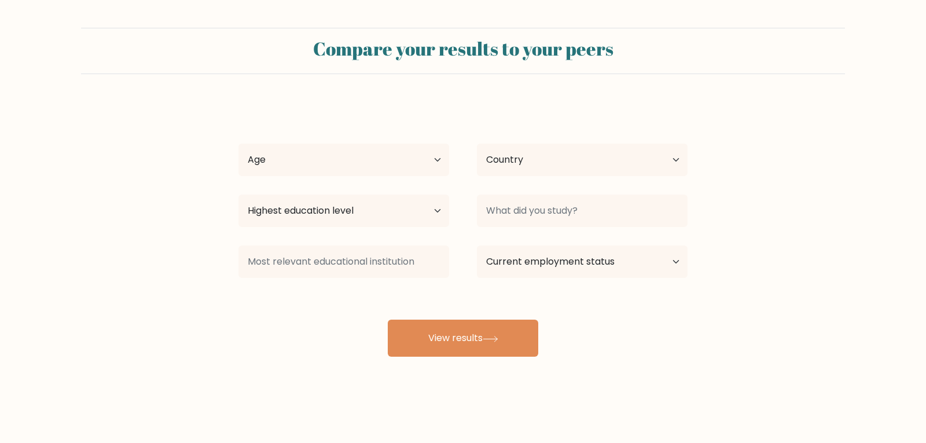
select select "[PERSON_NAME]"
click at [303, 164] on select "Age Under [DEMOGRAPHIC_DATA] [DEMOGRAPHIC_DATA] [DEMOGRAPHIC_DATA] [DEMOGRAPHIC…" at bounding box center [343, 160] width 211 height 32
select select "18_24"
click at [238, 144] on select "Age Under [DEMOGRAPHIC_DATA] [DEMOGRAPHIC_DATA] [DEMOGRAPHIC_DATA] [DEMOGRAPHIC…" at bounding box center [343, 160] width 211 height 32
drag, startPoint x: 350, startPoint y: 208, endPoint x: 380, endPoint y: 220, distance: 32.5
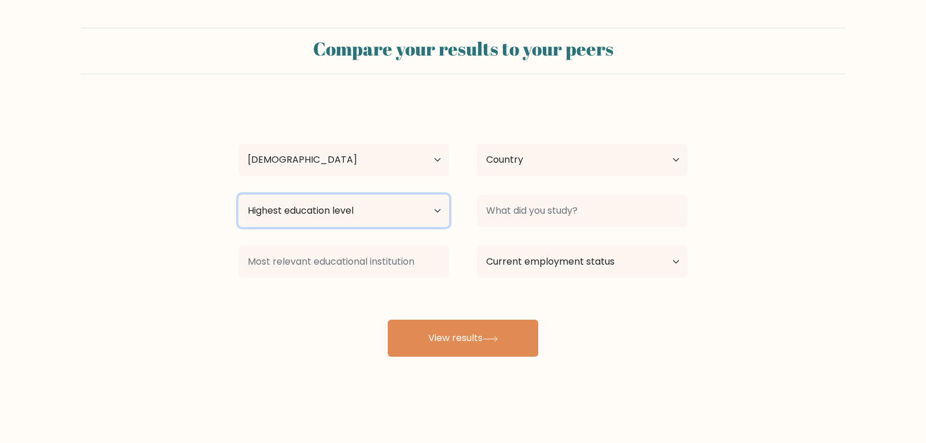
click at [350, 208] on select "Highest education level No schooling Primary Lower Secondary Upper Secondary Oc…" at bounding box center [343, 210] width 211 height 32
select select "bachelors_degree"
click at [238, 194] on select "Highest education level No schooling Primary Lower Secondary Upper Secondary Oc…" at bounding box center [343, 210] width 211 height 32
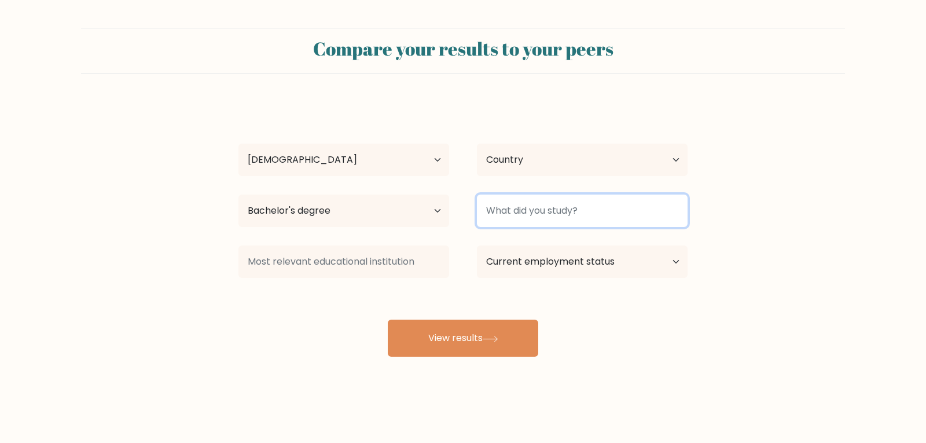
click at [534, 215] on input at bounding box center [582, 210] width 211 height 32
type input "so"
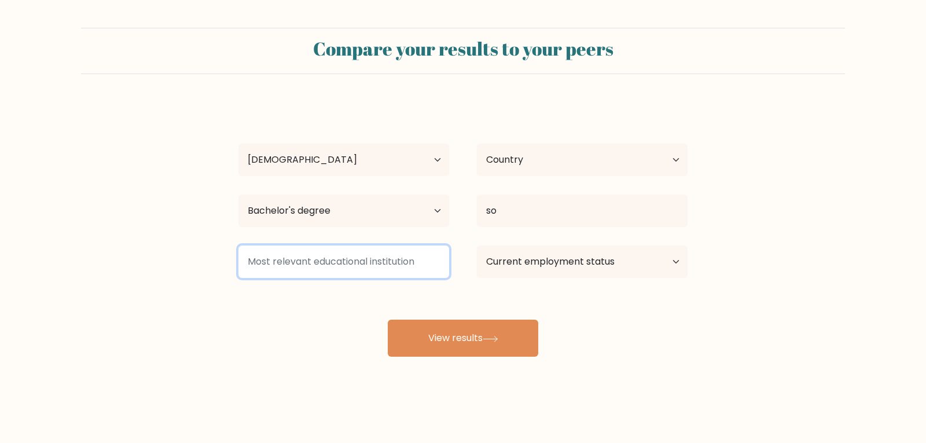
click at [395, 271] on input at bounding box center [343, 261] width 211 height 32
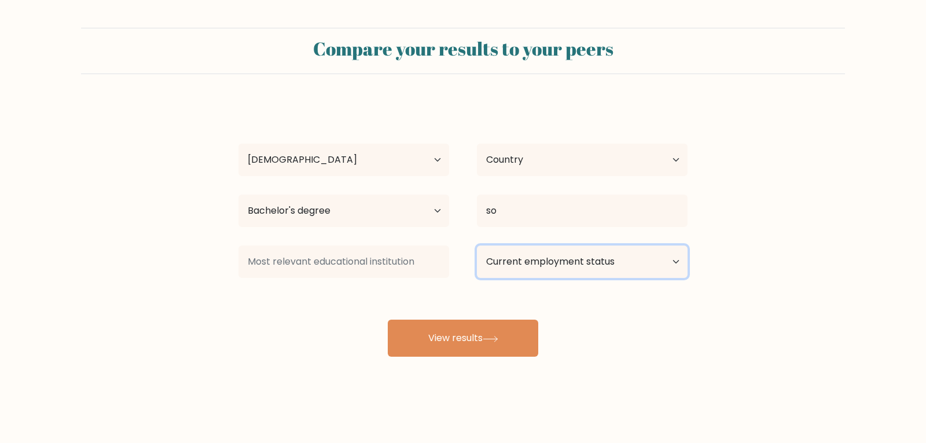
drag, startPoint x: 534, startPoint y: 259, endPoint x: 540, endPoint y: 264, distance: 7.8
click at [534, 259] on select "Current employment status Employed Student Retired Other / prefer not to answer" at bounding box center [582, 261] width 211 height 32
click at [477, 245] on select "Current employment status Employed Student Retired Other / prefer not to answer" at bounding box center [582, 261] width 211 height 32
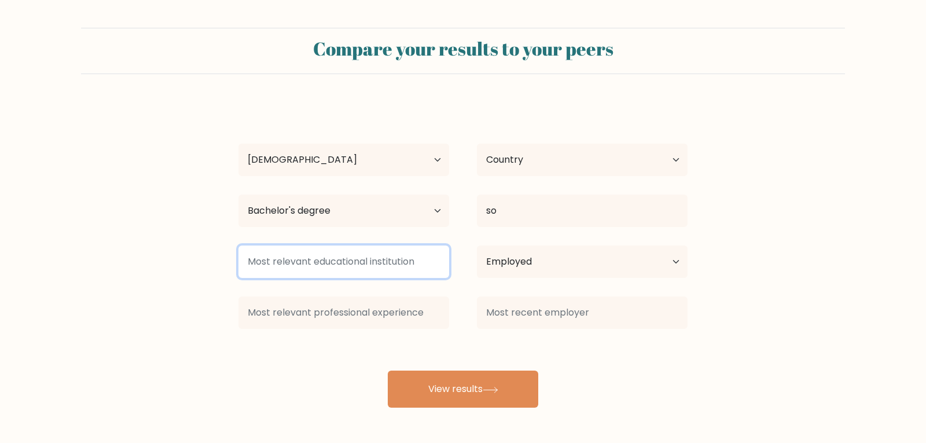
click at [400, 258] on input at bounding box center [343, 261] width 211 height 32
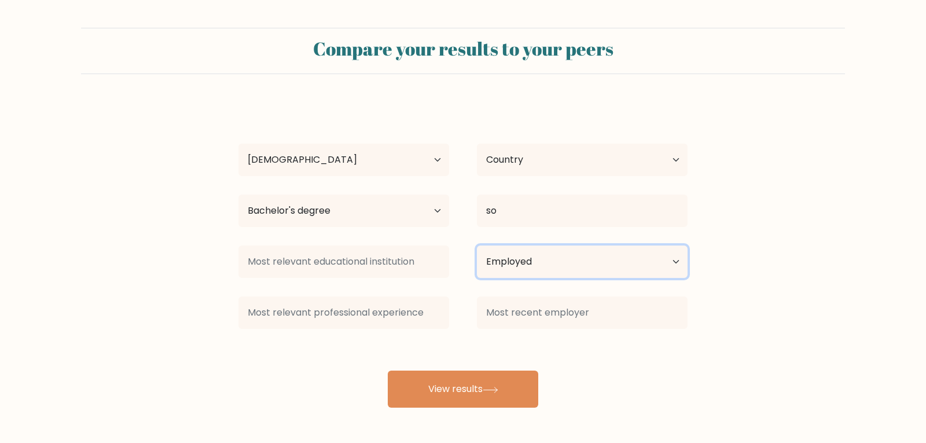
click at [552, 263] on select "Current employment status Employed Student Retired Other / prefer not to answer" at bounding box center [582, 261] width 211 height 32
select select "student"
click at [477, 245] on select "Current employment status Employed Student Retired Other / prefer not to answer" at bounding box center [582, 261] width 211 height 32
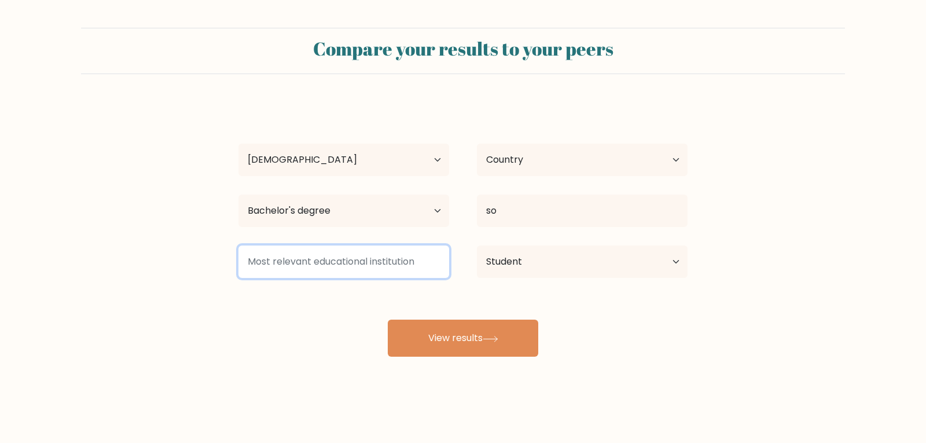
click at [325, 260] on input at bounding box center [343, 261] width 211 height 32
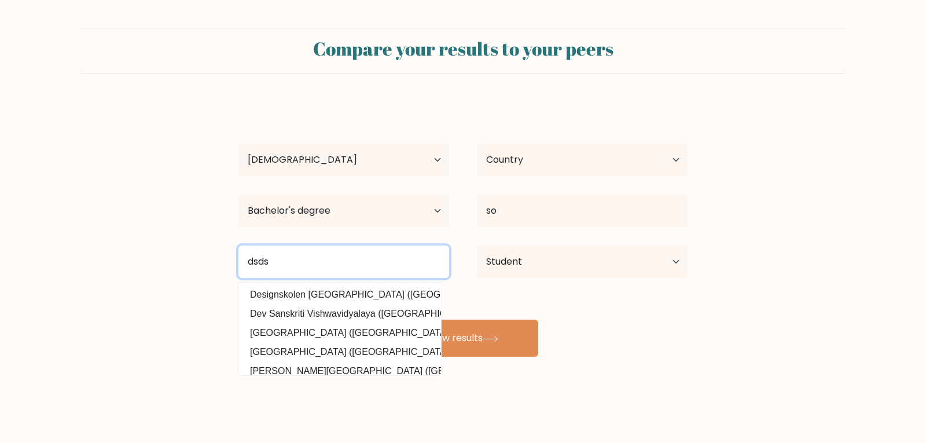
type input "dsds"
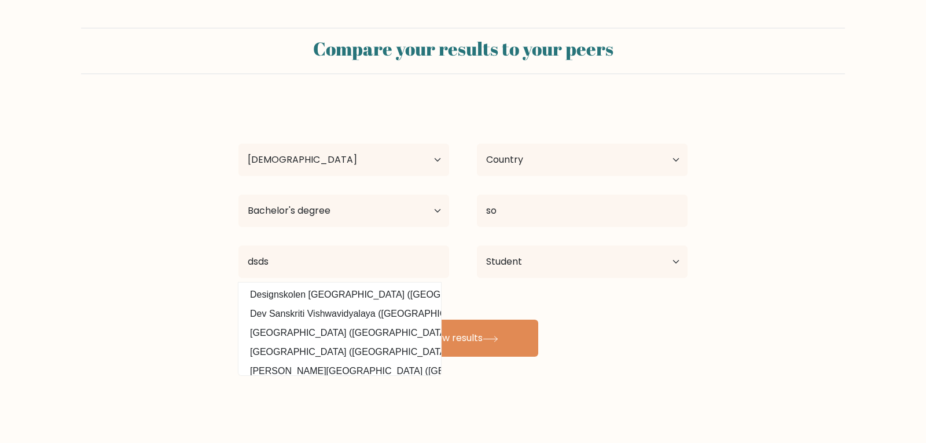
click at [435, 335] on button "View results" at bounding box center [463, 337] width 150 height 37
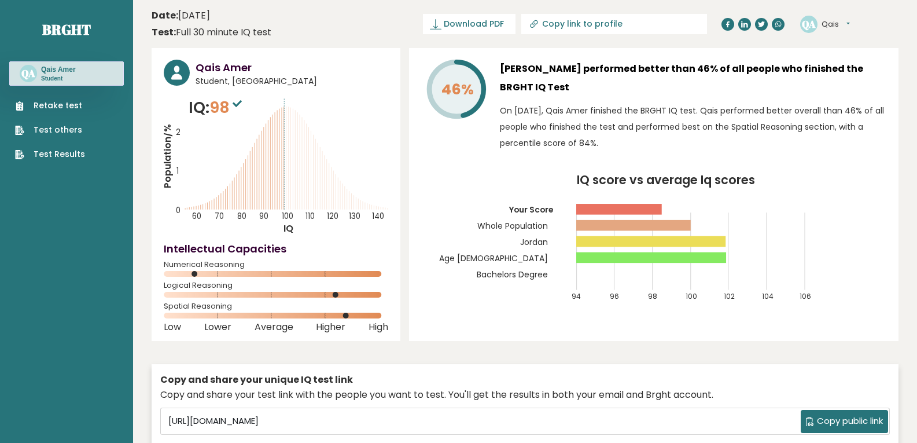
drag, startPoint x: 538, startPoint y: 90, endPoint x: 506, endPoint y: 60, distance: 43.0
click at [506, 60] on h3 "[PERSON_NAME] performed better than 46% of all people who finished the BRGHT IQ…" at bounding box center [693, 78] width 387 height 37
click at [636, 98] on div "[PERSON_NAME] performed better than 46% of all people who finished the BRGHT IQ…" at bounding box center [693, 108] width 387 height 97
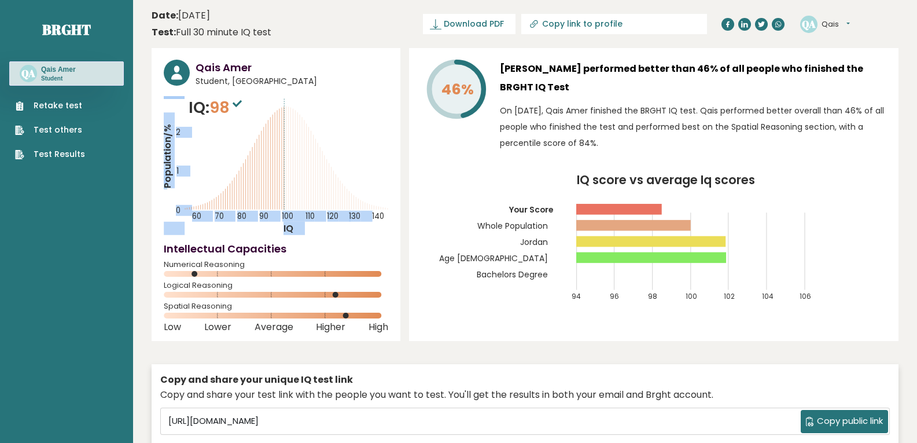
drag, startPoint x: 234, startPoint y: 106, endPoint x: 183, endPoint y: 101, distance: 51.8
click at [183, 101] on div "IQ: 98 Population/% IQ 0 1 2 60 70 80 90 100 110 120 130 140" at bounding box center [276, 165] width 225 height 139
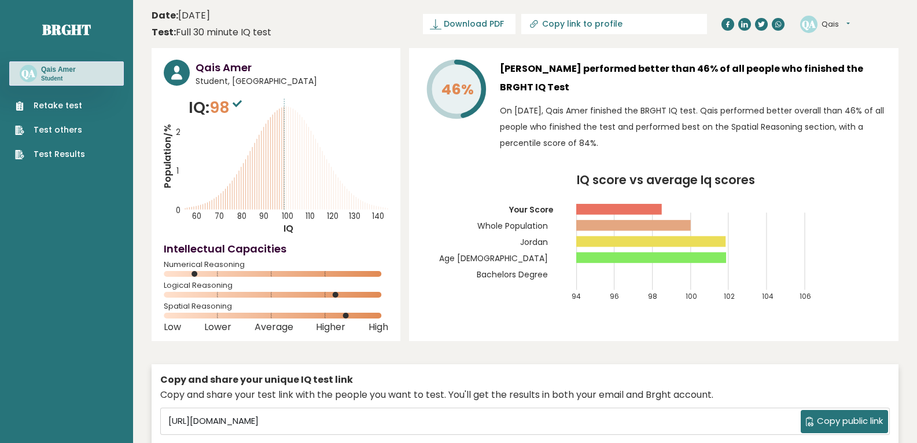
click at [406, 171] on div "Qais Amer Student, [GEOGRAPHIC_DATA] IQ: 98 Population/% IQ 0 1 2 60 70 80 90 1…" at bounding box center [525, 265] width 747 height 435
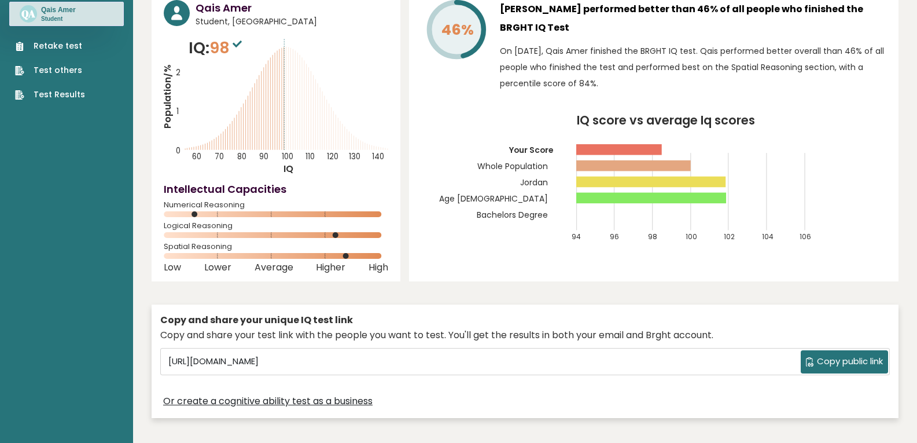
scroll to position [58, 0]
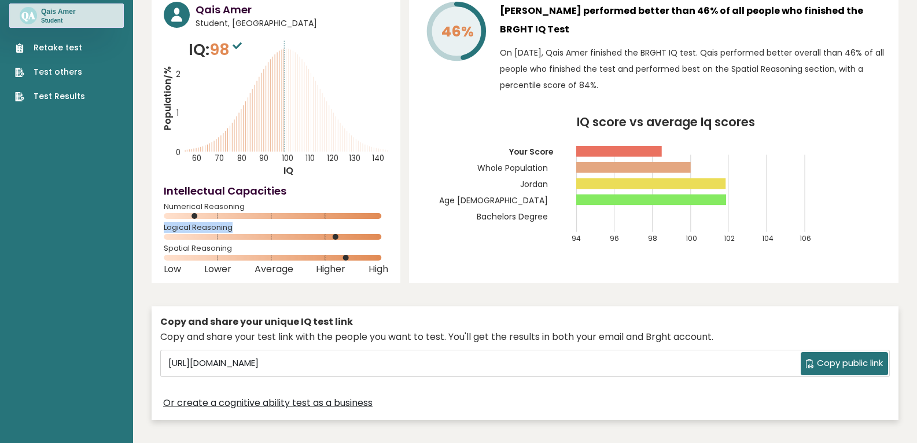
drag, startPoint x: 159, startPoint y: 229, endPoint x: 256, endPoint y: 229, distance: 96.7
click at [256, 229] on div "Qais Amer Student, [GEOGRAPHIC_DATA] IQ: 98 Population/% IQ 0 1 2 60 70 80 90 1…" at bounding box center [276, 136] width 249 height 293
drag, startPoint x: 241, startPoint y: 244, endPoint x: 143, endPoint y: 243, distance: 98.4
click at [425, 181] on icon "IQ score vs average Iq scores 94 96 98 100 102 104 106 Your Score Whole Populat…" at bounding box center [653, 185] width 465 height 138
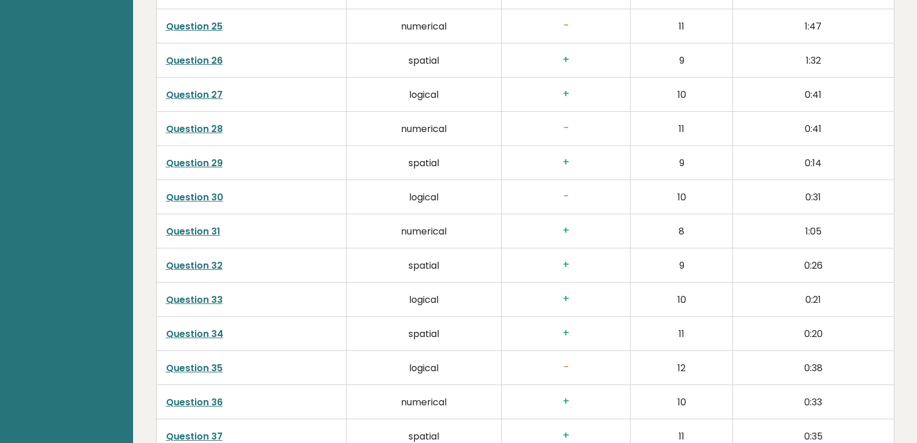
scroll to position [2418, 0]
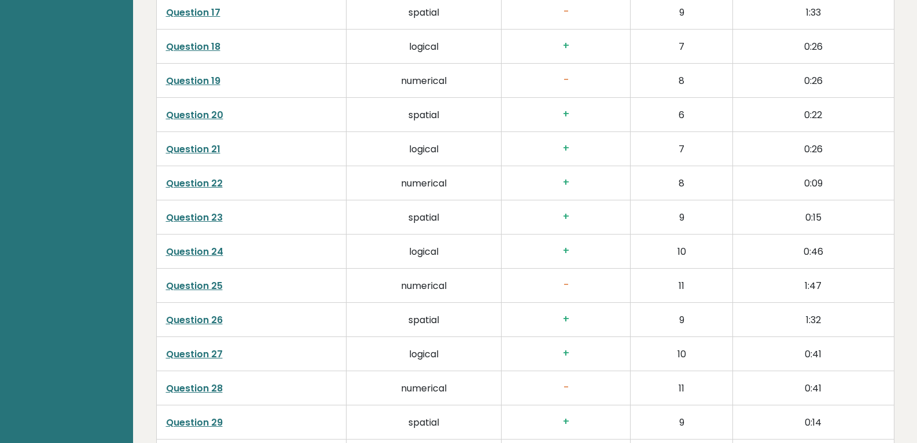
click at [207, 177] on link "Question 22" at bounding box center [194, 183] width 57 height 13
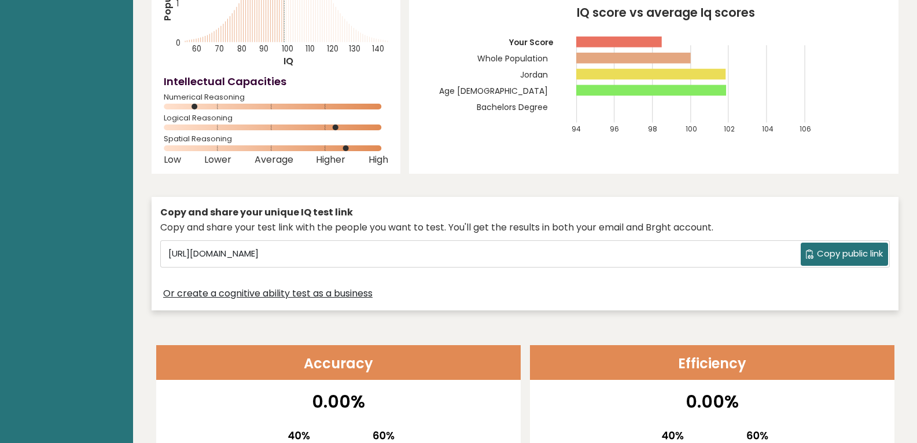
scroll to position [0, 0]
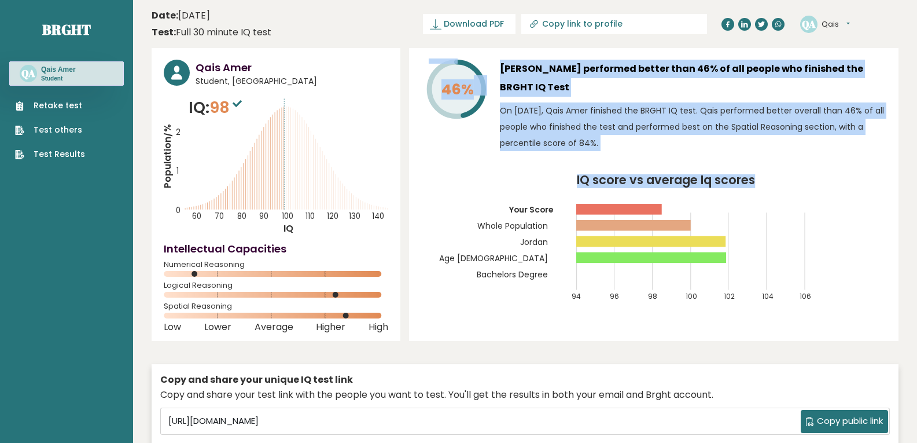
drag, startPoint x: 439, startPoint y: 58, endPoint x: 831, endPoint y: 188, distance: 412.2
click at [831, 188] on div "46% Qais Amer performed better than 46% of all people who finished the BRGHT IQ…" at bounding box center [654, 194] width 490 height 293
click at [842, 168] on div "46% Qais Amer performed better than 46% of all people who finished the BRGHT IQ…" at bounding box center [654, 194] width 490 height 293
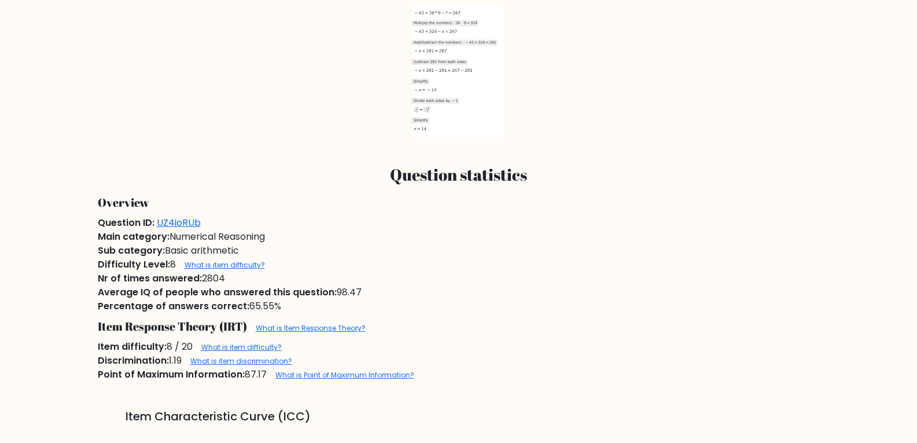
scroll to position [637, 0]
